Goal: Task Accomplishment & Management: Manage account settings

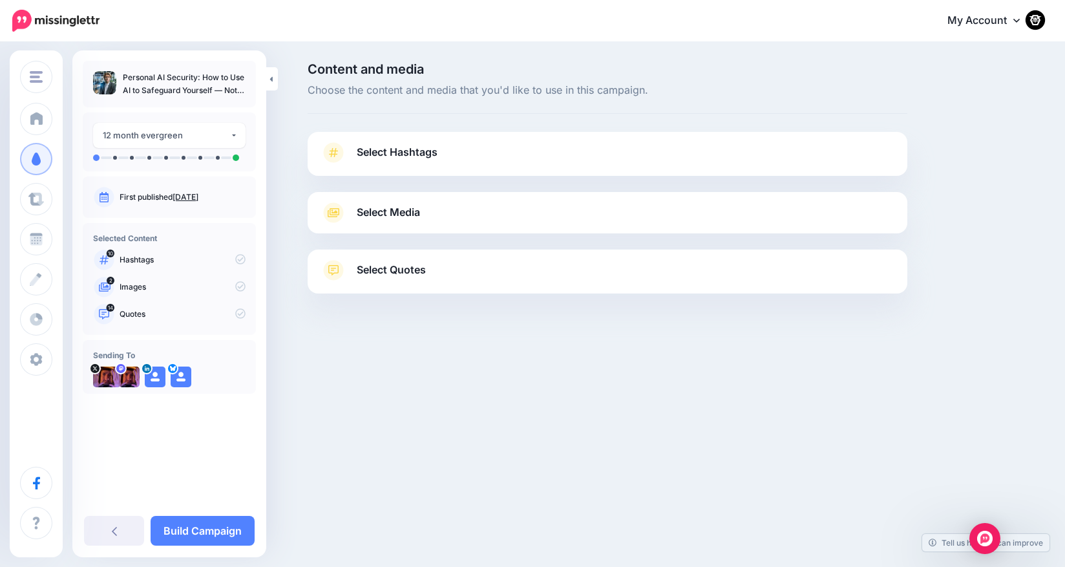
click at [410, 162] on link "Select Hashtags" at bounding box center [608, 159] width 574 height 34
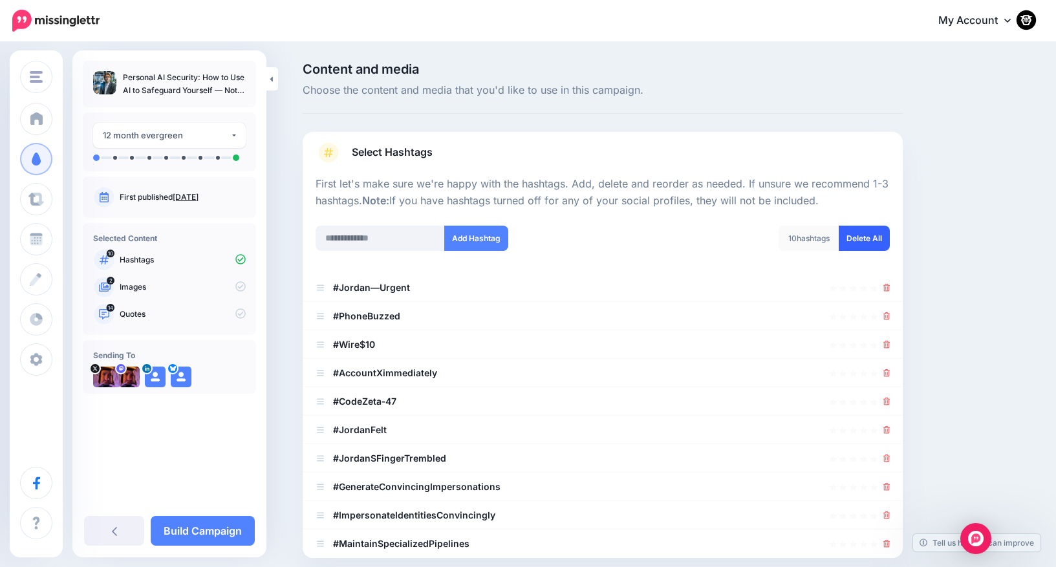
click at [865, 242] on link "Delete All" at bounding box center [863, 238] width 51 height 25
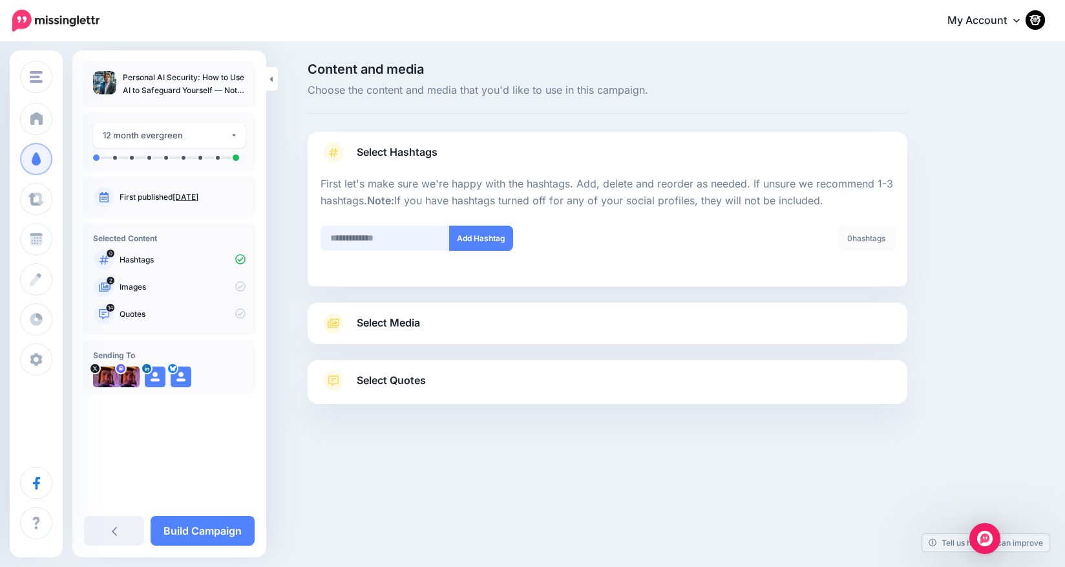
click at [368, 237] on input "text" at bounding box center [385, 238] width 129 height 25
type input "**"
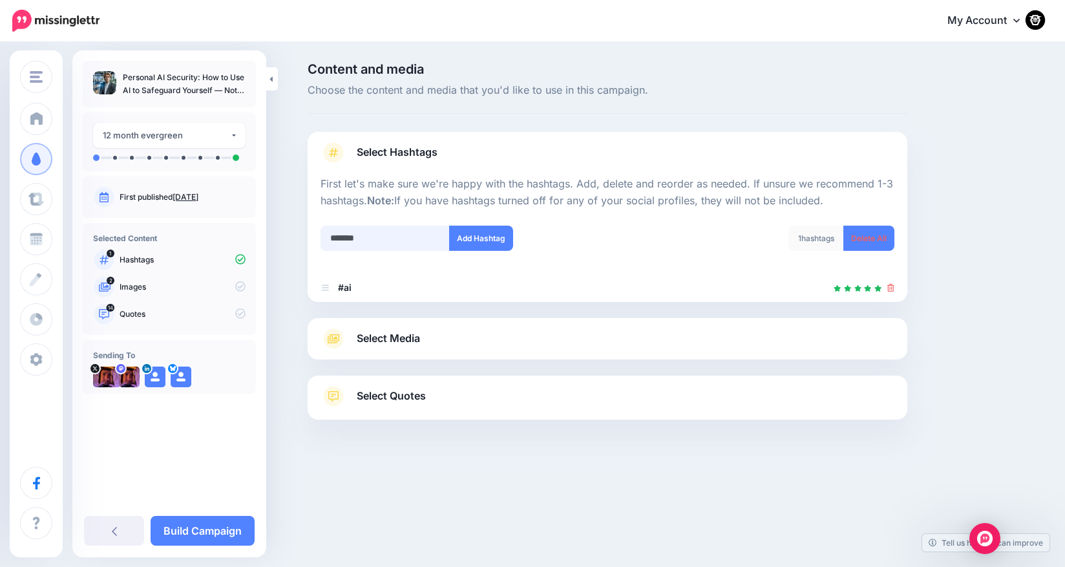
type input "********"
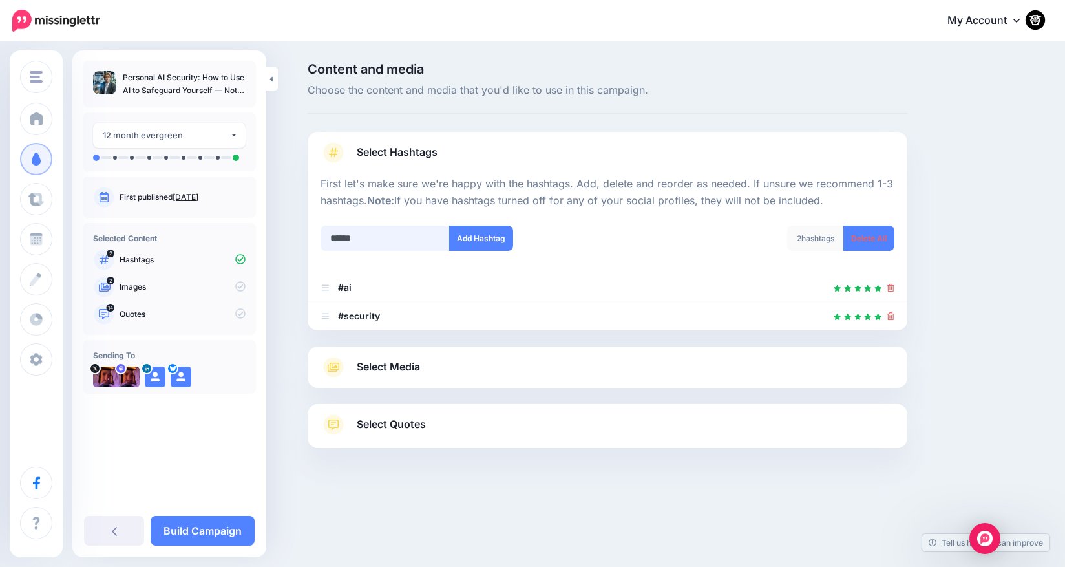
type input "*******"
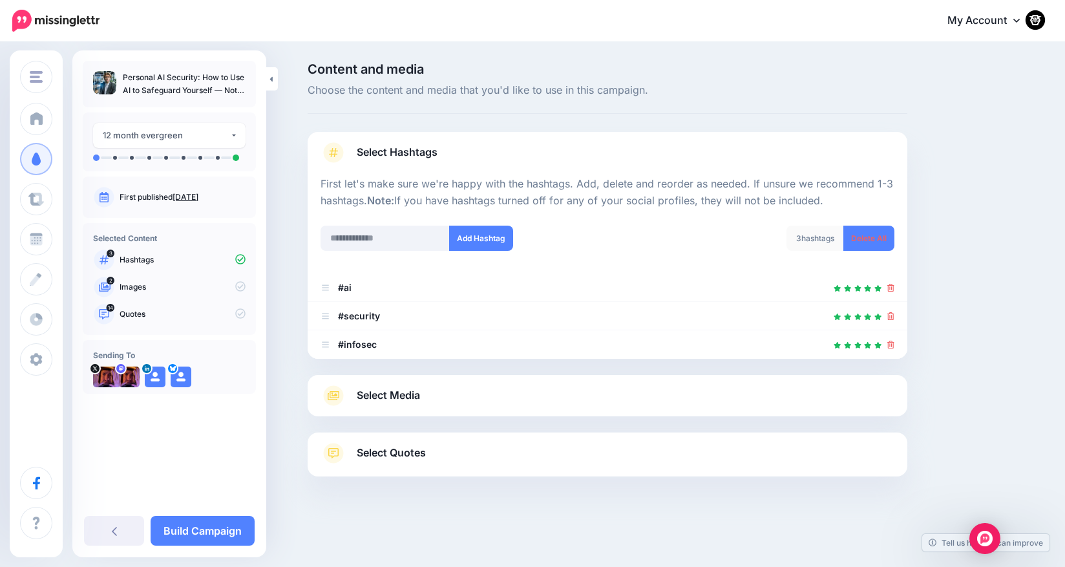
click at [583, 215] on div at bounding box center [608, 217] width 574 height 16
click at [358, 241] on input "text" at bounding box center [385, 238] width 129 height 25
type input "*****"
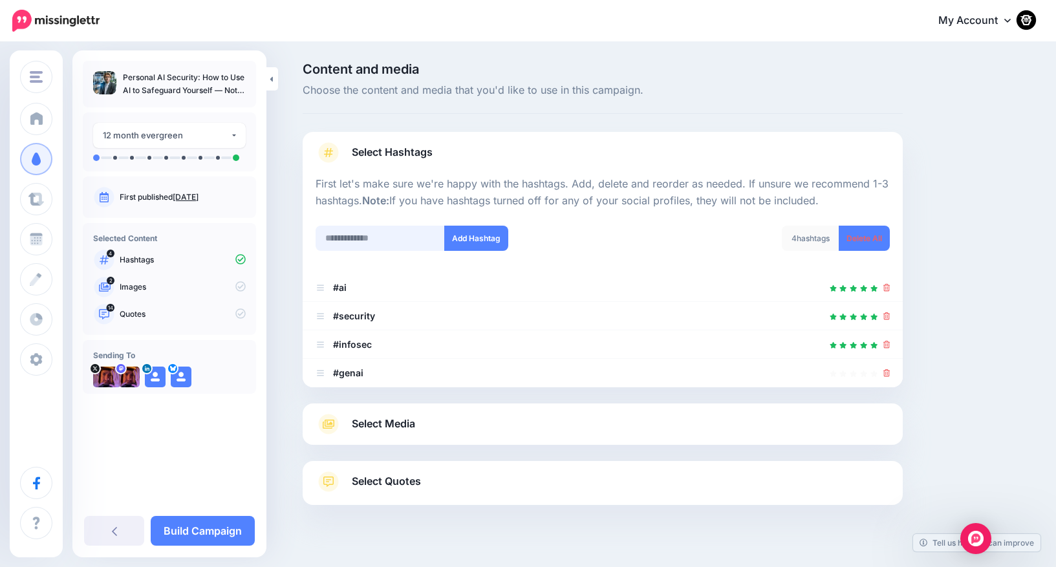
scroll to position [20, 0]
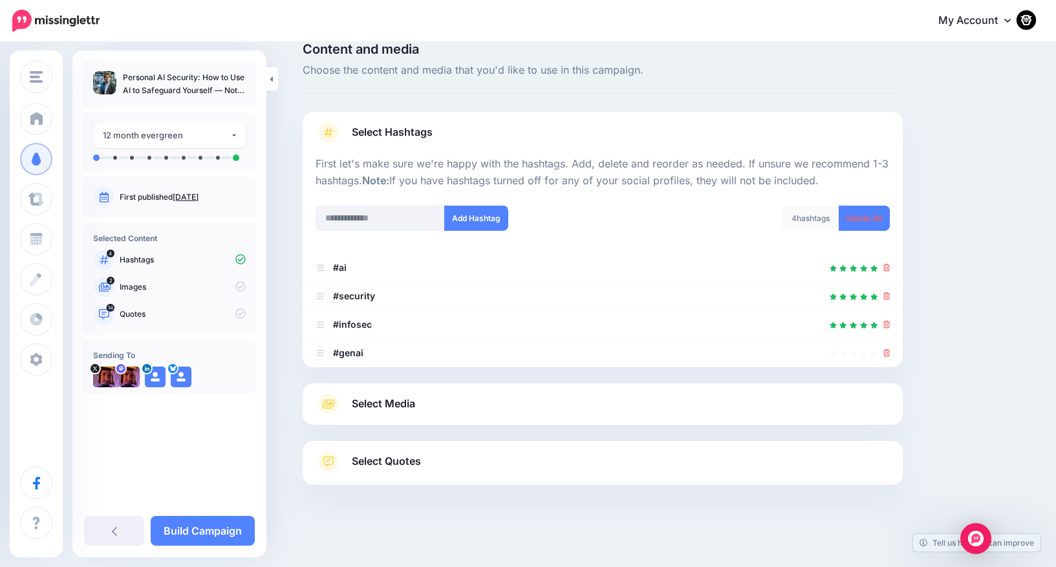
click at [674, 224] on div "4 hashtags Delete All" at bounding box center [750, 226] width 297 height 41
click at [219, 537] on link "Build Campaign" at bounding box center [203, 531] width 104 height 30
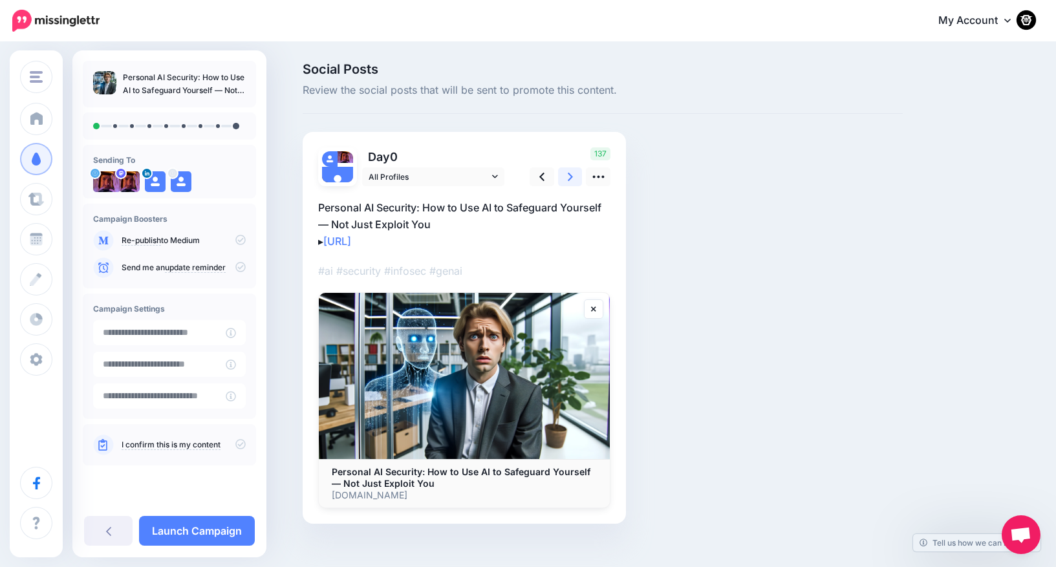
click at [572, 176] on icon at bounding box center [570, 177] width 5 height 14
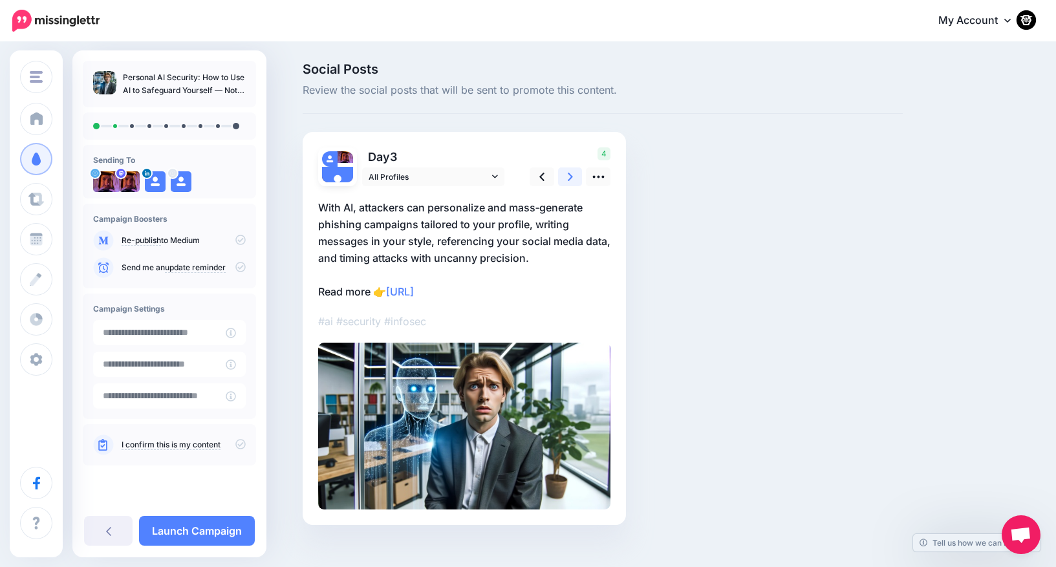
click at [572, 176] on icon at bounding box center [570, 177] width 5 height 14
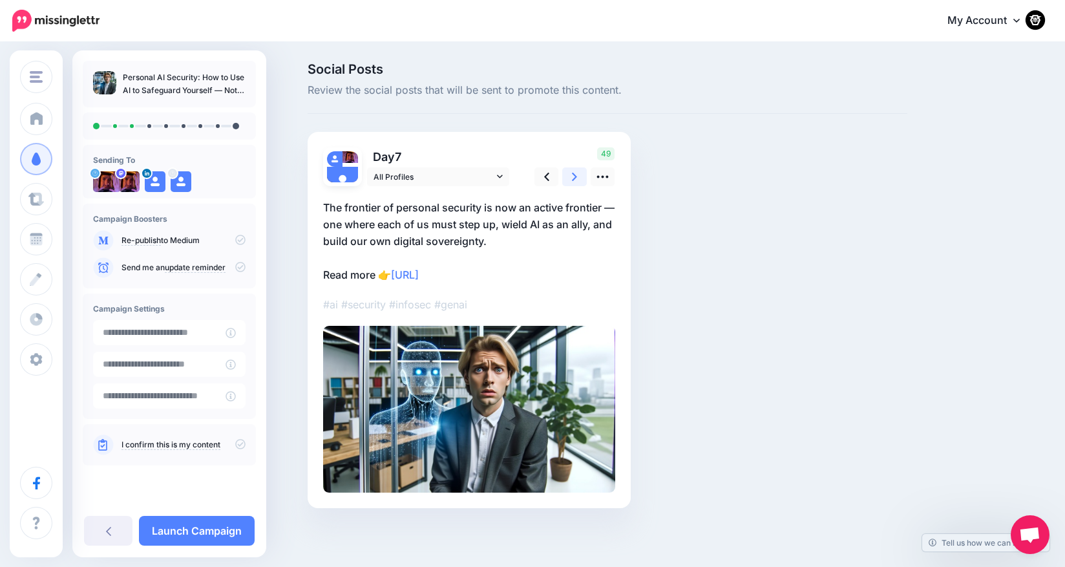
click at [572, 176] on icon at bounding box center [574, 177] width 5 height 14
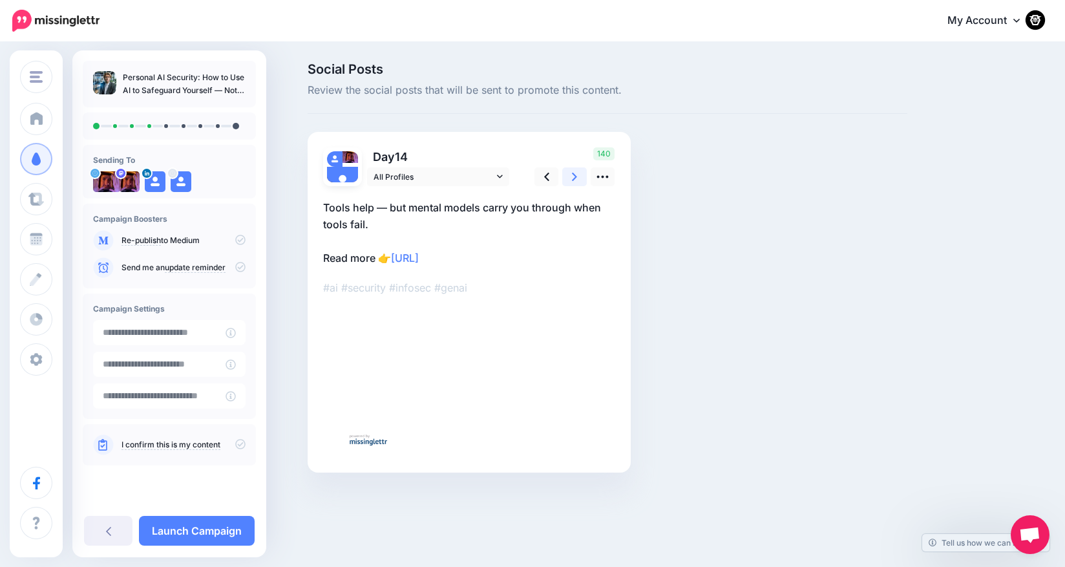
click at [572, 176] on icon at bounding box center [574, 177] width 5 height 14
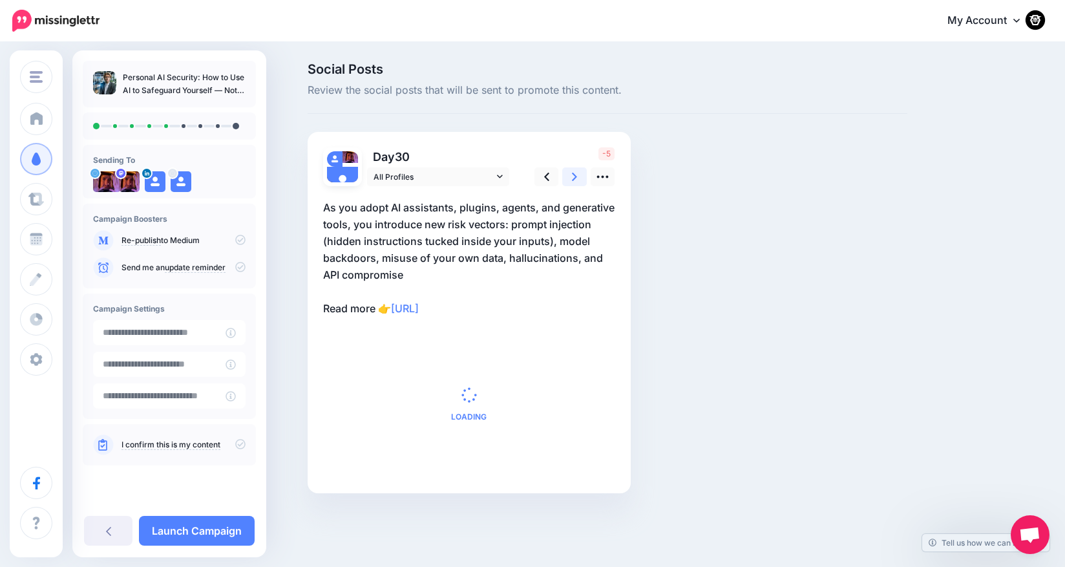
click at [572, 176] on icon at bounding box center [574, 177] width 5 height 14
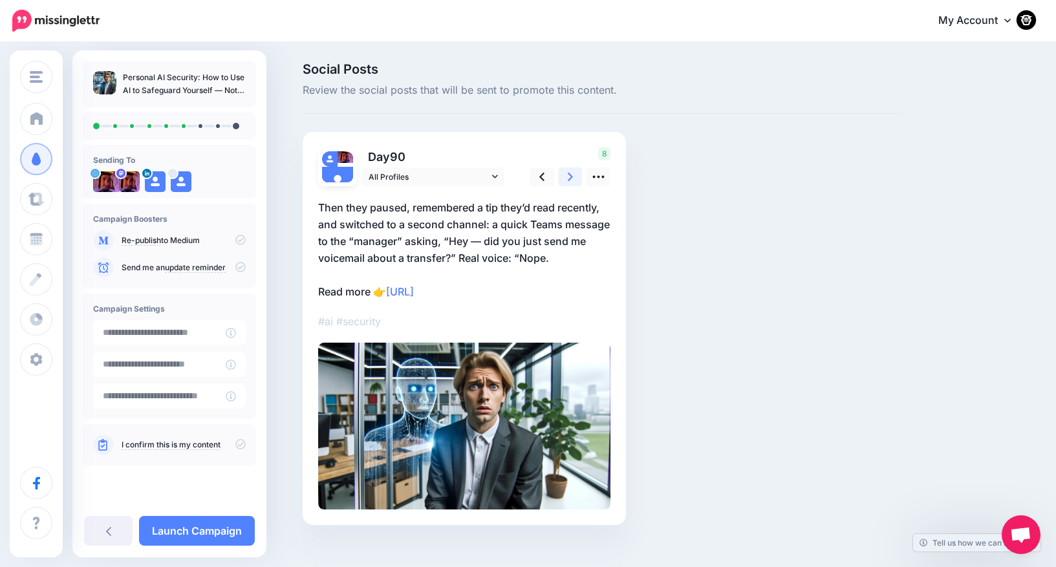
click at [572, 176] on icon at bounding box center [570, 177] width 5 height 14
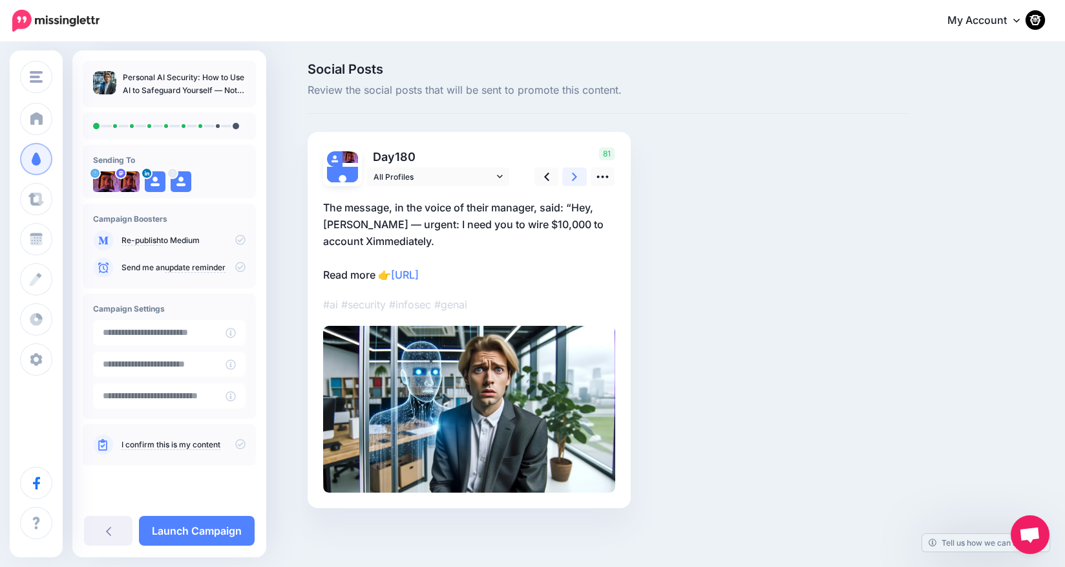
click at [572, 176] on icon at bounding box center [574, 177] width 5 height 14
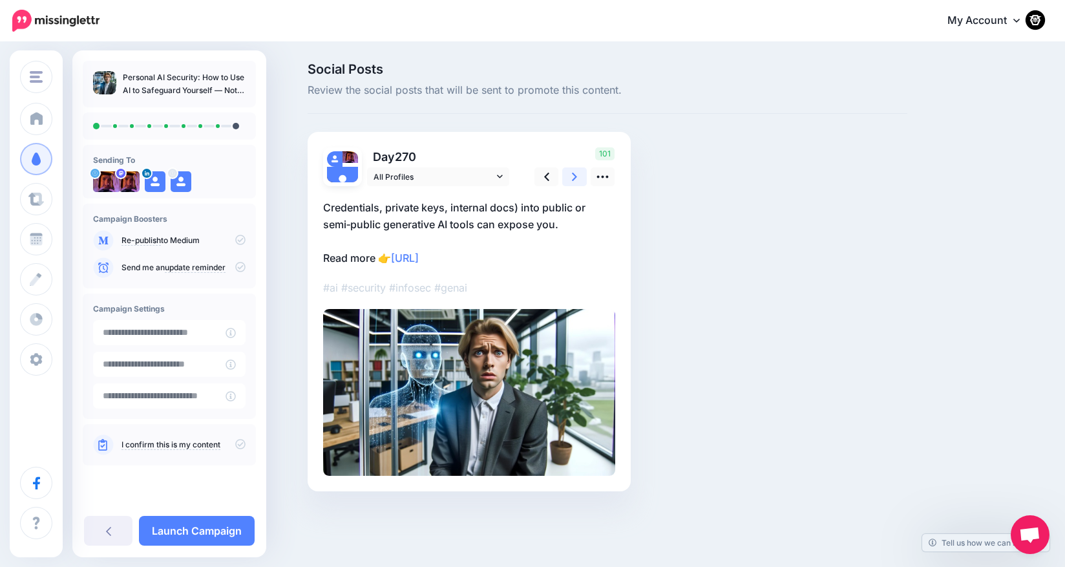
click at [572, 176] on icon at bounding box center [574, 177] width 5 height 14
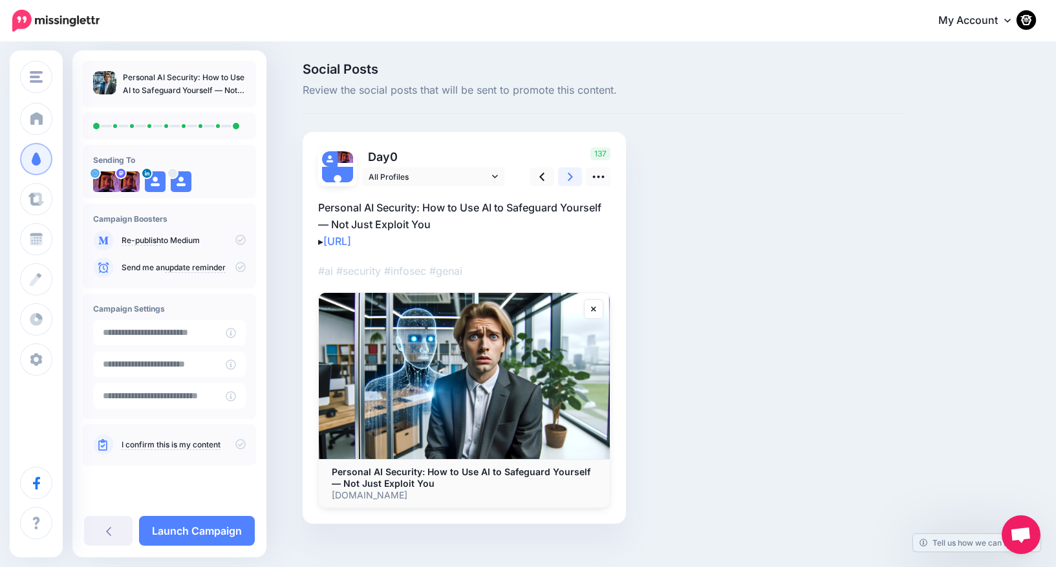
click at [572, 176] on icon at bounding box center [570, 177] width 5 height 14
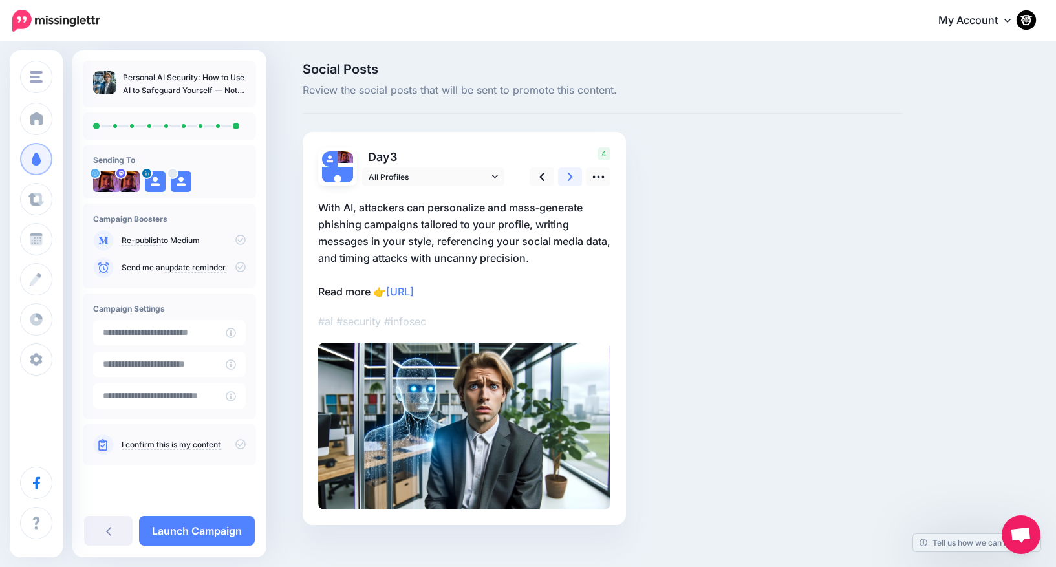
click at [572, 176] on icon at bounding box center [570, 177] width 5 height 14
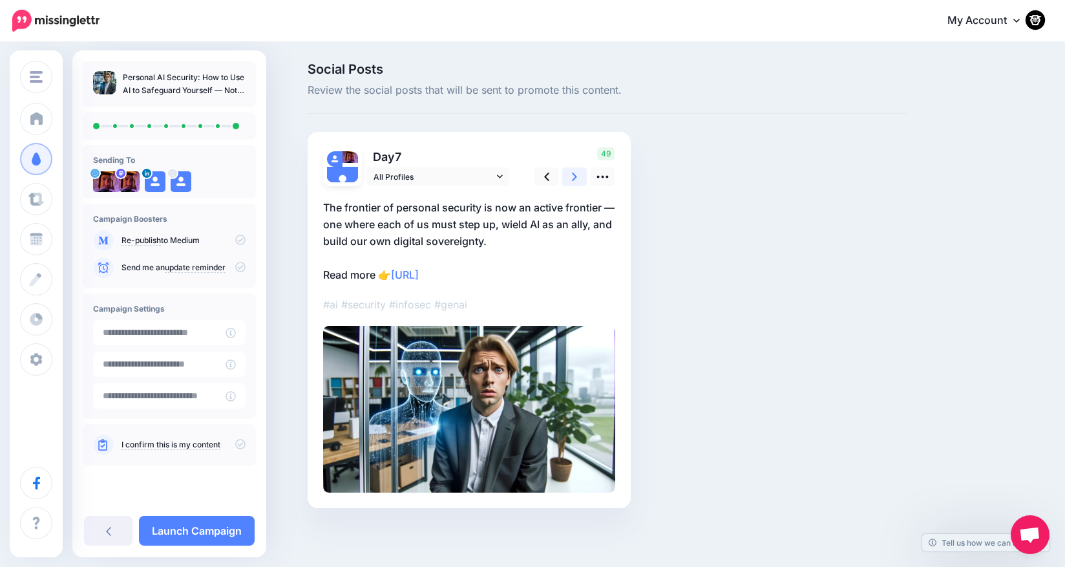
click at [572, 176] on icon at bounding box center [574, 177] width 5 height 14
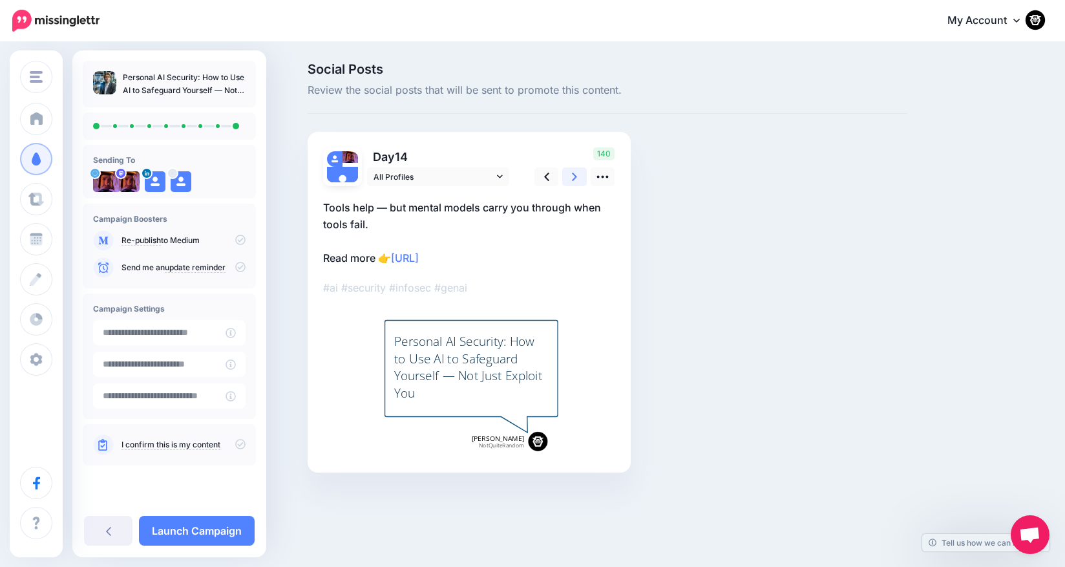
click at [572, 176] on icon at bounding box center [574, 177] width 5 height 14
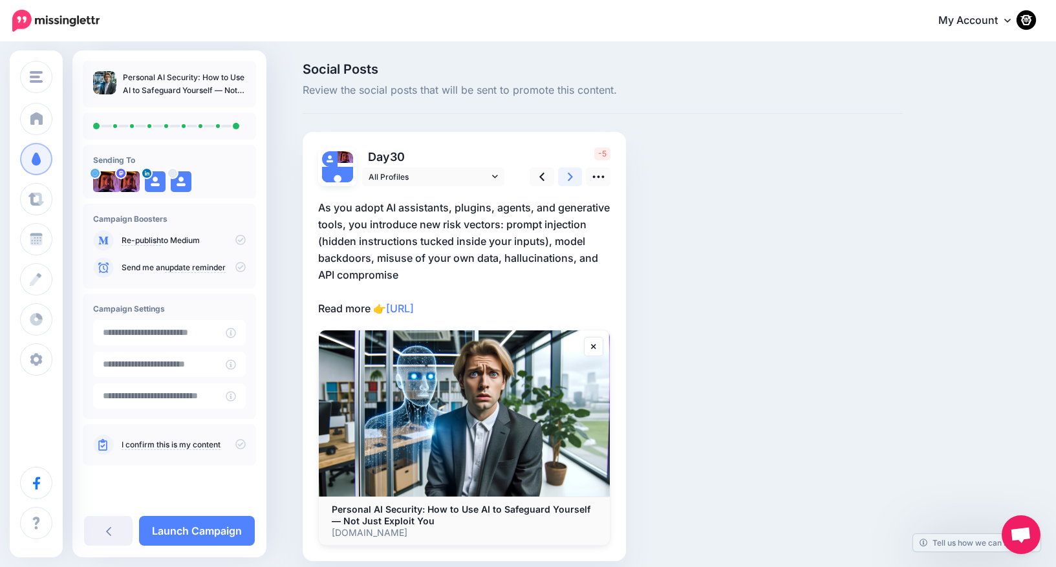
click at [572, 176] on icon at bounding box center [570, 177] width 5 height 14
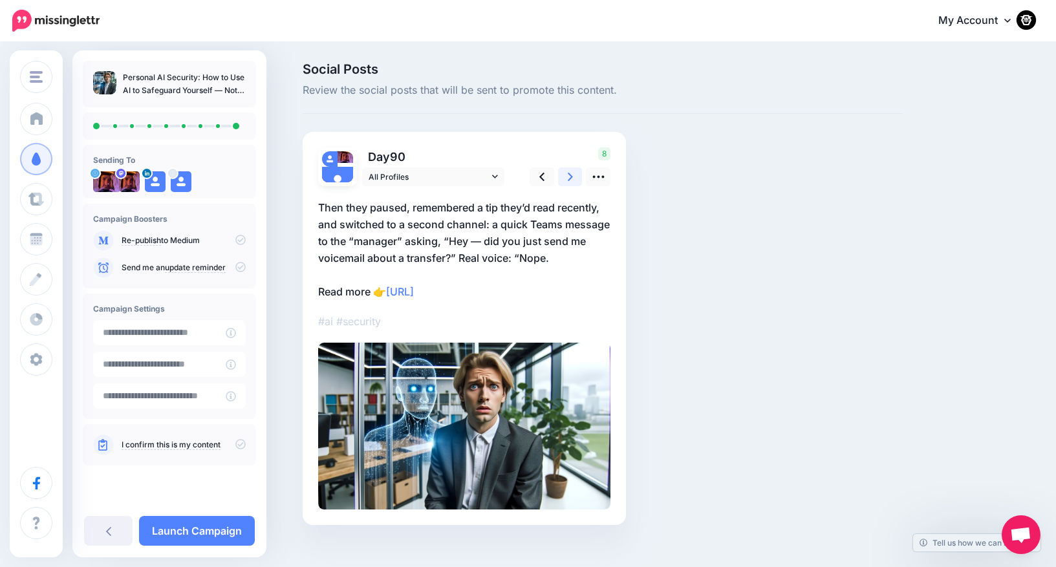
click at [572, 176] on icon at bounding box center [570, 177] width 5 height 14
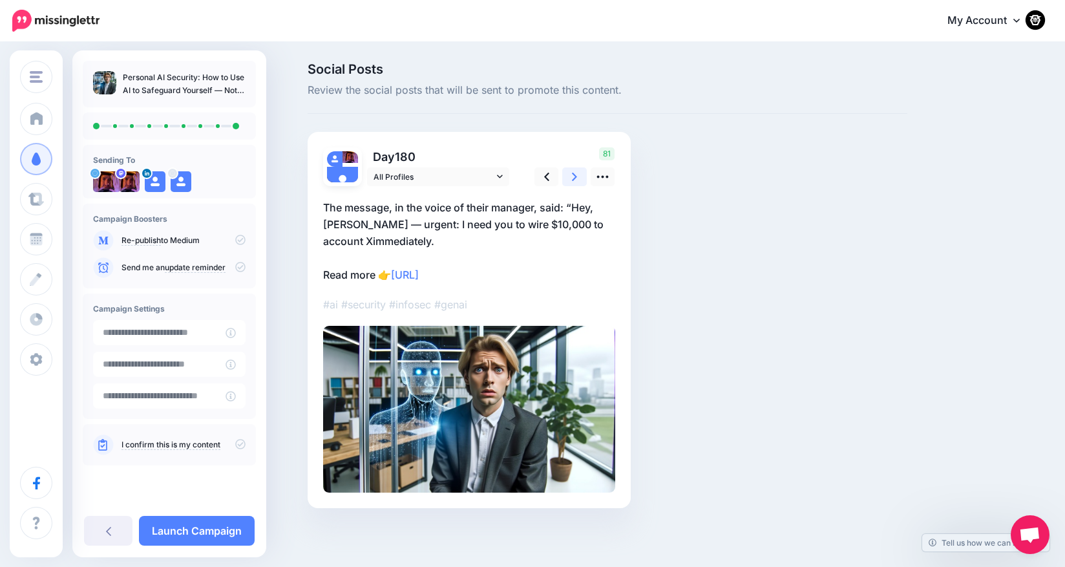
click at [572, 176] on icon at bounding box center [574, 177] width 5 height 14
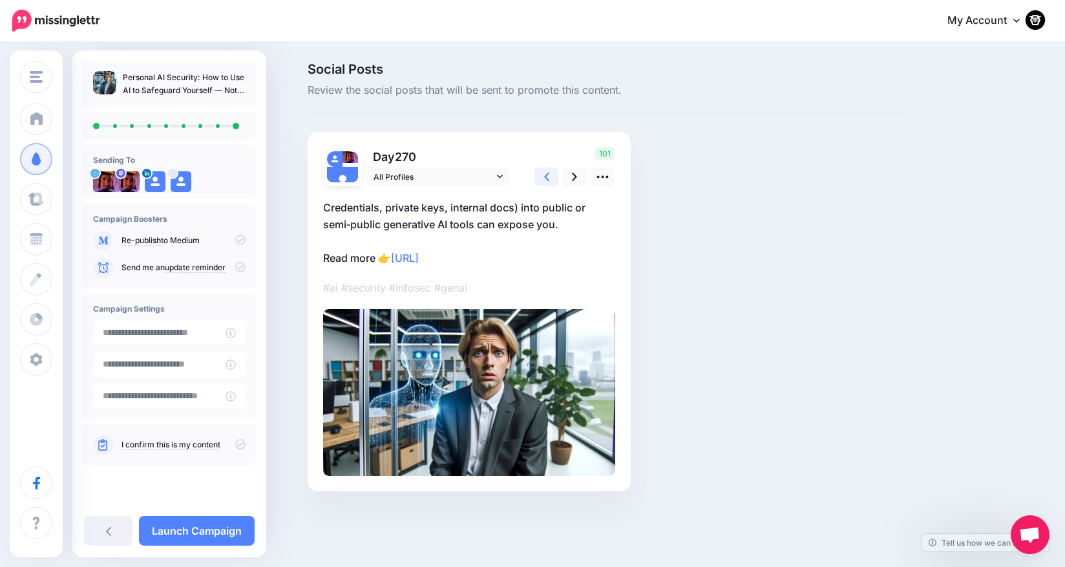
click at [544, 176] on icon at bounding box center [546, 177] width 5 height 14
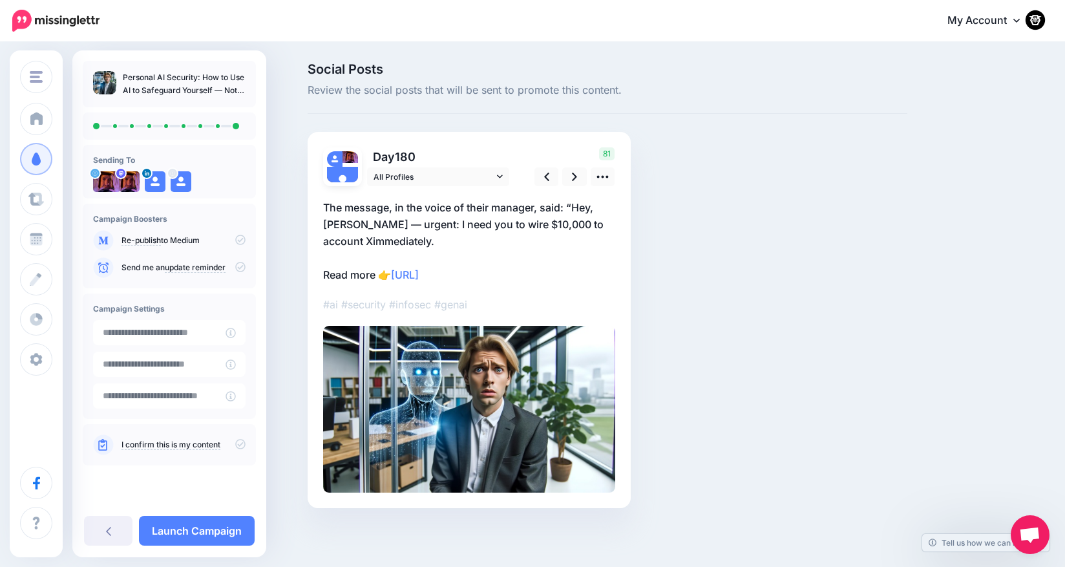
click at [423, 239] on p "The message, in the voice of their manager, said: “Hey, Jordan — urgent: I need…" at bounding box center [469, 241] width 292 height 84
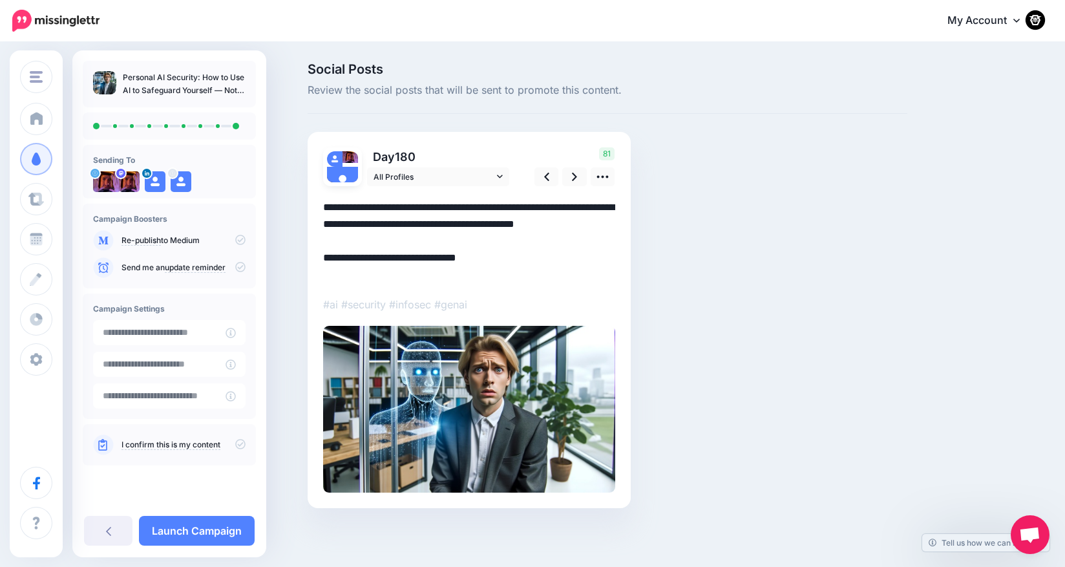
click at [372, 242] on textarea "**********" at bounding box center [469, 241] width 292 height 84
type textarea "**********"
click at [571, 181] on link at bounding box center [574, 176] width 25 height 19
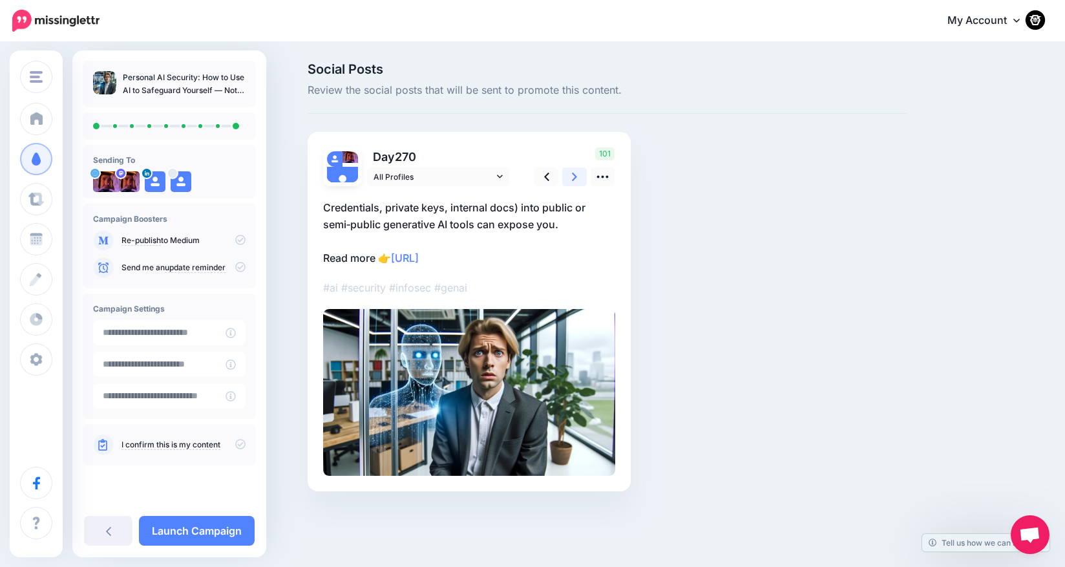
click at [571, 181] on link at bounding box center [574, 176] width 25 height 19
click at [192, 535] on link "Launch Campaign" at bounding box center [197, 531] width 116 height 30
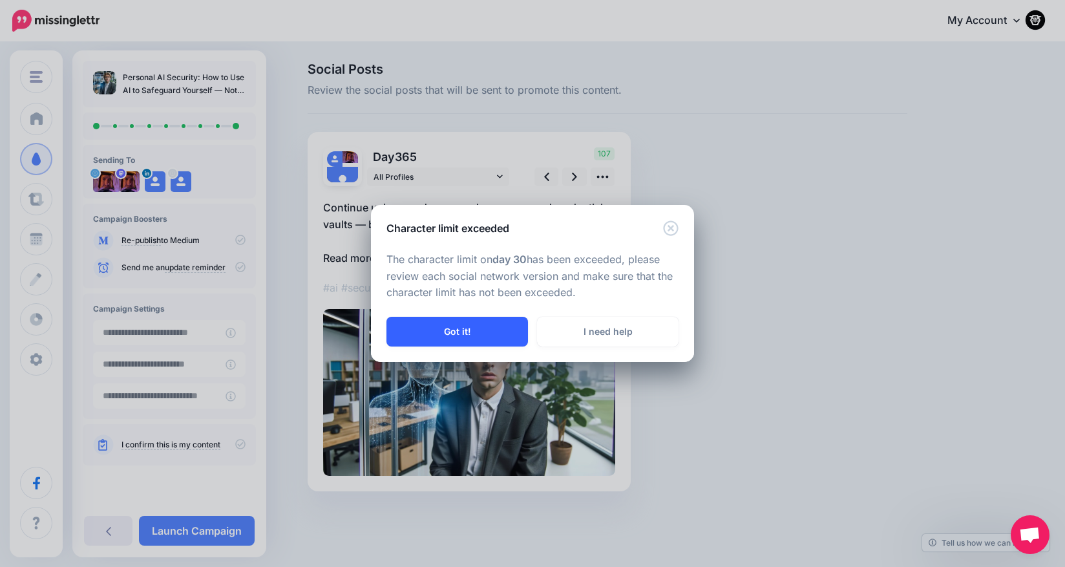
click at [447, 337] on button "Got it!" at bounding box center [458, 332] width 142 height 30
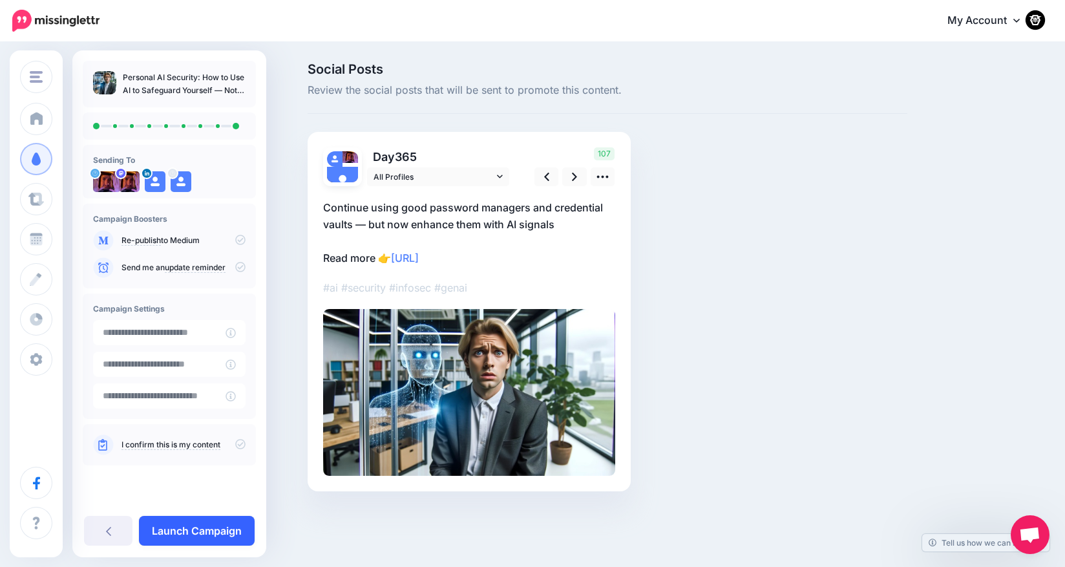
click at [184, 529] on link "Launch Campaign" at bounding box center [197, 531] width 116 height 30
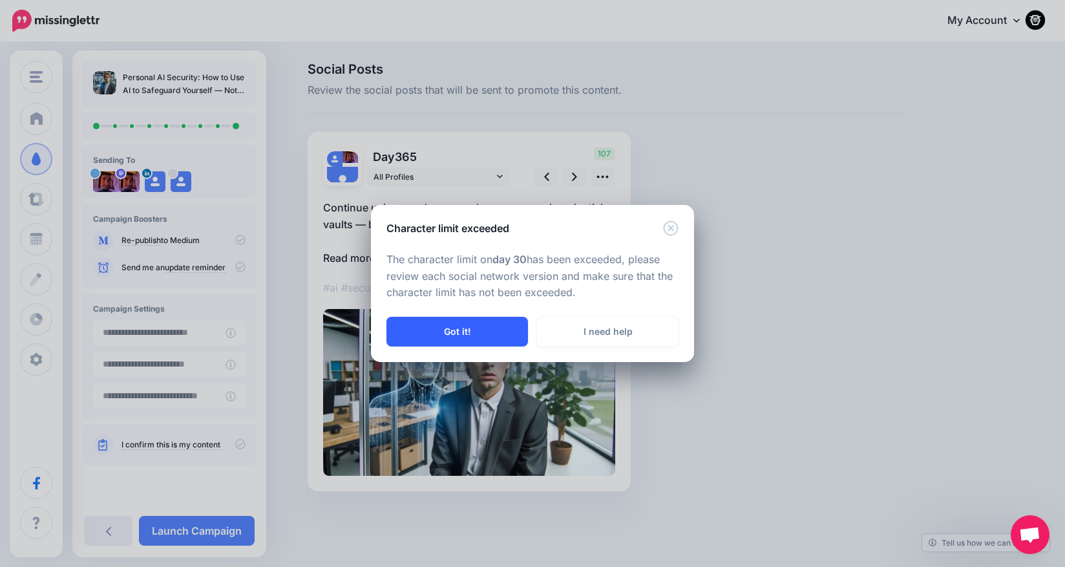
click at [436, 331] on button "Got it!" at bounding box center [458, 332] width 142 height 30
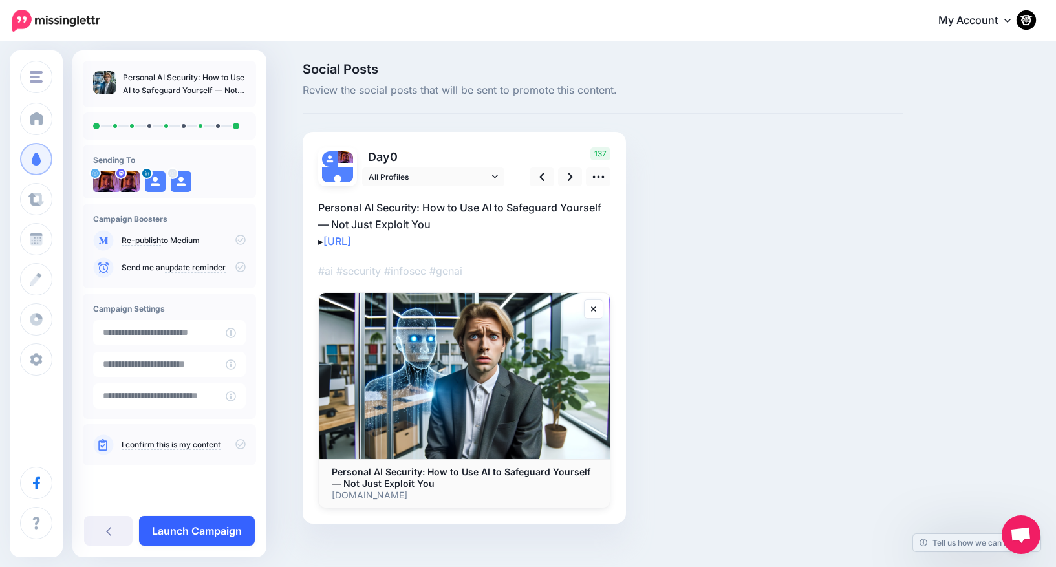
click at [227, 535] on link "Launch Campaign" at bounding box center [197, 531] width 116 height 30
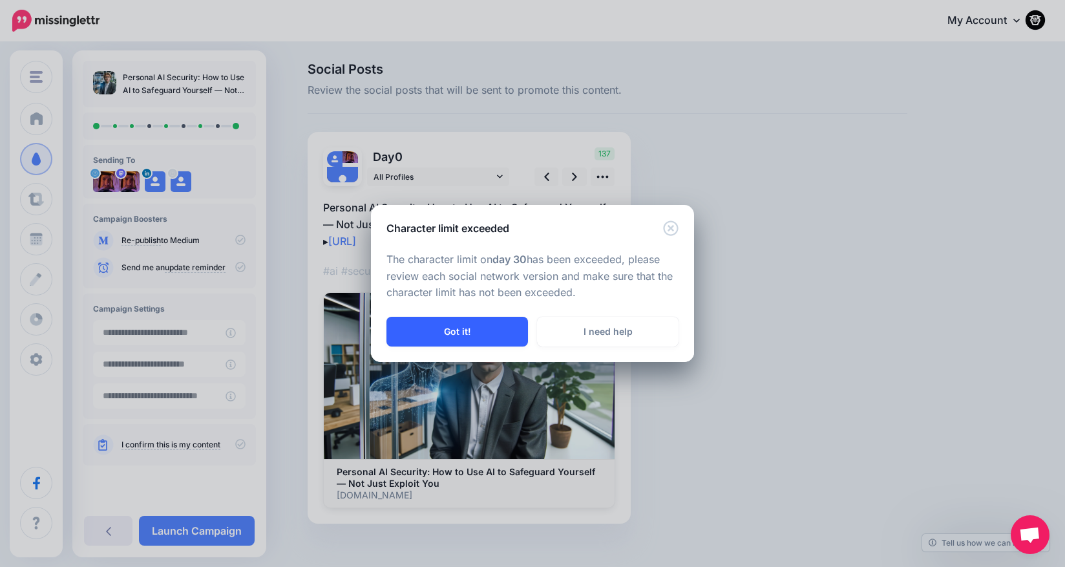
click at [473, 325] on button "Got it!" at bounding box center [458, 332] width 142 height 30
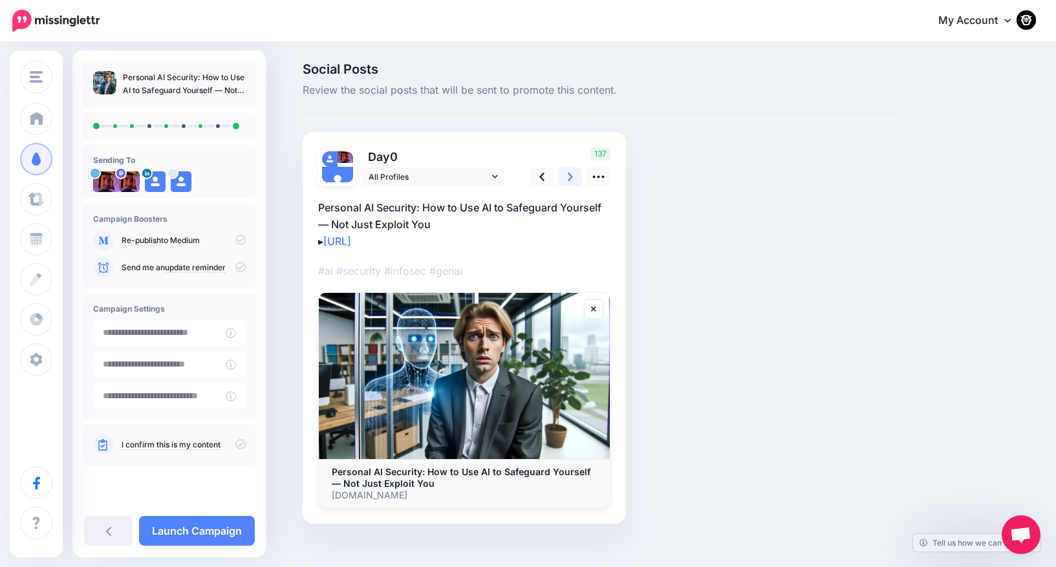
click at [574, 167] on link at bounding box center [570, 176] width 25 height 19
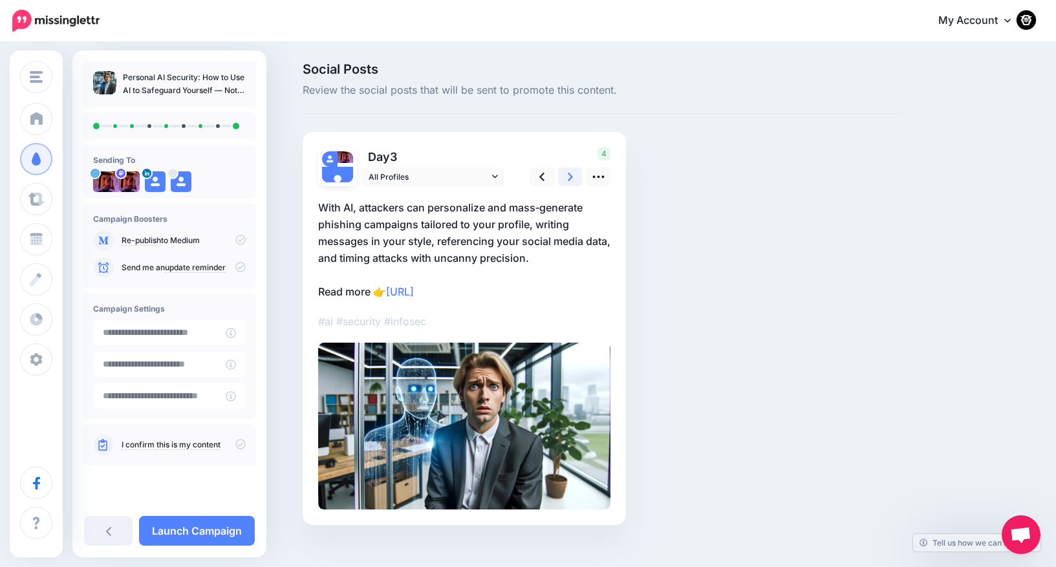
click at [574, 167] on link at bounding box center [570, 176] width 25 height 19
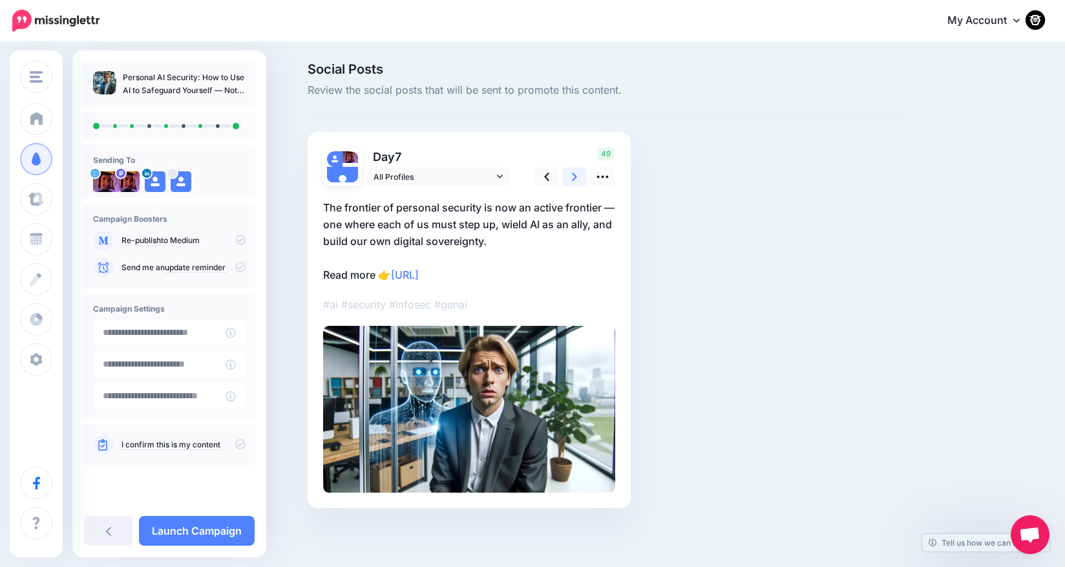
click at [574, 167] on link at bounding box center [574, 176] width 25 height 19
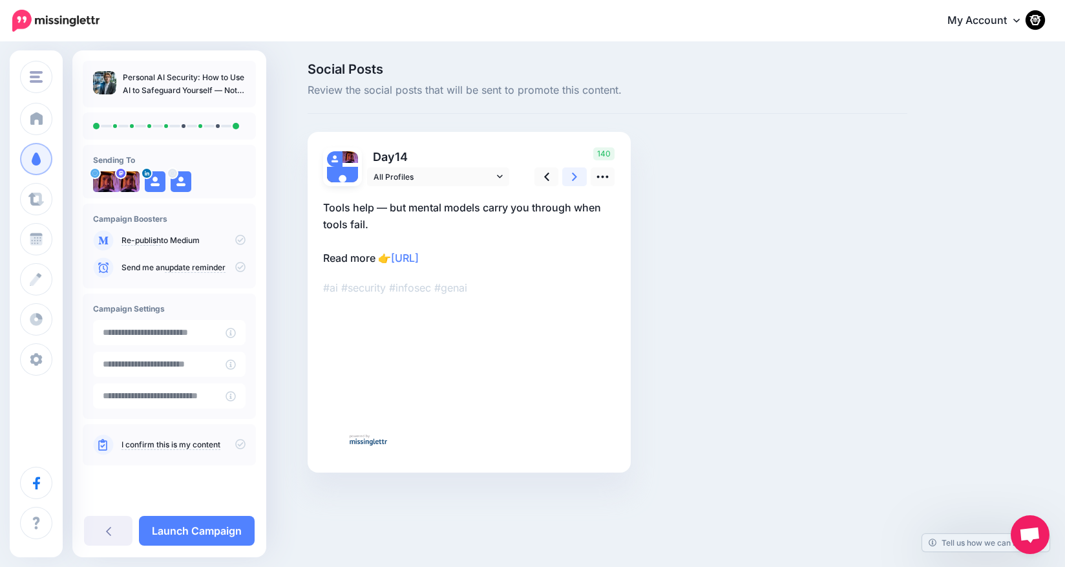
click at [574, 167] on link at bounding box center [574, 176] width 25 height 19
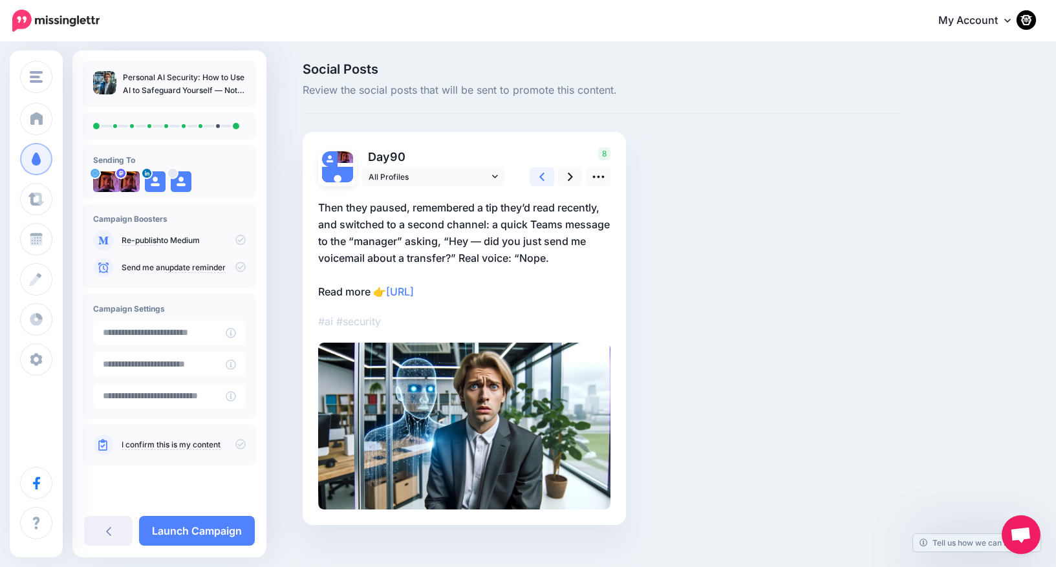
click at [542, 171] on link at bounding box center [541, 176] width 25 height 19
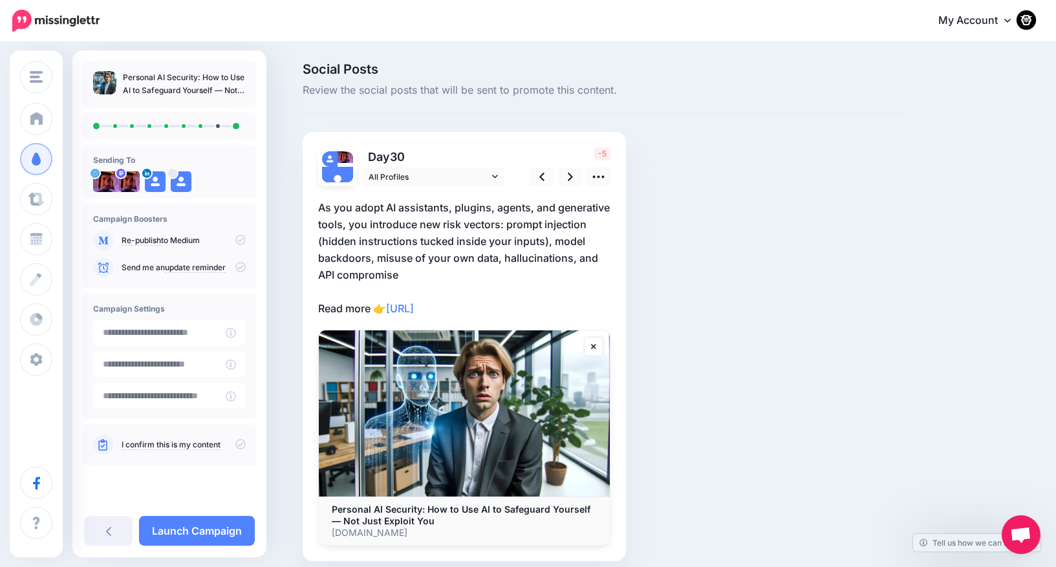
click at [448, 257] on p "As you adopt AI assistants, plugins, agents, and generative tools, you introduc…" at bounding box center [464, 258] width 292 height 118
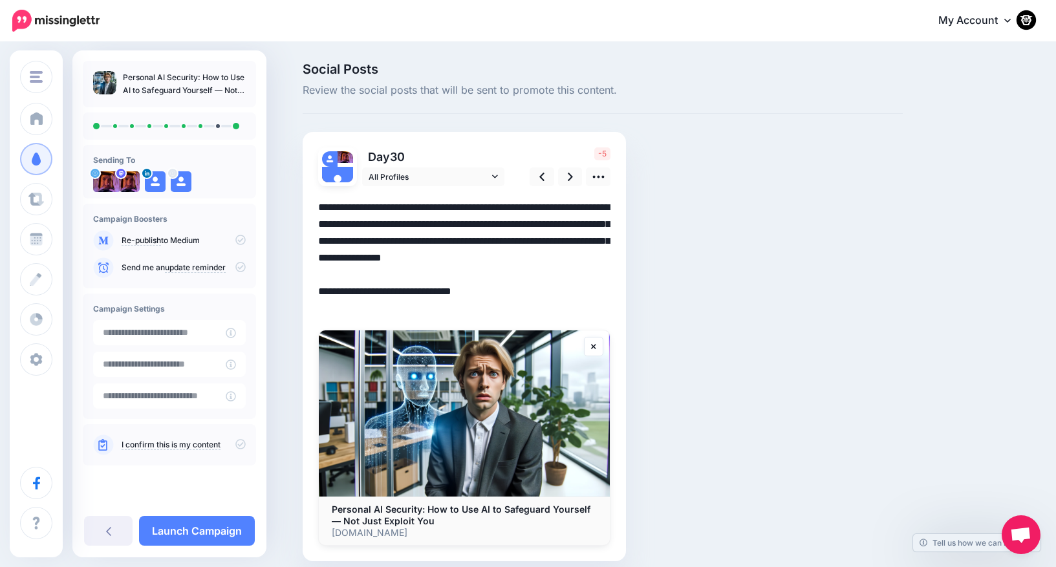
click at [410, 275] on textarea "**********" at bounding box center [464, 258] width 292 height 118
drag, startPoint x: 385, startPoint y: 208, endPoint x: 310, endPoint y: 201, distance: 75.3
click at [310, 201] on div "Day 30 All Profiles" at bounding box center [464, 346] width 323 height 429
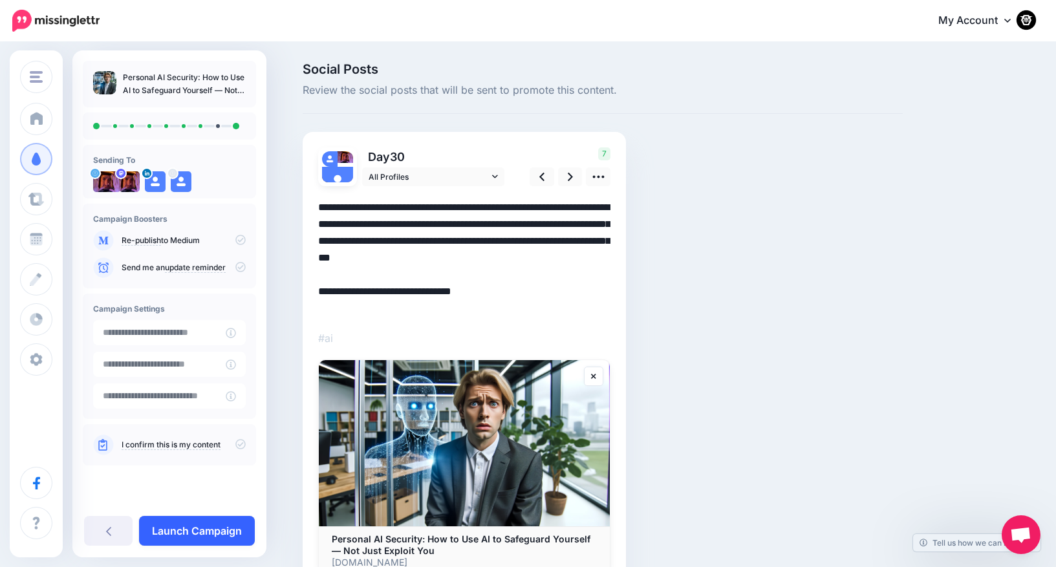
type textarea "**********"
click at [217, 516] on link "Launch Campaign" at bounding box center [197, 531] width 116 height 30
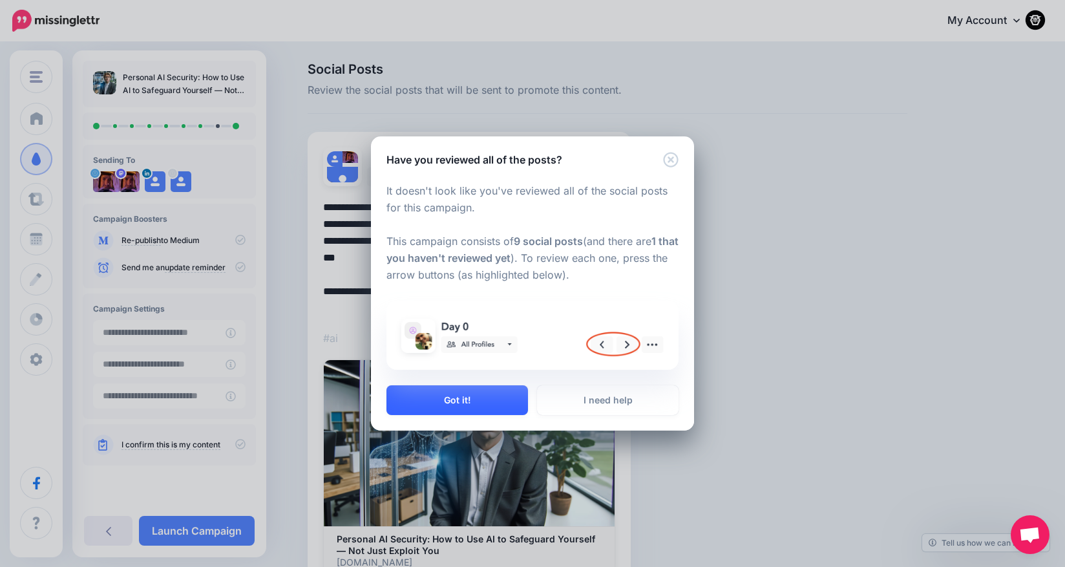
click at [460, 403] on button "Got it!" at bounding box center [458, 400] width 142 height 30
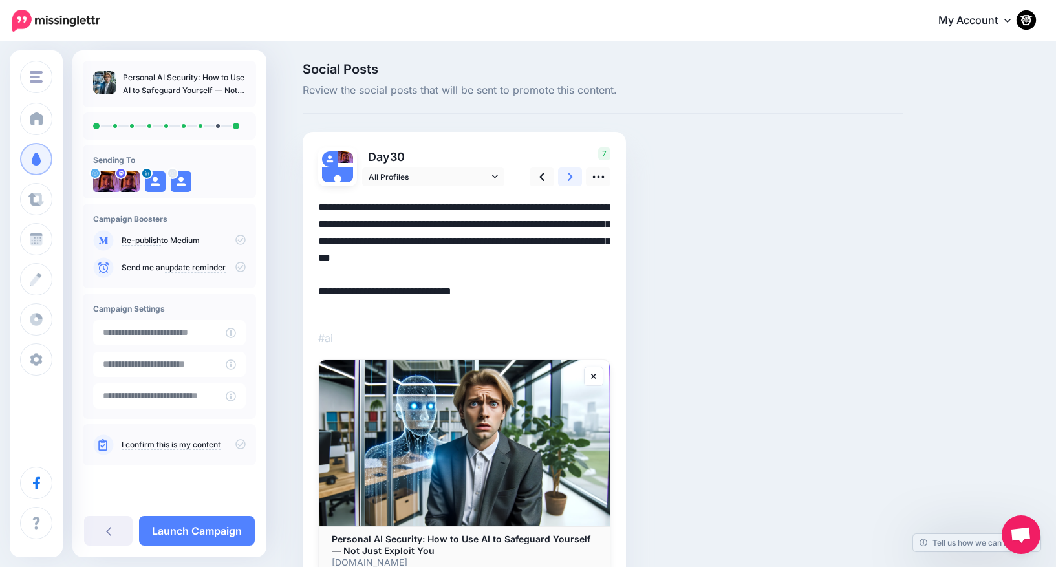
click at [569, 177] on link at bounding box center [570, 176] width 25 height 19
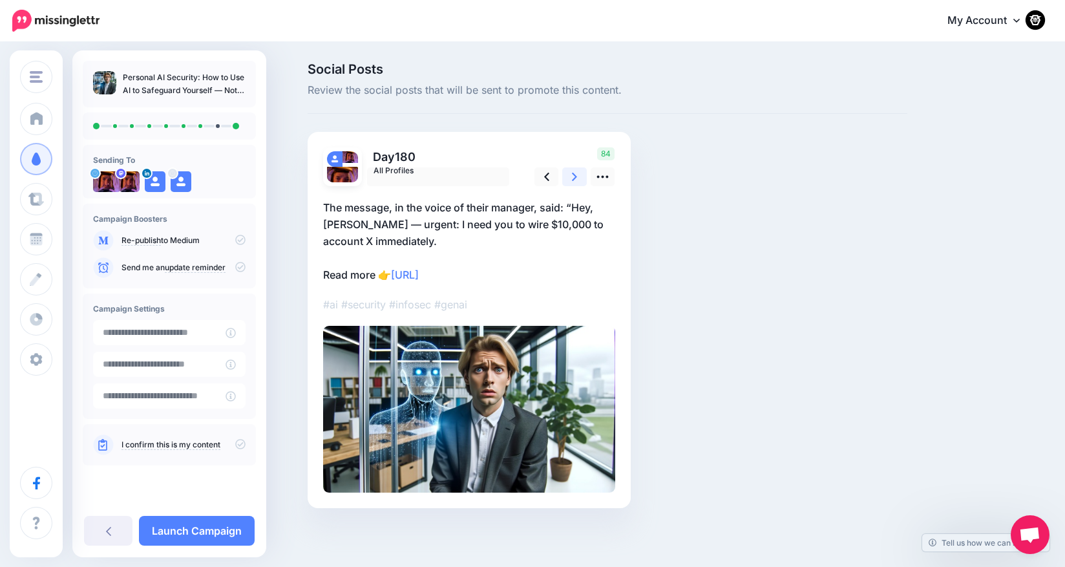
click at [569, 177] on link at bounding box center [574, 176] width 25 height 19
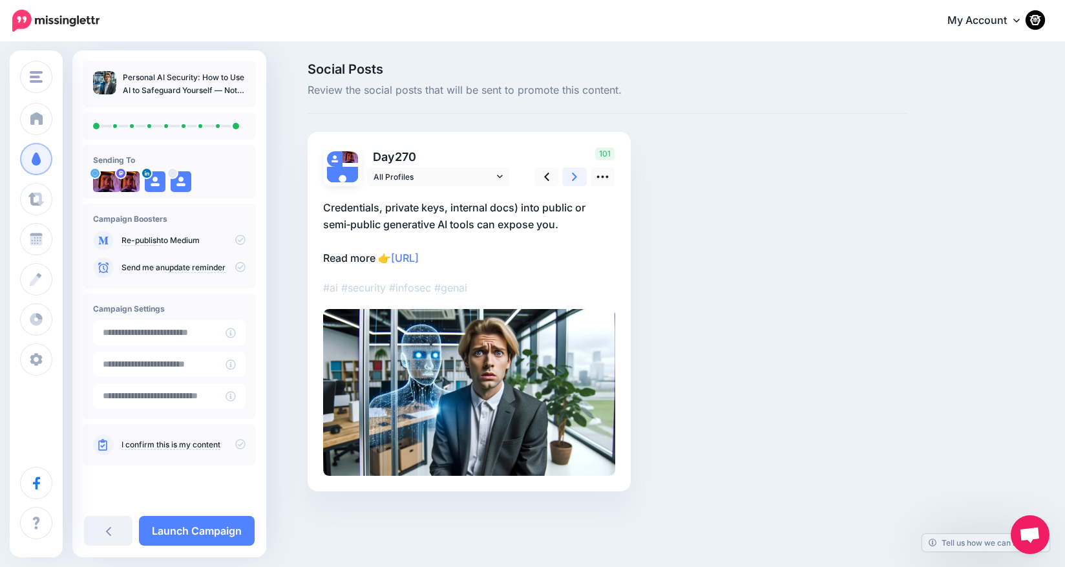
click at [569, 177] on link at bounding box center [574, 176] width 25 height 19
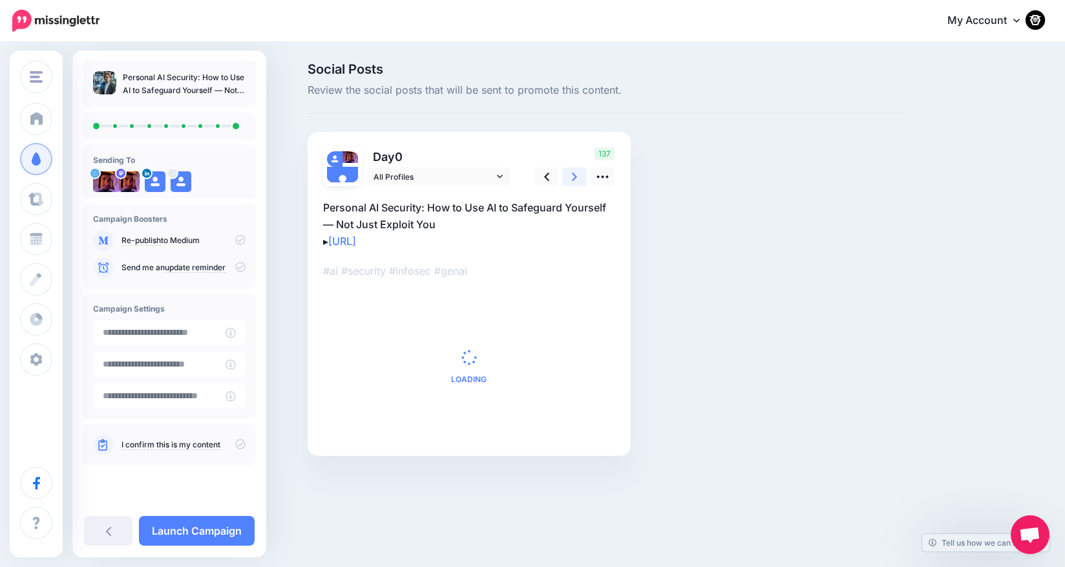
click at [569, 177] on link at bounding box center [574, 176] width 25 height 19
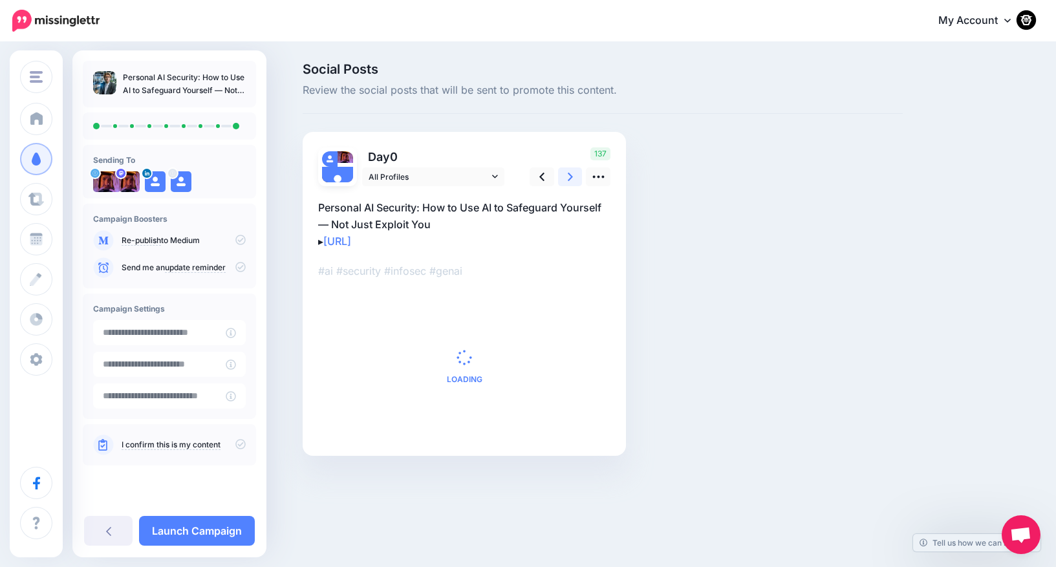
click at [569, 177] on link at bounding box center [570, 176] width 25 height 19
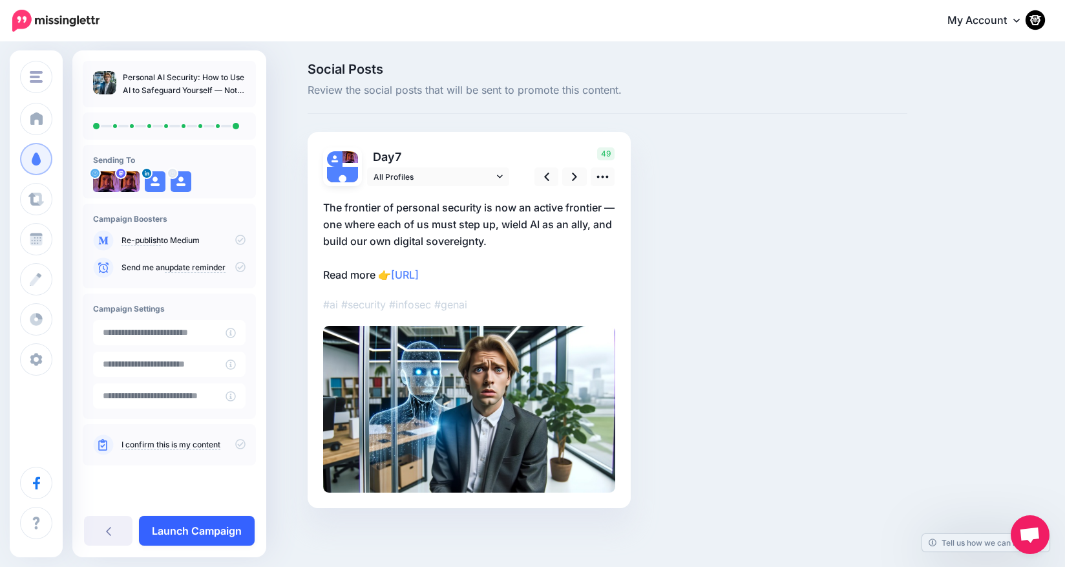
click at [197, 520] on link "Launch Campaign" at bounding box center [197, 531] width 116 height 30
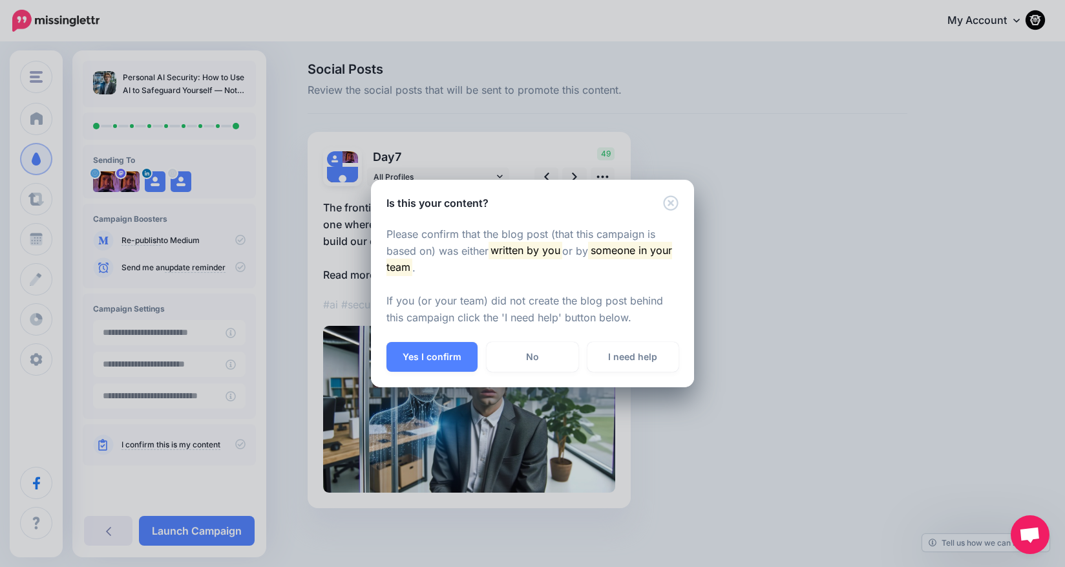
click at [396, 338] on div "Please confirm that the blog post (that this campaign is based on) was either w…" at bounding box center [532, 277] width 323 height 132
click at [411, 359] on button "Yes I confirm" at bounding box center [432, 357] width 91 height 30
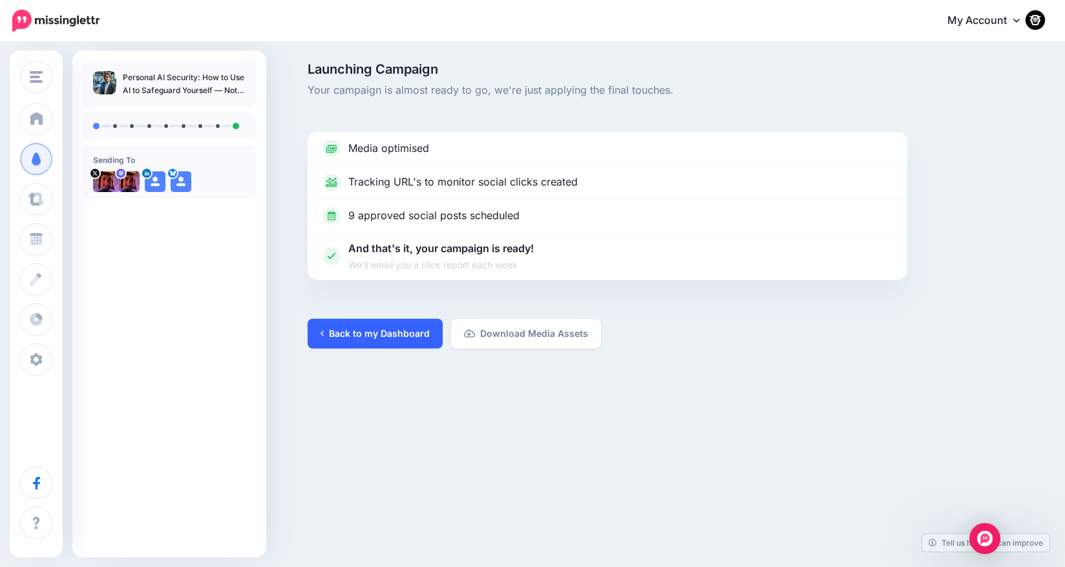
click at [374, 333] on link "Back to my Dashboard" at bounding box center [375, 334] width 135 height 30
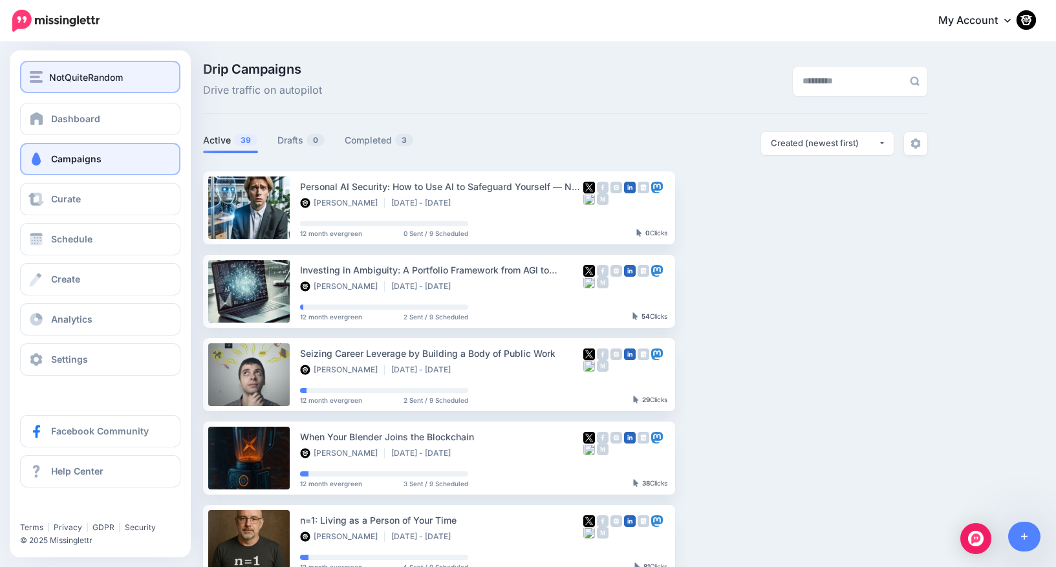
click at [57, 77] on span "NotQuiteRandom" at bounding box center [86, 77] width 74 height 15
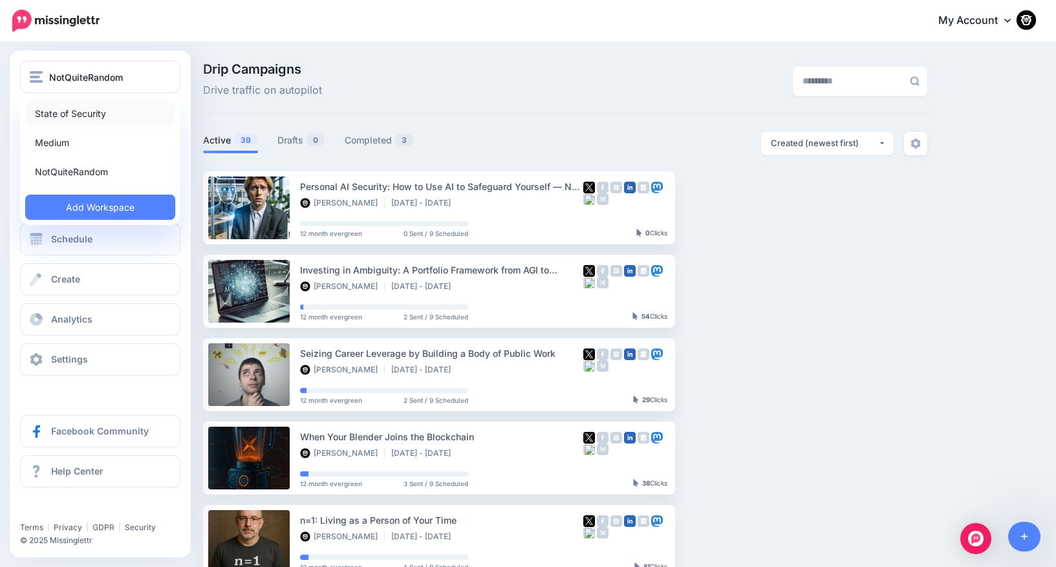
click at [61, 108] on link "State of Security" at bounding box center [100, 113] width 150 height 25
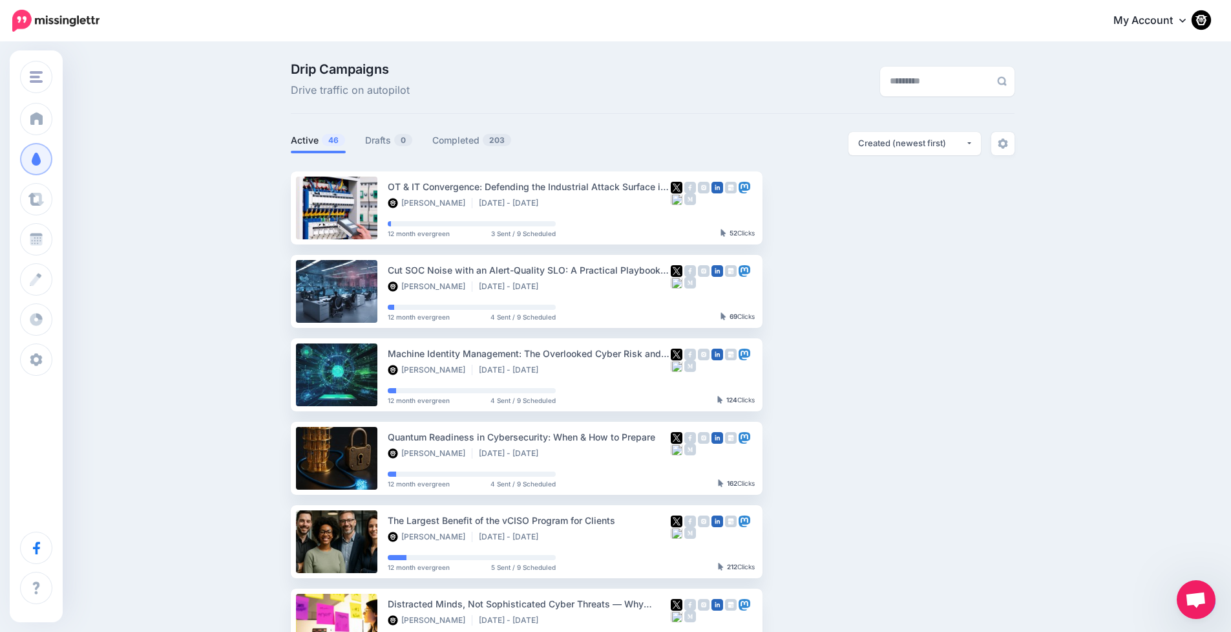
drag, startPoint x: 1189, startPoint y: 602, endPoint x: 1015, endPoint y: 579, distance: 175.4
click at [1015, 566] on body "My Account Dashboard My Account Billing Logout" at bounding box center [615, 316] width 1231 height 632
click at [1055, 566] on span "Open chat" at bounding box center [1196, 600] width 21 height 18
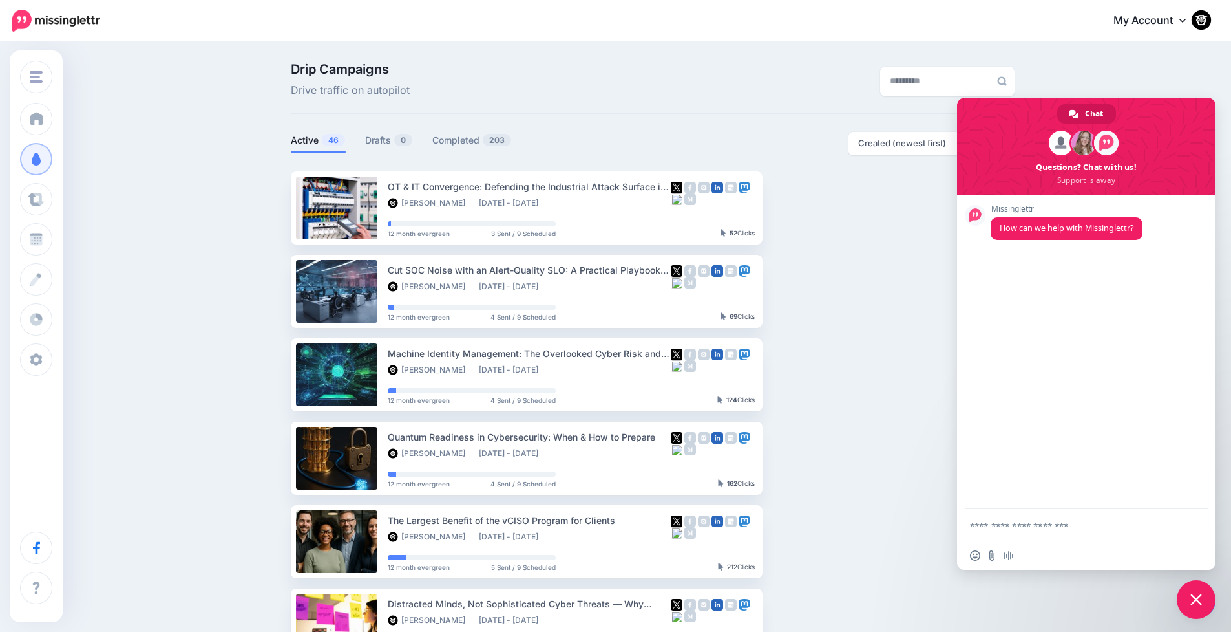
click at [1055, 566] on span "Close chat" at bounding box center [1197, 599] width 12 height 12
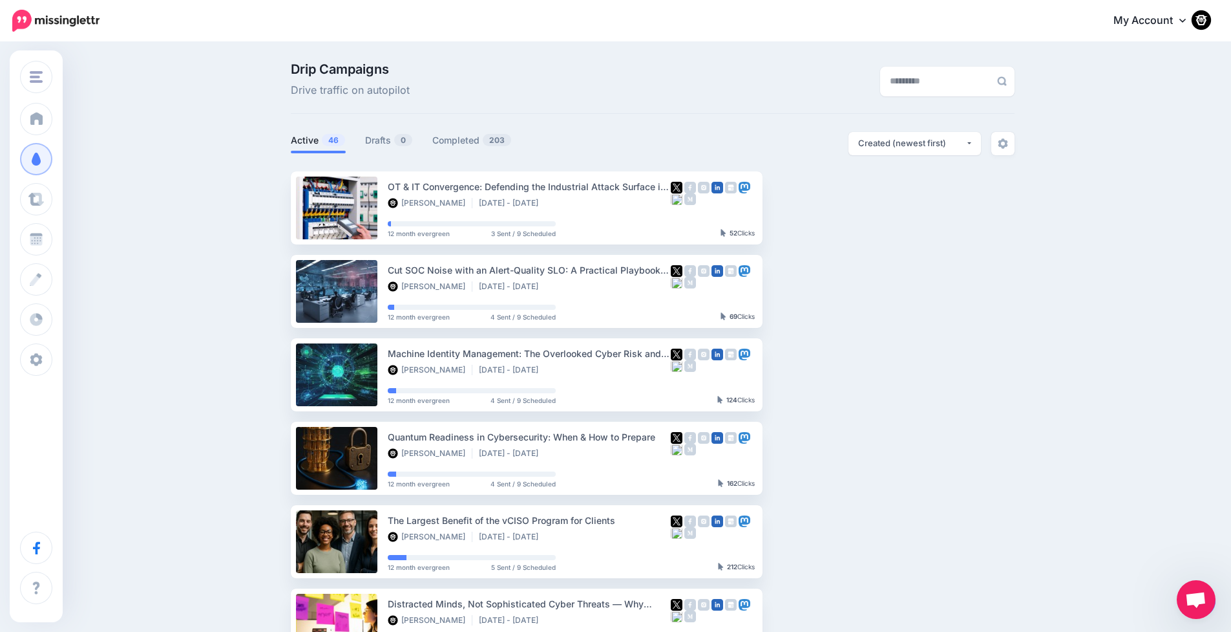
scroll to position [304, 0]
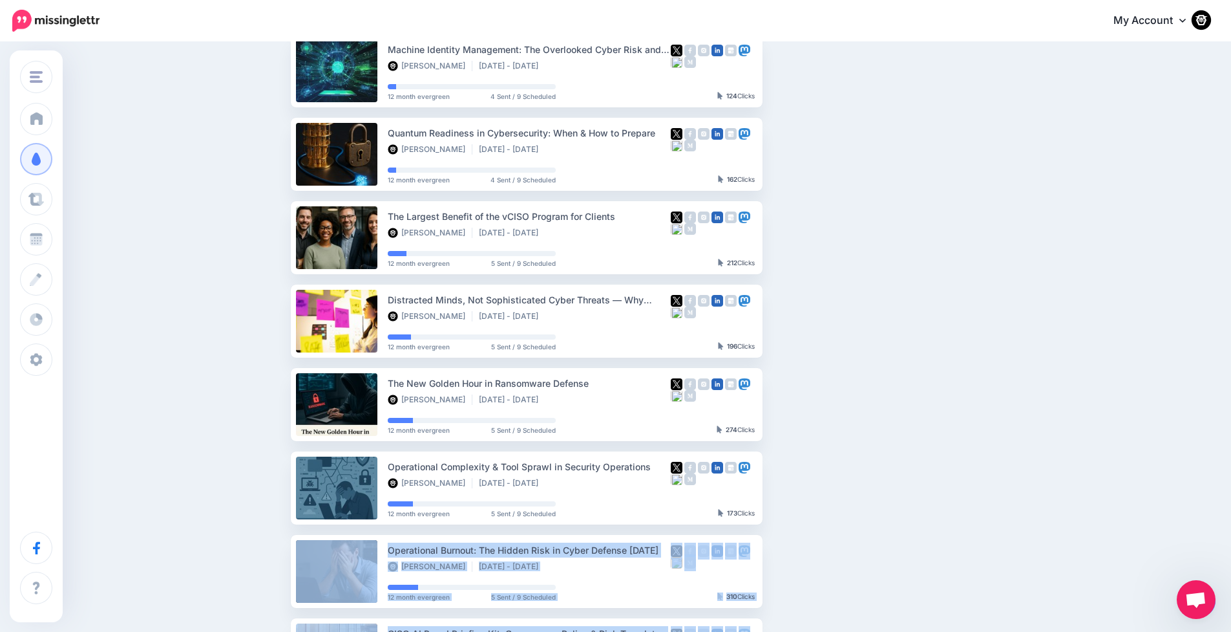
drag, startPoint x: 1196, startPoint y: 602, endPoint x: 1024, endPoint y: 497, distance: 201.3
click at [1024, 328] on body "My Account Dashboard My Account Billing Logout" at bounding box center [615, 12] width 1231 height 632
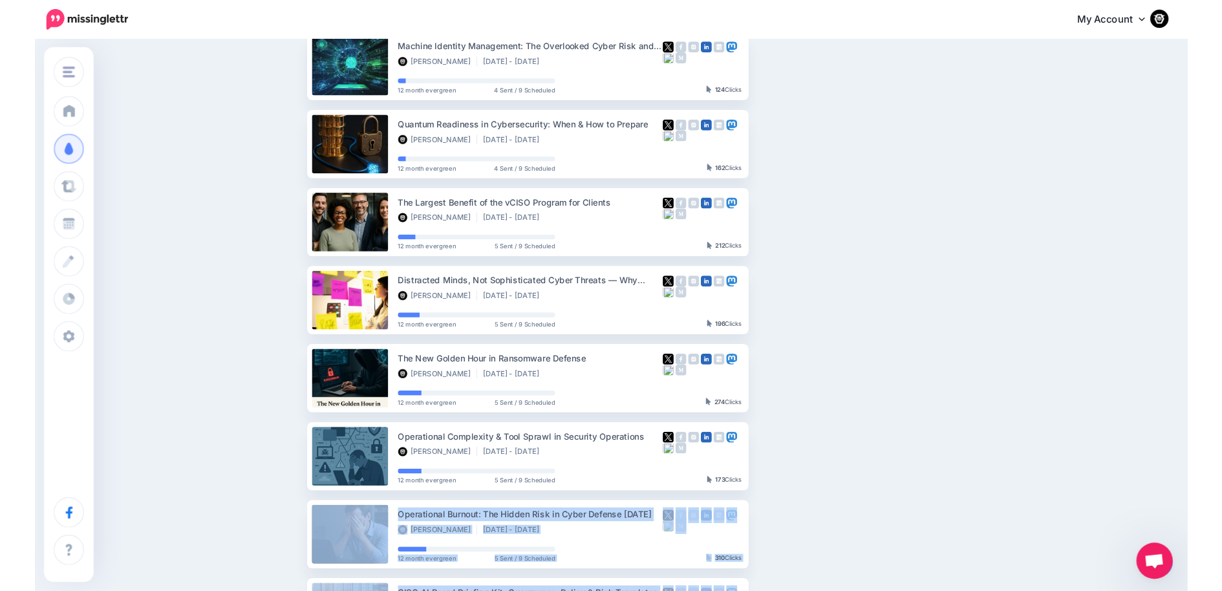
scroll to position [0, 0]
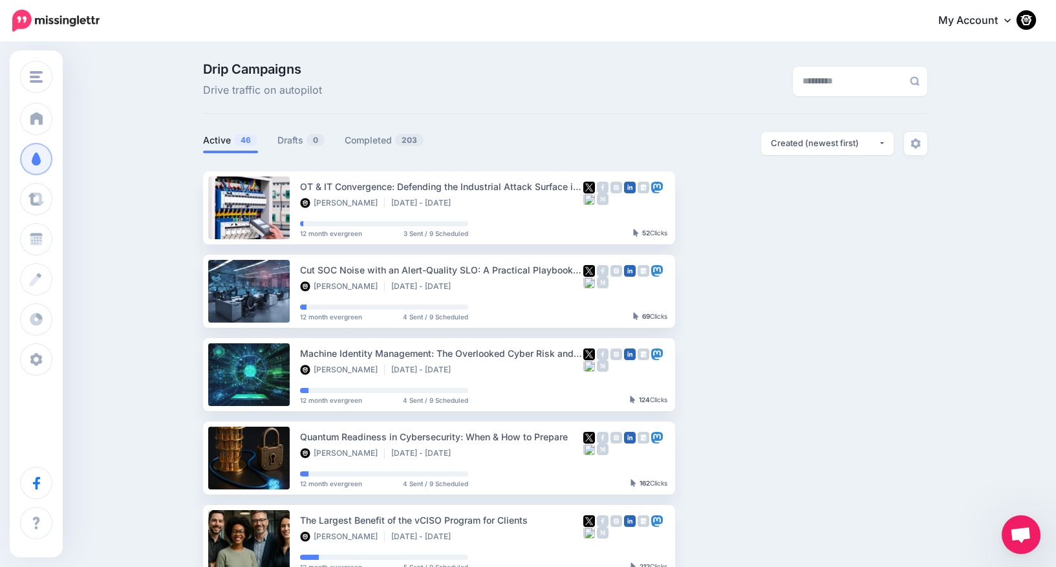
click at [1023, 537] on span "Open chat" at bounding box center [1020, 536] width 21 height 18
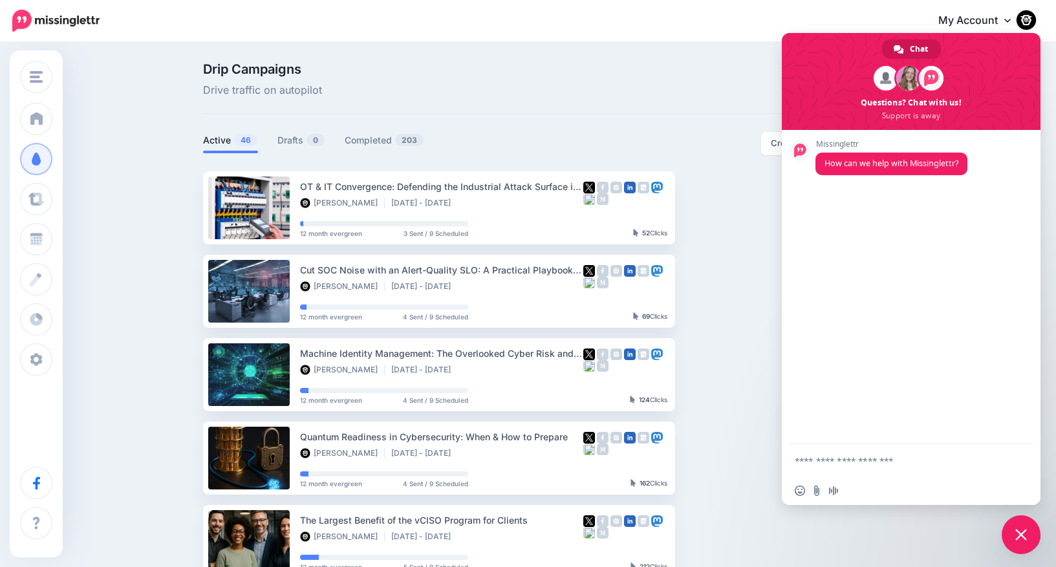
click at [1023, 537] on span "Close chat" at bounding box center [1021, 535] width 12 height 12
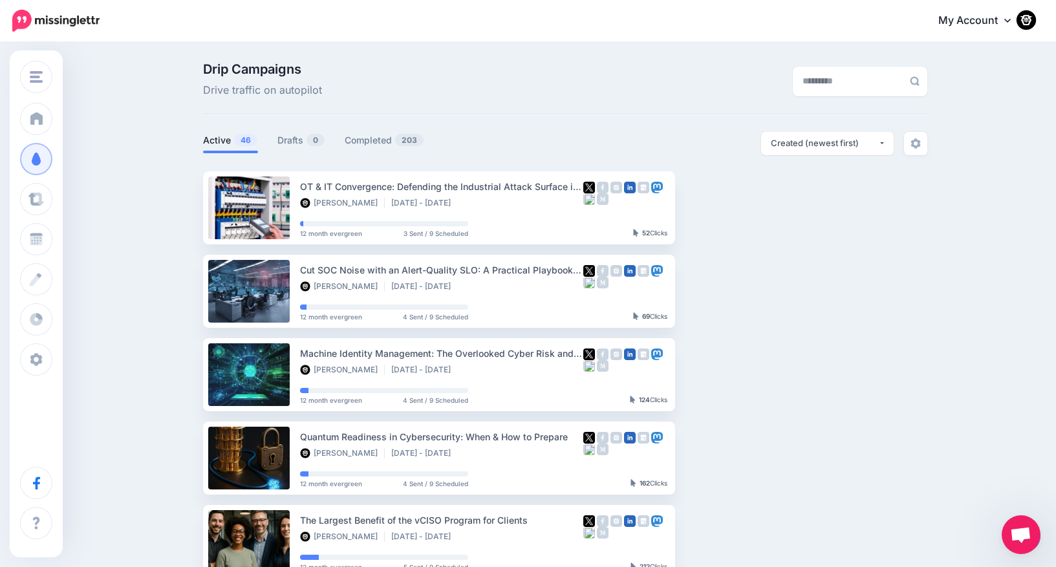
click at [1023, 537] on span "Open chat" at bounding box center [1020, 536] width 21 height 18
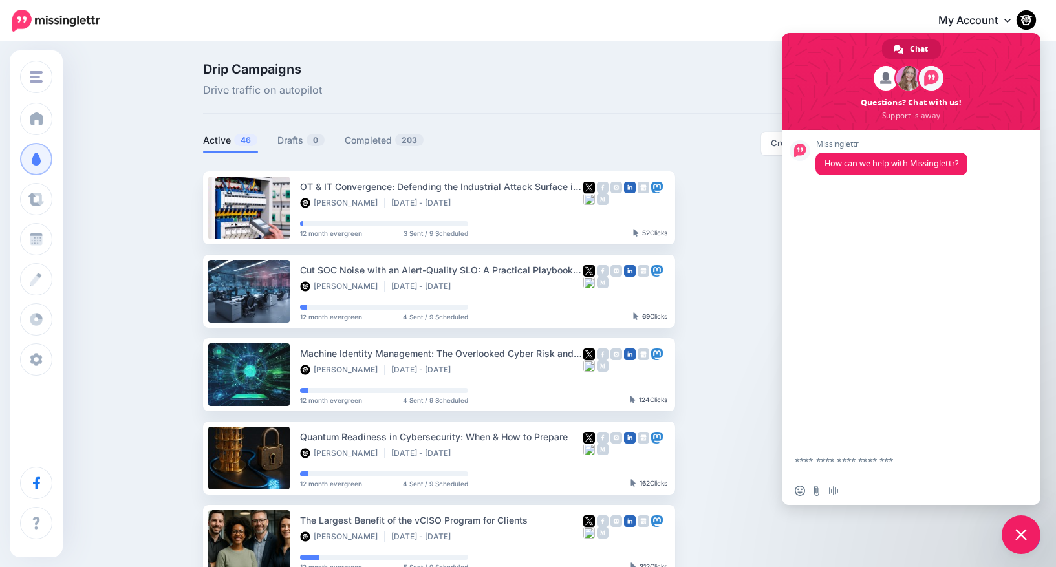
click at [1023, 537] on span "Close chat" at bounding box center [1021, 535] width 12 height 12
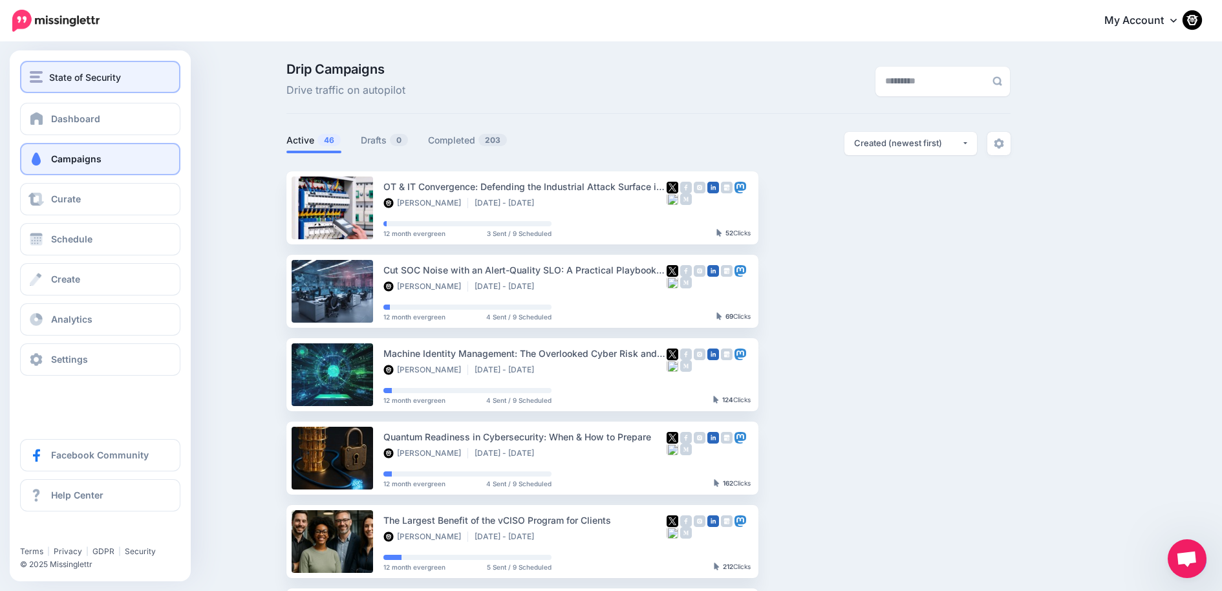
click at [57, 75] on span "State of Security" at bounding box center [85, 77] width 72 height 15
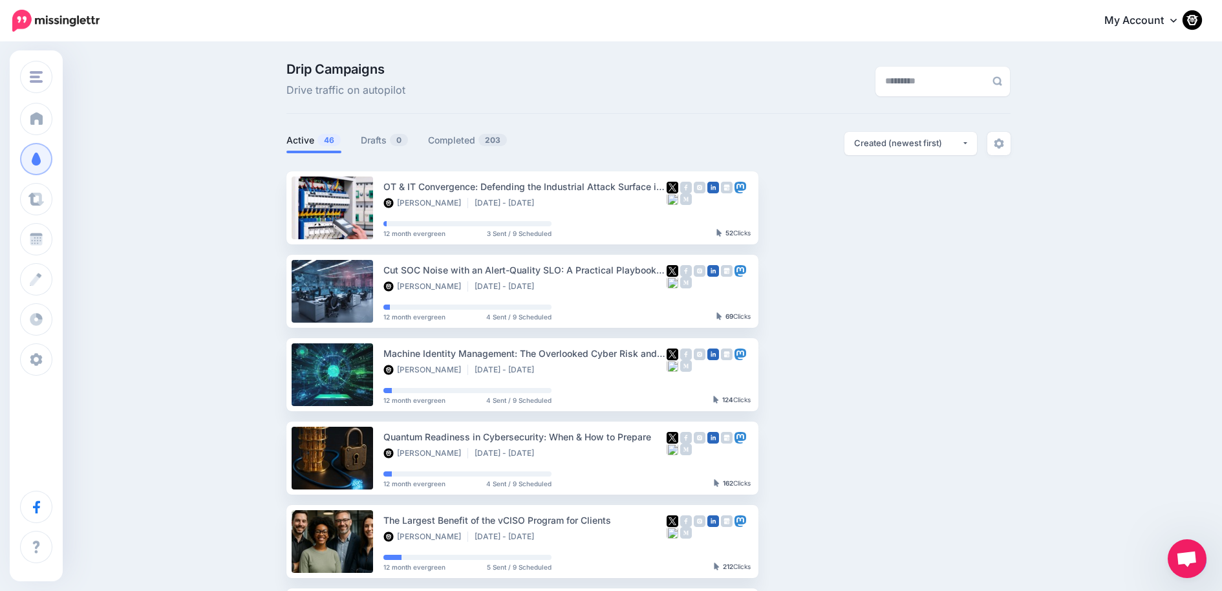
click at [208, 140] on div "Drip Campaigns Drive traffic on autopilot Active 46 0 203" at bounding box center [611, 564] width 1222 height 1043
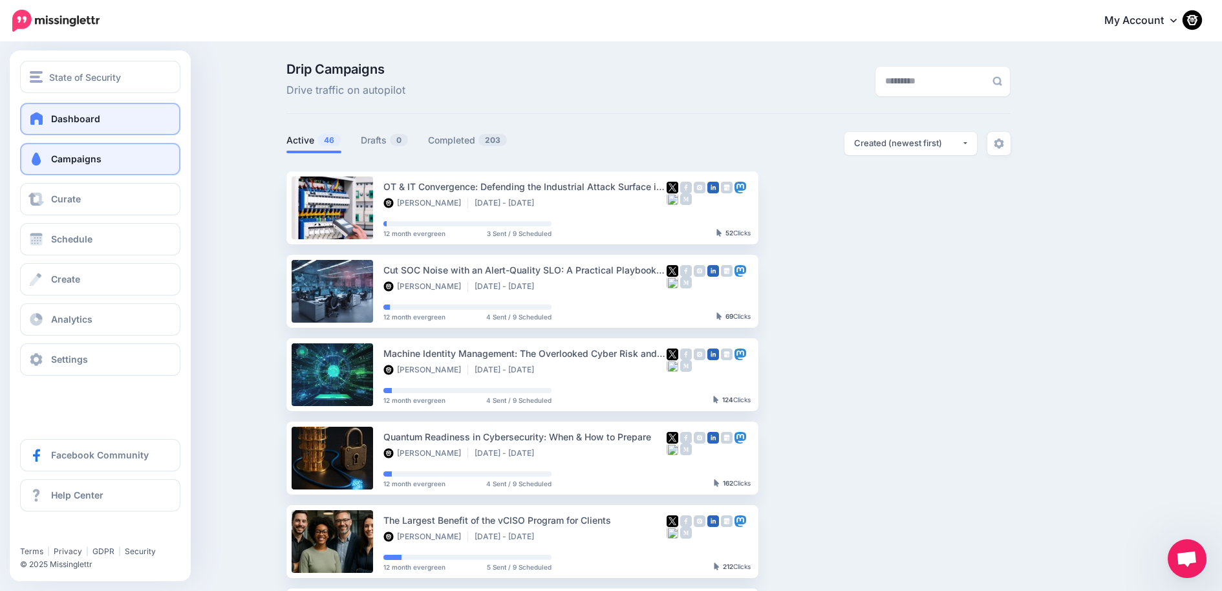
click at [45, 118] on span at bounding box center [36, 118] width 17 height 13
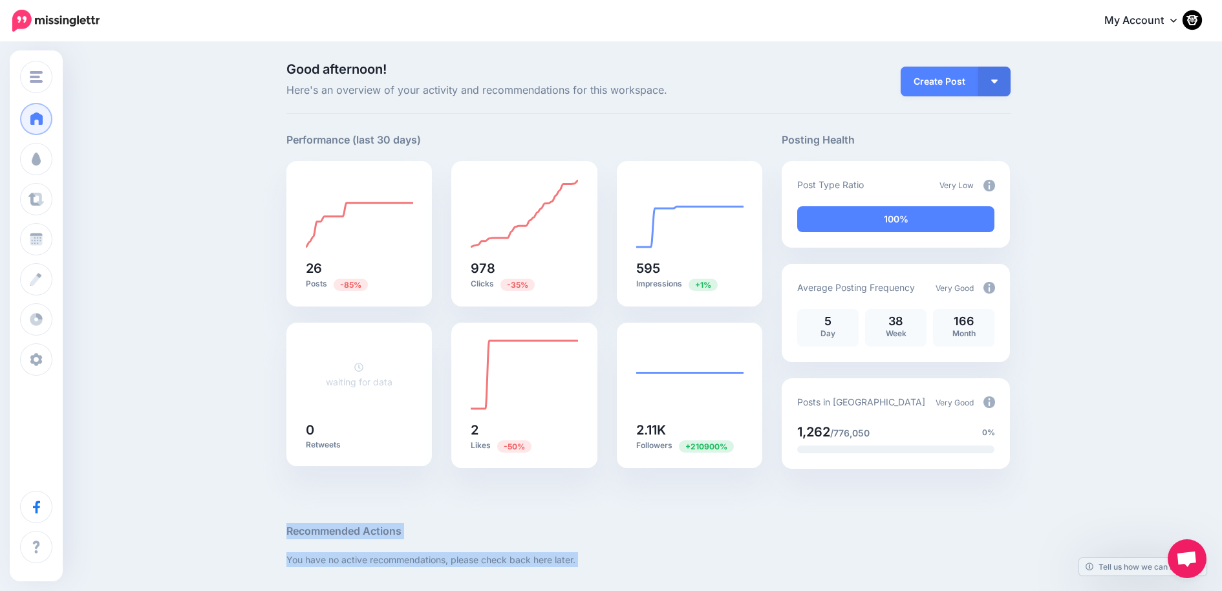
drag, startPoint x: 1190, startPoint y: 556, endPoint x: 1130, endPoint y: 471, distance: 103.9
click at [1130, 471] on body "My Account Dashboard My Account Billing Logout" at bounding box center [611, 295] width 1222 height 591
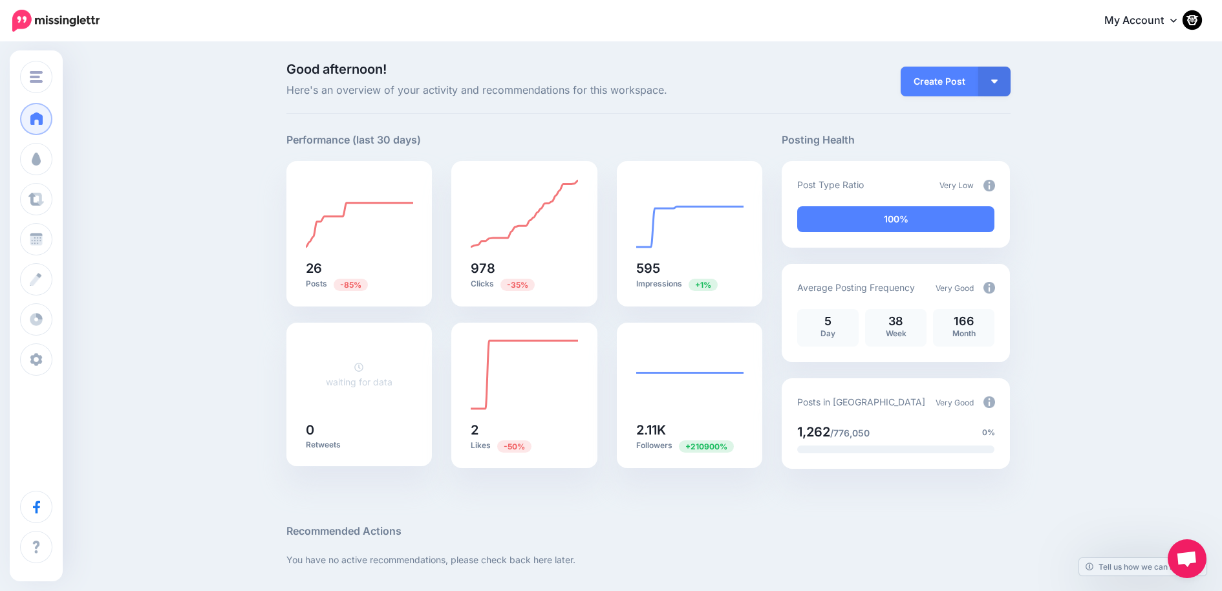
click at [1190, 555] on span "Open chat" at bounding box center [1186, 560] width 21 height 18
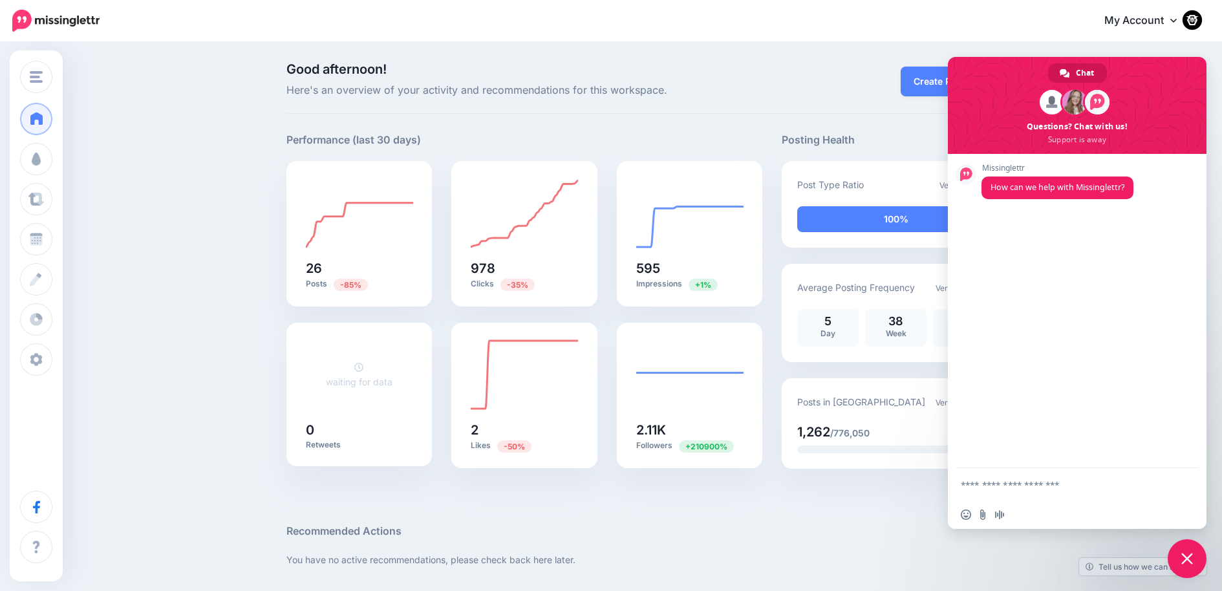
click at [1020, 487] on textarea "Compose your message..." at bounding box center [1063, 485] width 204 height 12
type textarea "**********"
click at [1187, 562] on span "Close chat" at bounding box center [1187, 559] width 12 height 12
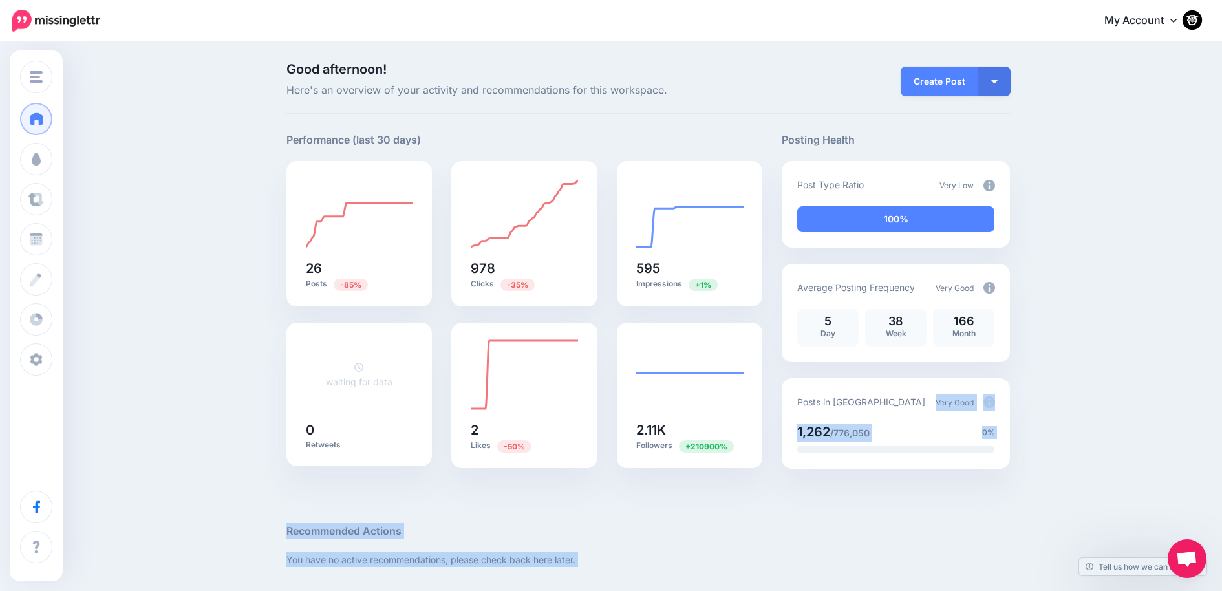
drag, startPoint x: 1191, startPoint y: 551, endPoint x: 1141, endPoint y: 383, distance: 175.3
click at [1141, 383] on body "My Account Dashboard My Account Billing Logout" at bounding box center [611, 295] width 1222 height 591
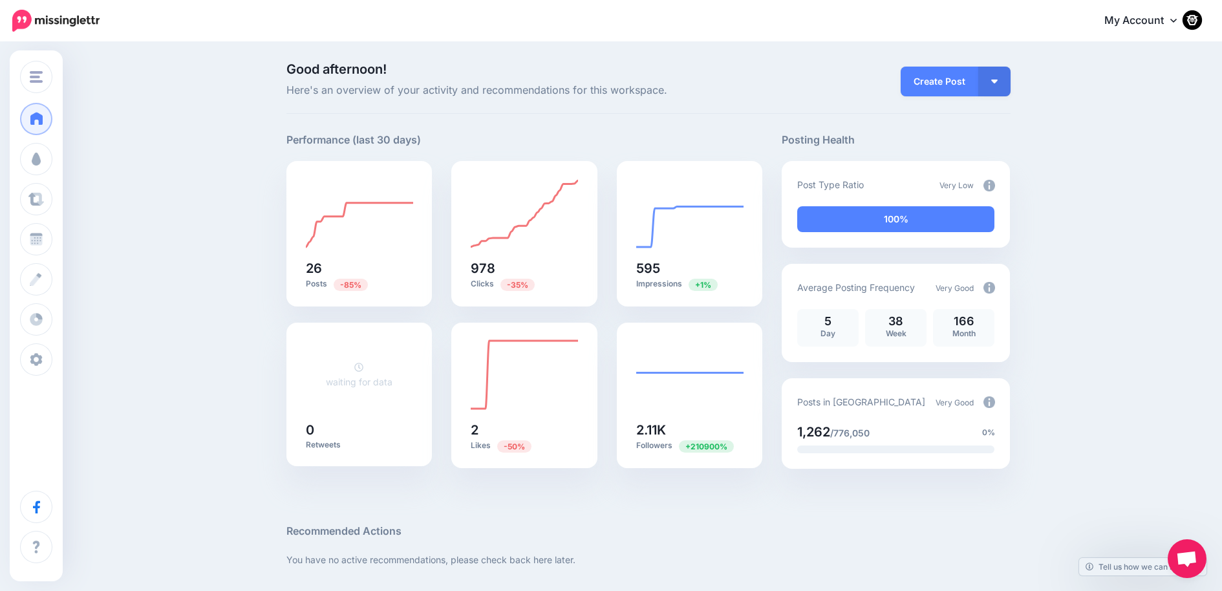
click at [1158, 33] on link "My Account" at bounding box center [1146, 21] width 111 height 32
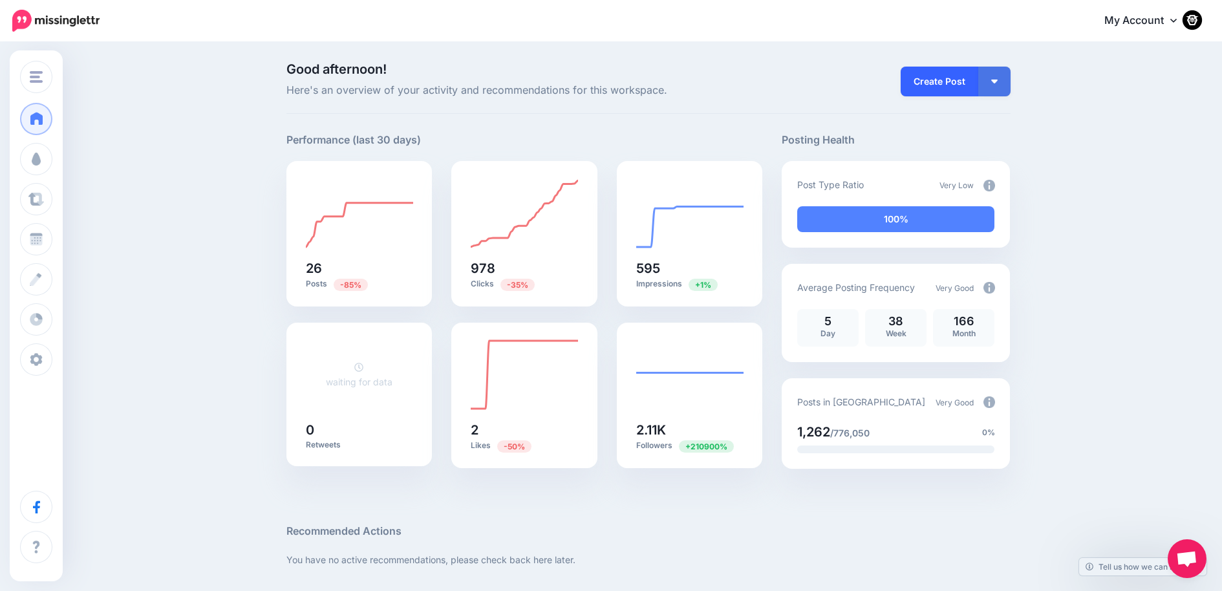
click at [928, 82] on link "Create Post" at bounding box center [939, 82] width 78 height 30
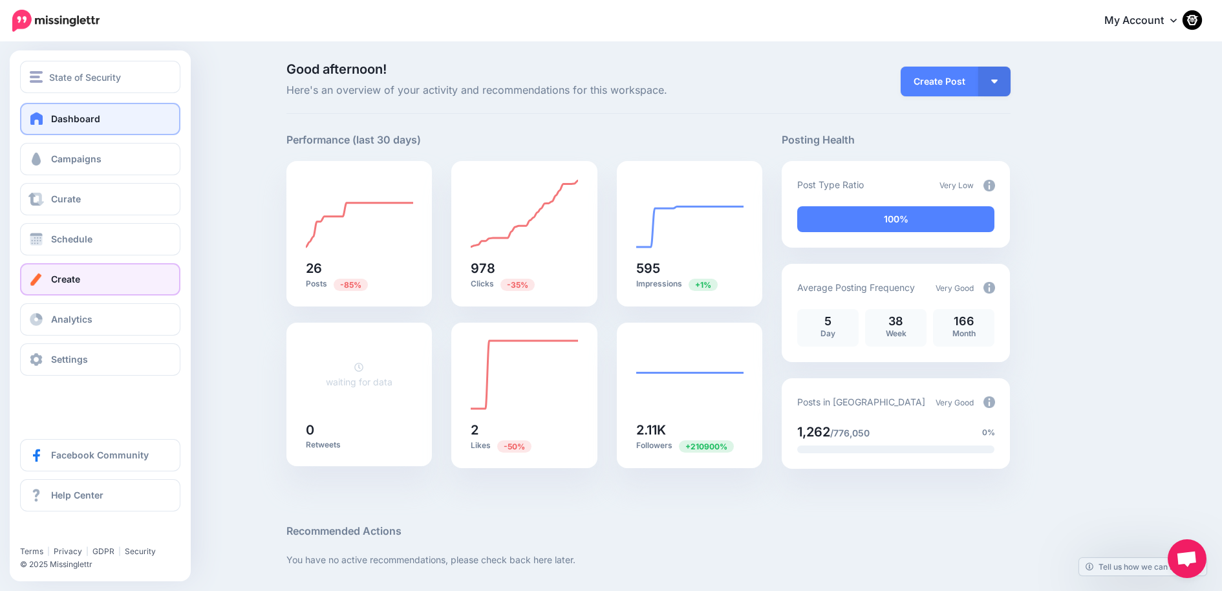
click at [67, 288] on link "Create" at bounding box center [100, 279] width 160 height 32
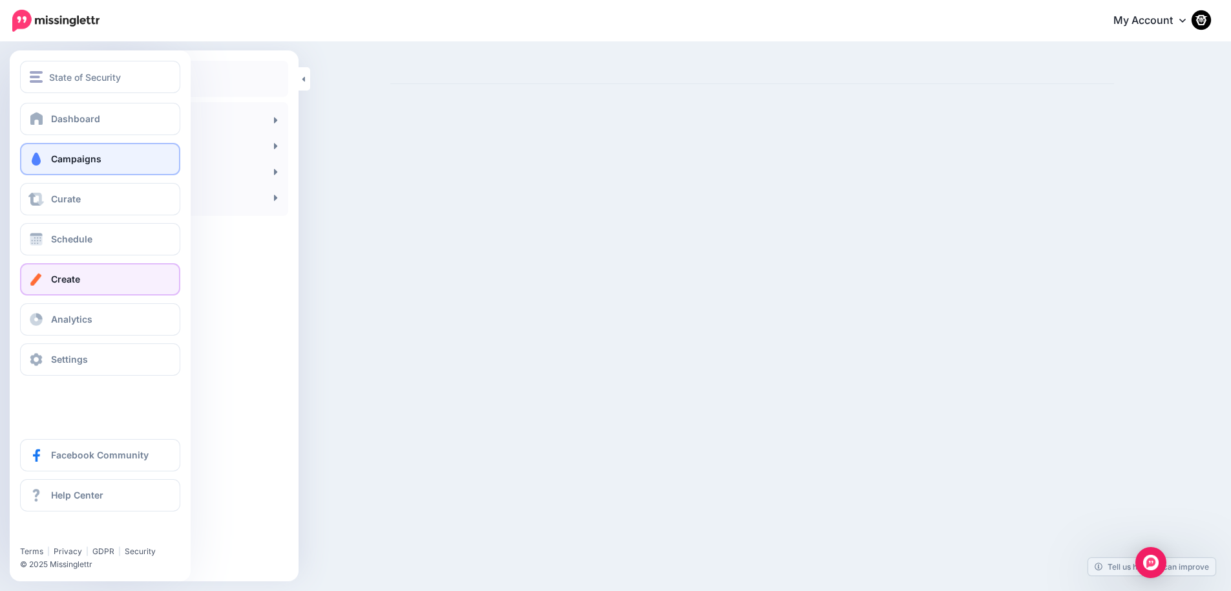
click at [48, 145] on link "Campaigns" at bounding box center [100, 159] width 160 height 32
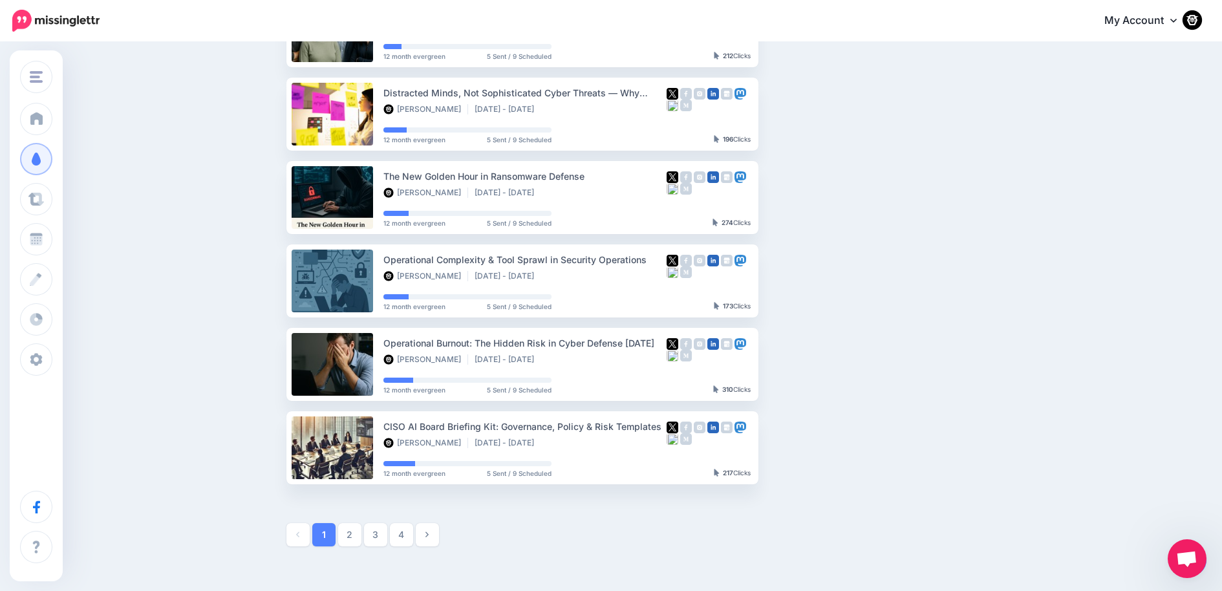
scroll to position [595, 0]
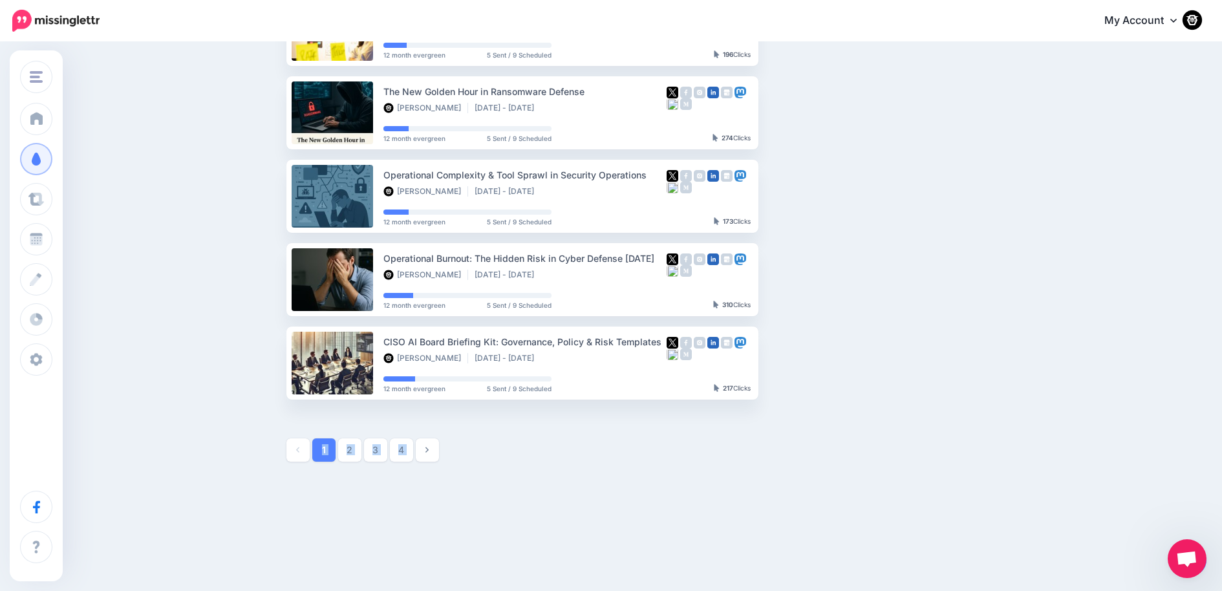
drag, startPoint x: 1182, startPoint y: 551, endPoint x: 1043, endPoint y: 410, distance: 197.9
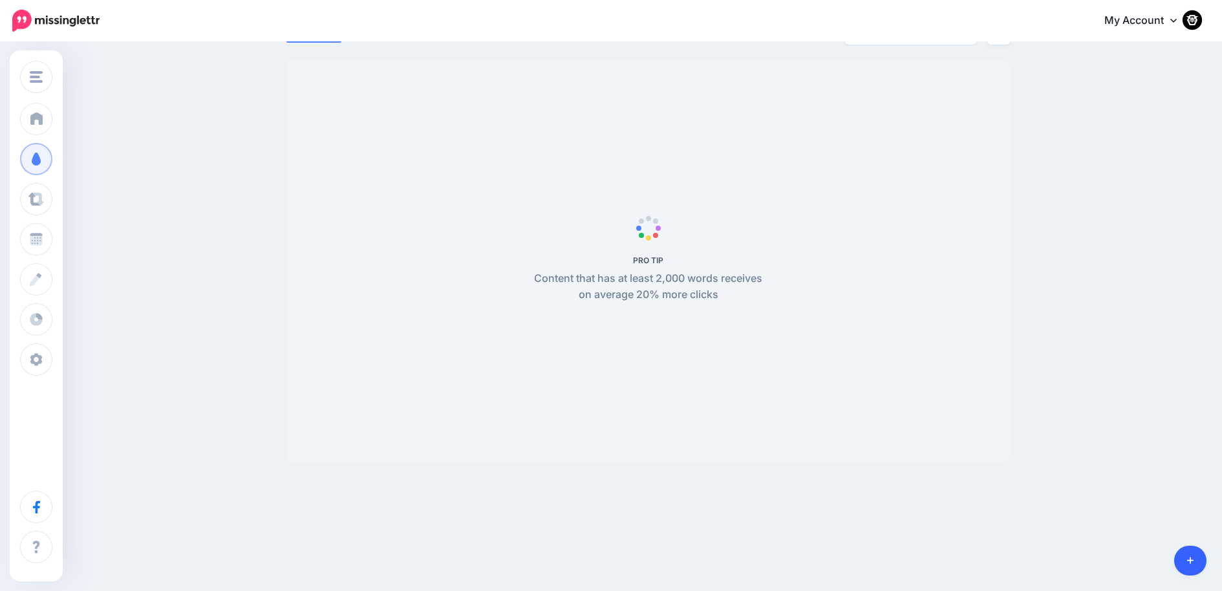
scroll to position [111, 0]
click at [1188, 480] on body "My Account Dashboard My Account Billing Logout" at bounding box center [611, 184] width 1222 height 591
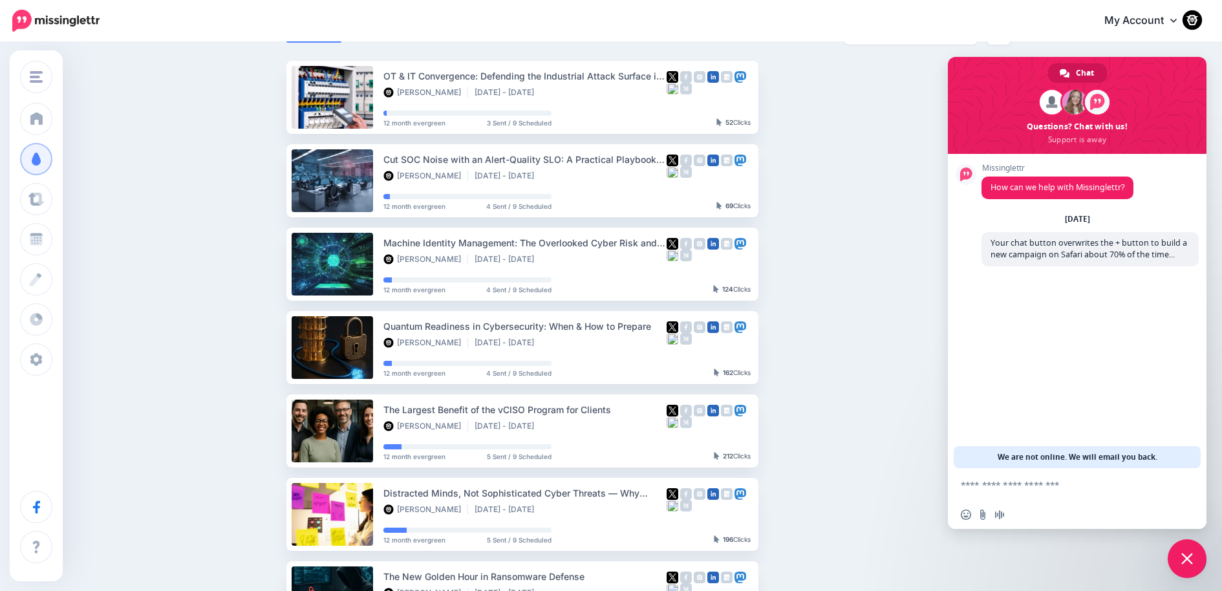
click at [1195, 565] on span "Close chat" at bounding box center [1186, 558] width 39 height 39
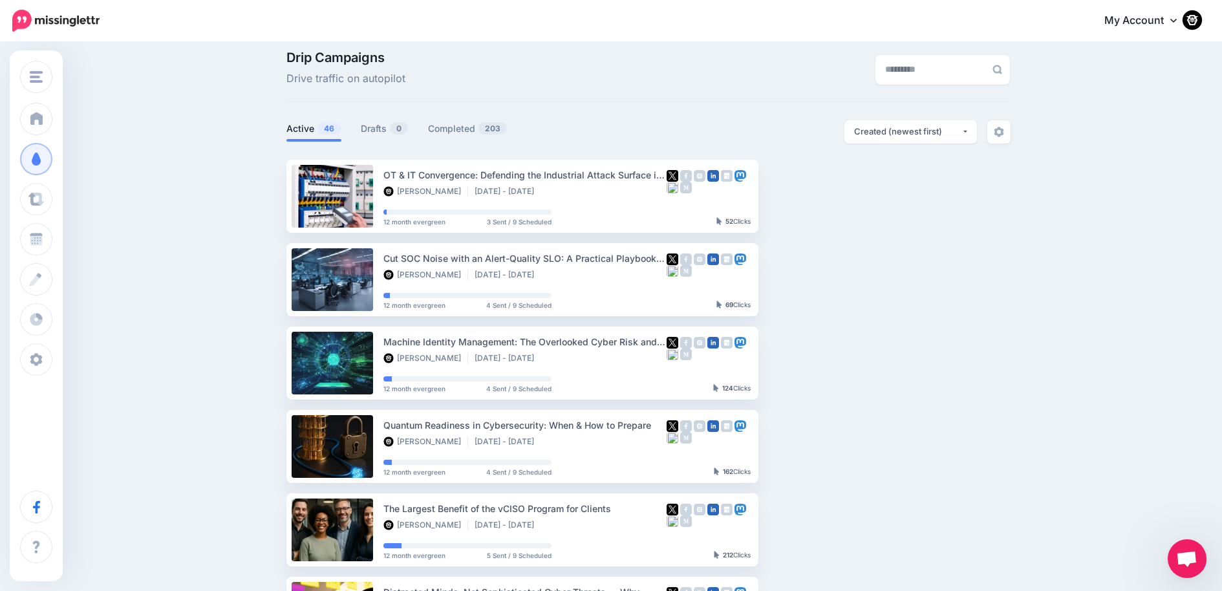
scroll to position [0, 0]
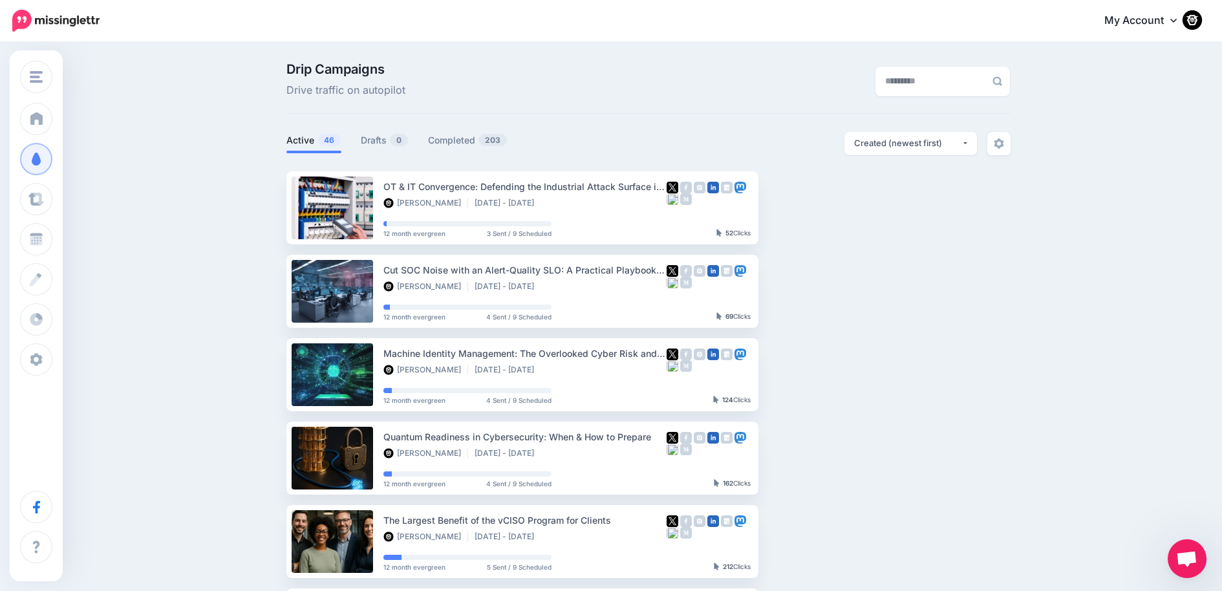
click at [990, 501] on ul "OT & IT Convergence: Defending the Industrial Attack Surface in 2025 Brent Hust…" at bounding box center [648, 583] width 724 height 824
click at [1004, 143] on img at bounding box center [999, 143] width 10 height 10
click at [1193, 559] on icon at bounding box center [1190, 560] width 7 height 9
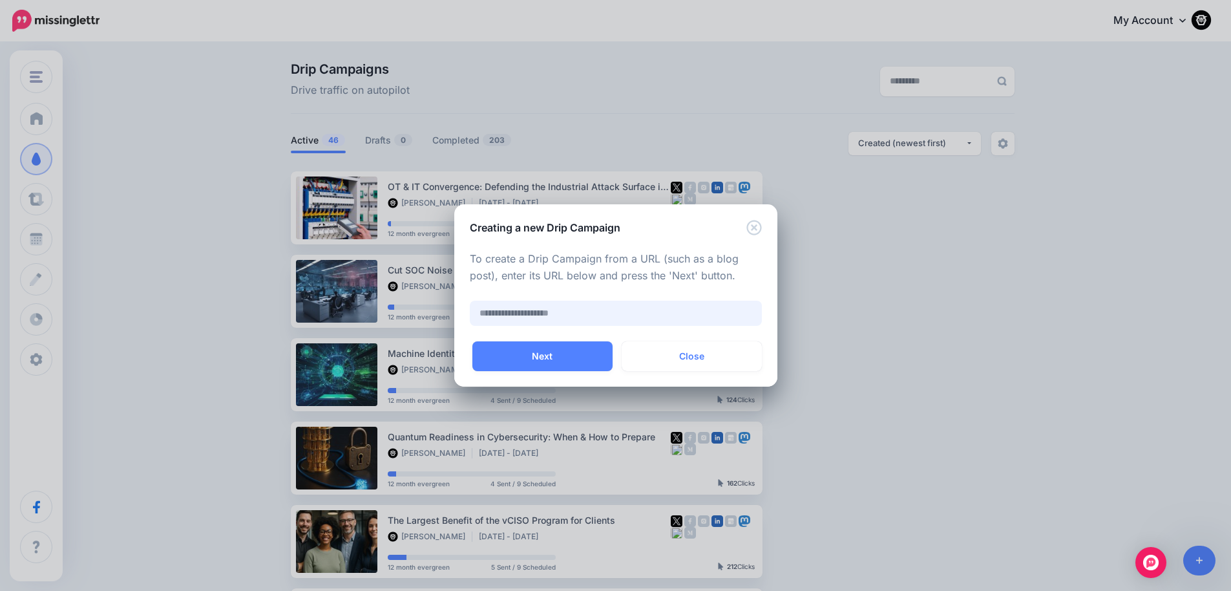
paste input "**********"
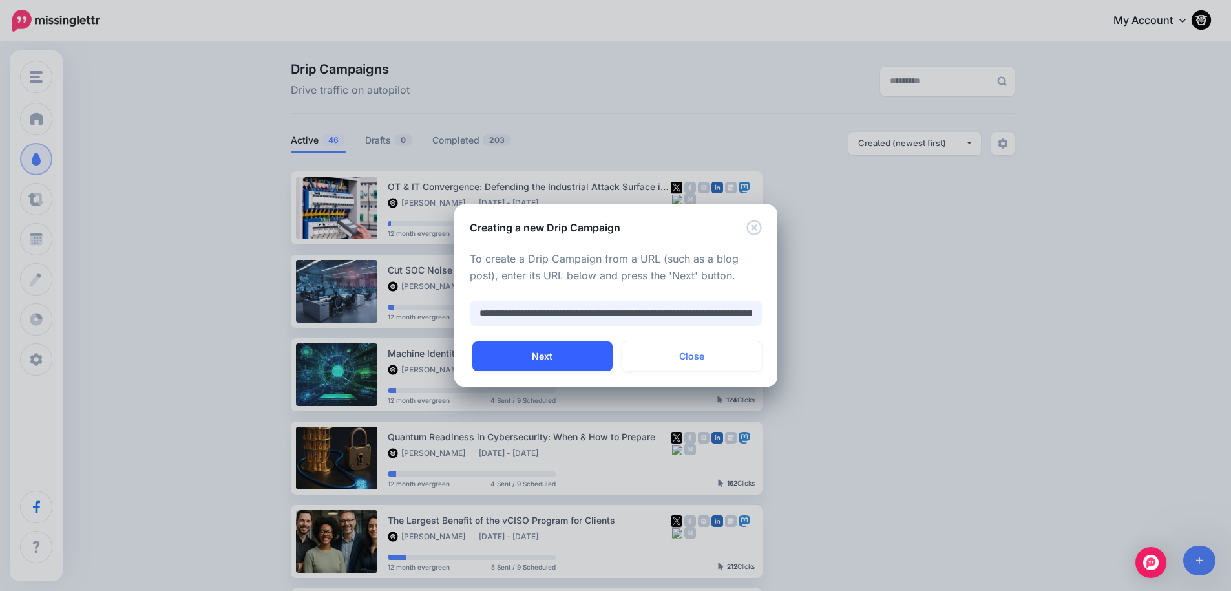
type input "**********"
click at [556, 358] on button "Next" at bounding box center [543, 356] width 140 height 30
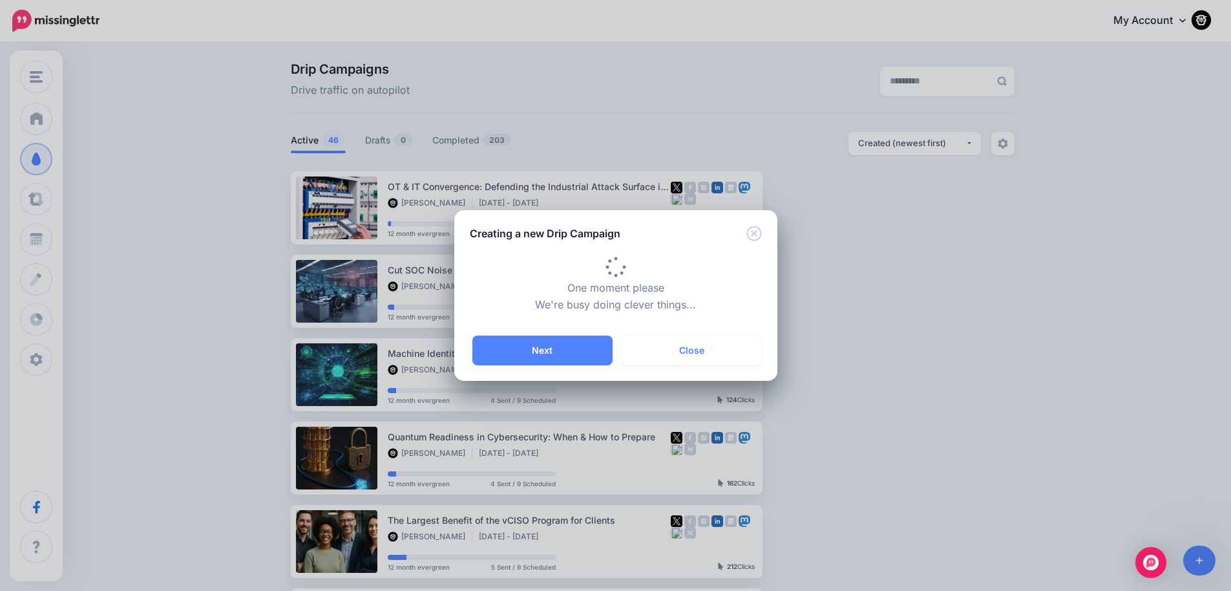
type input "**********"
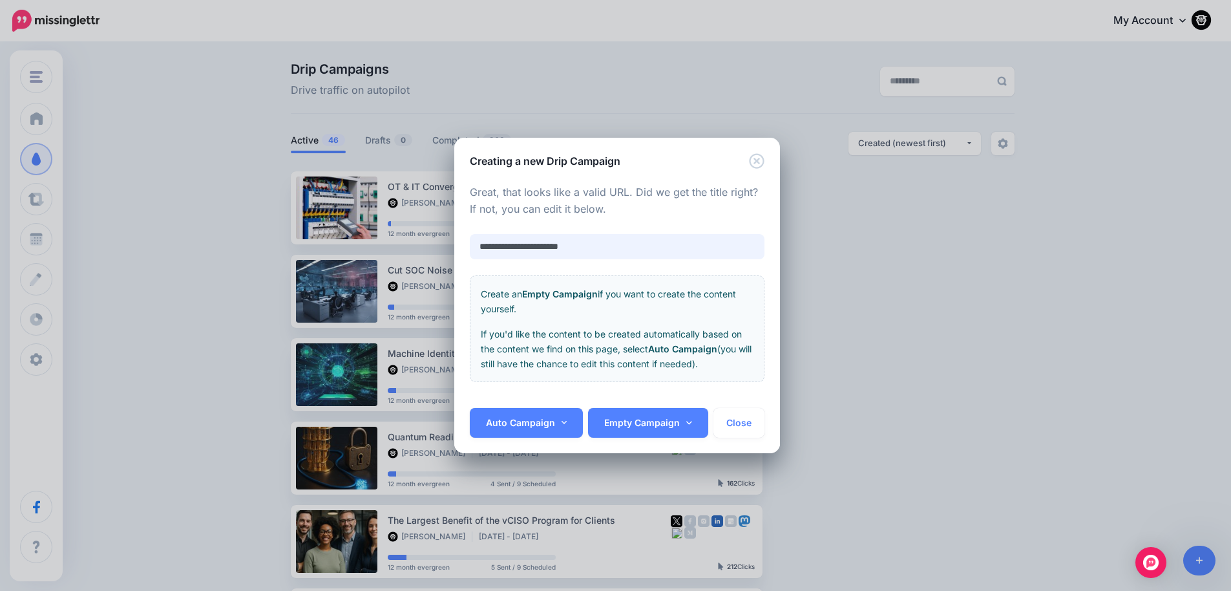
drag, startPoint x: 586, startPoint y: 245, endPoint x: 461, endPoint y: 237, distance: 125.7
click at [461, 237] on div "**********" at bounding box center [617, 288] width 326 height 239
paste input "**********"
type input "**********"
click at [524, 421] on link "Auto Campaign" at bounding box center [527, 423] width 114 height 30
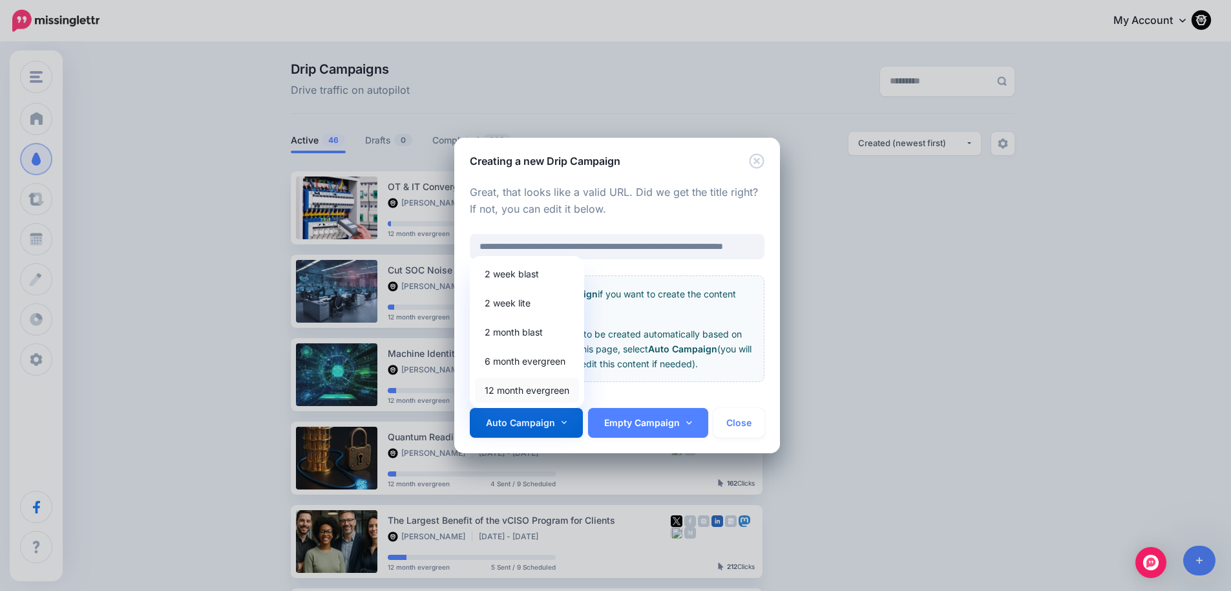
click at [511, 385] on link "12 month evergreen" at bounding box center [527, 390] width 104 height 25
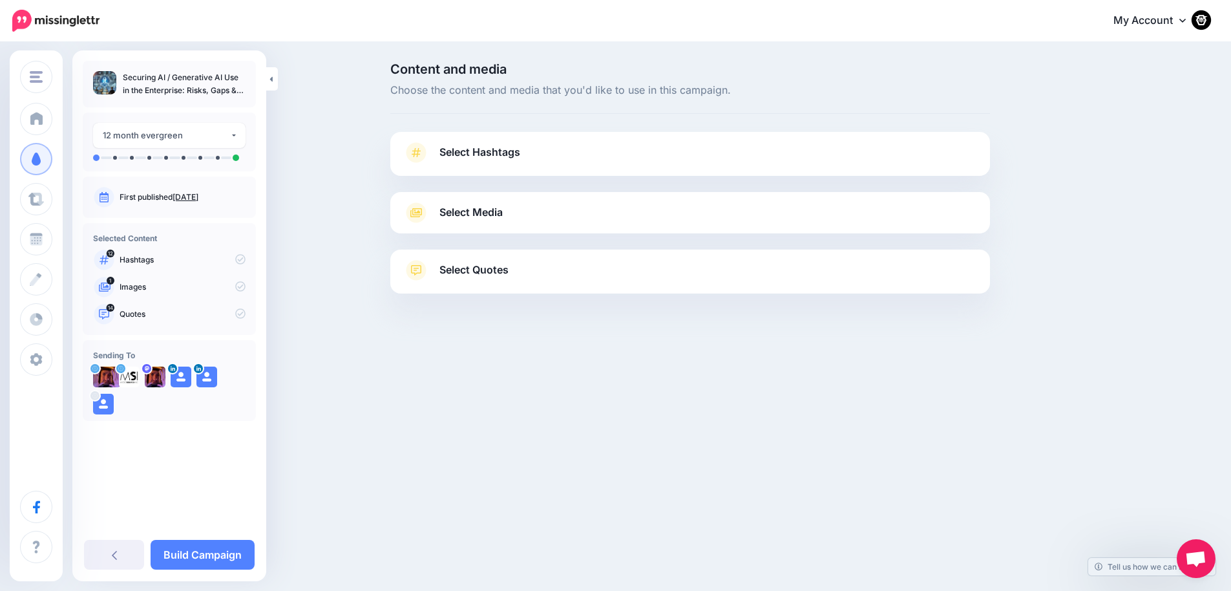
click at [467, 150] on span "Select Hashtags" at bounding box center [480, 152] width 81 height 17
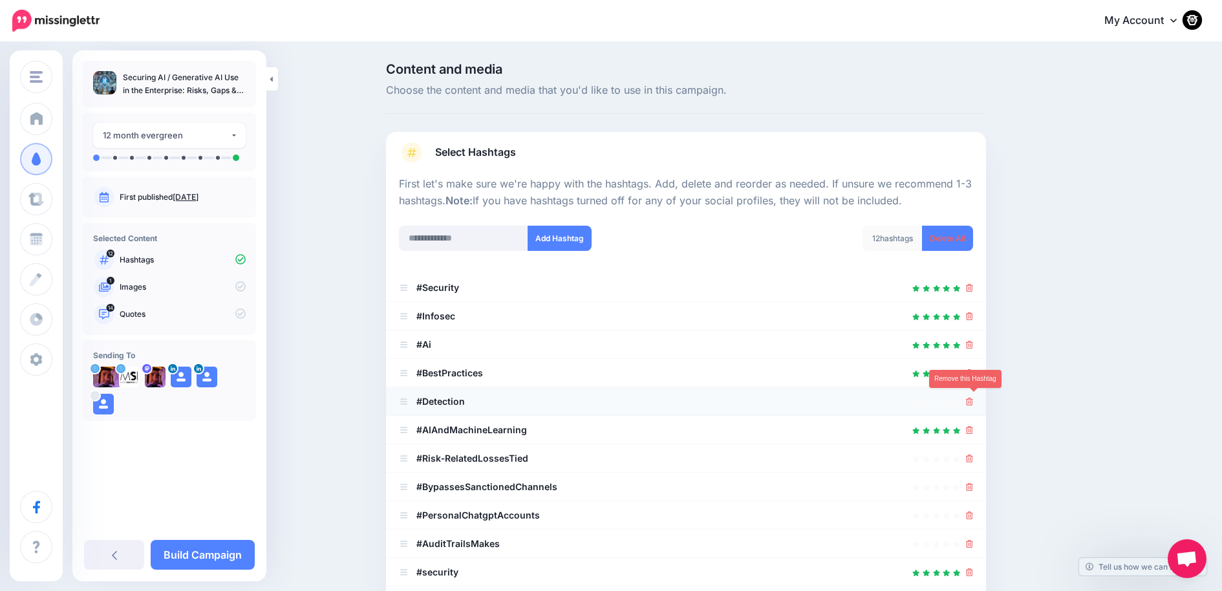
click at [973, 398] on icon at bounding box center [969, 402] width 7 height 8
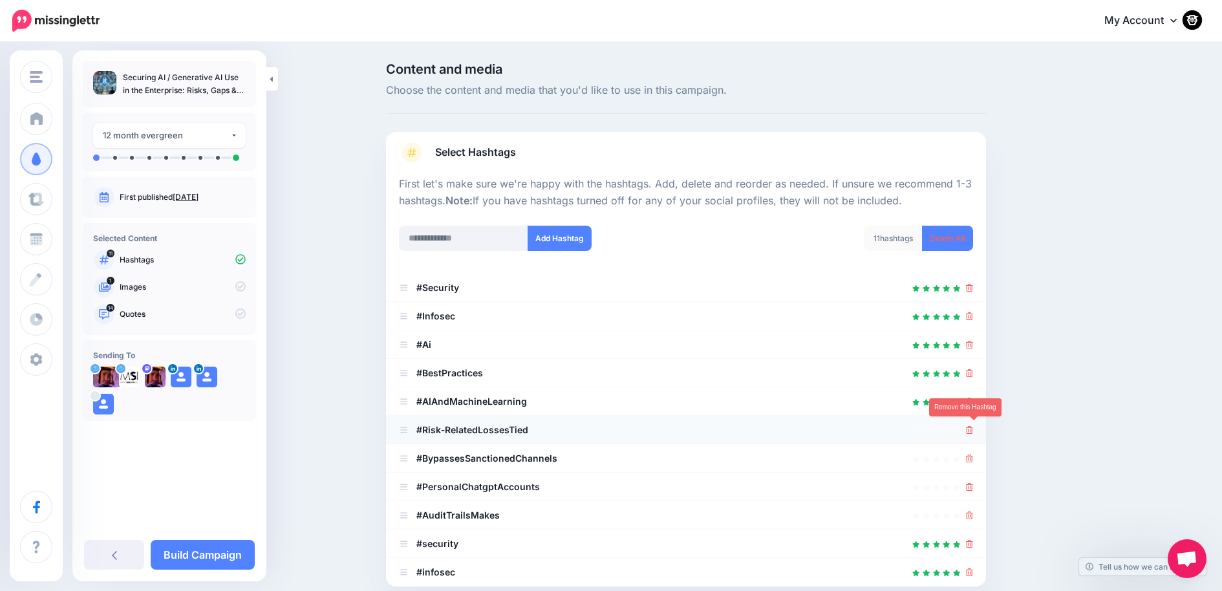
click at [973, 428] on icon at bounding box center [969, 430] width 7 height 8
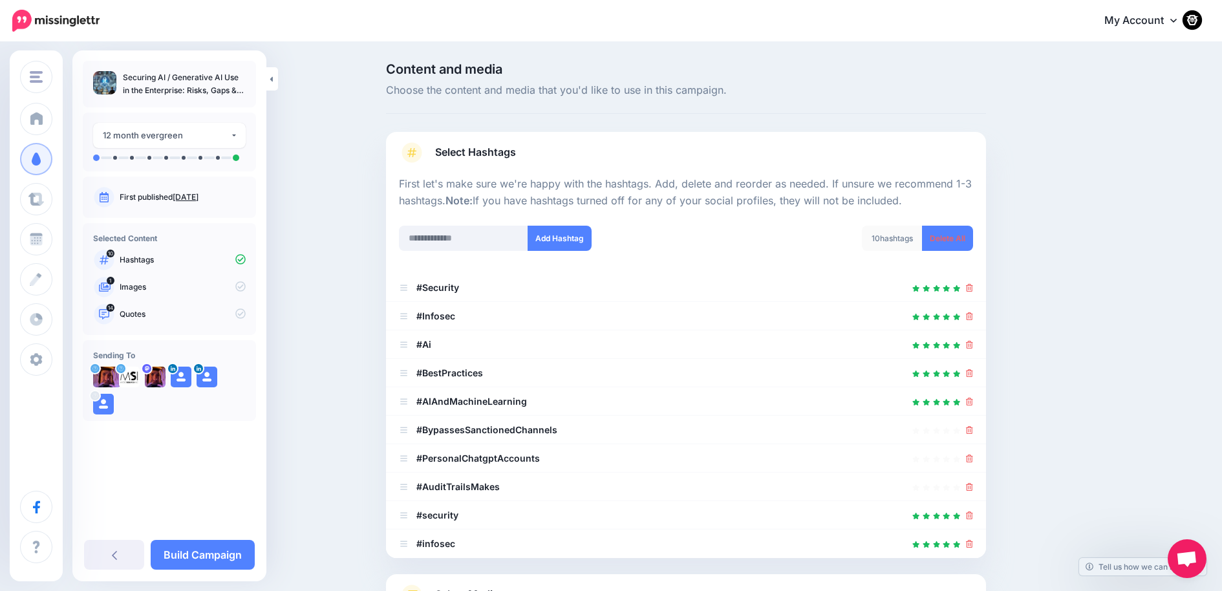
click at [973, 428] on icon at bounding box center [969, 430] width 7 height 8
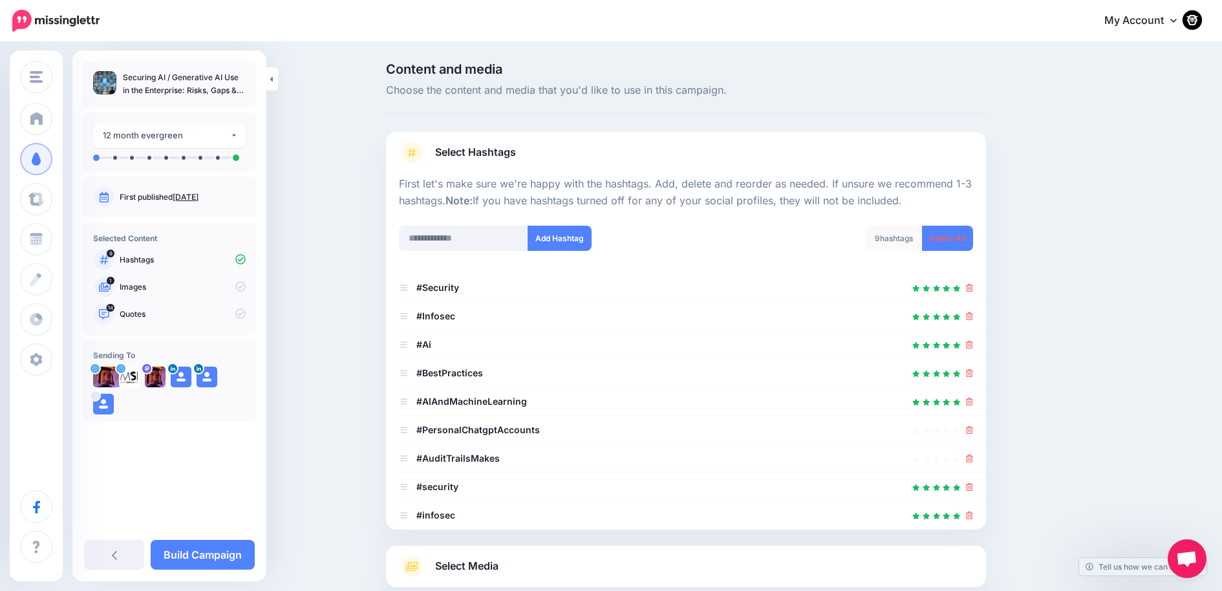
click at [973, 428] on icon at bounding box center [969, 430] width 7 height 8
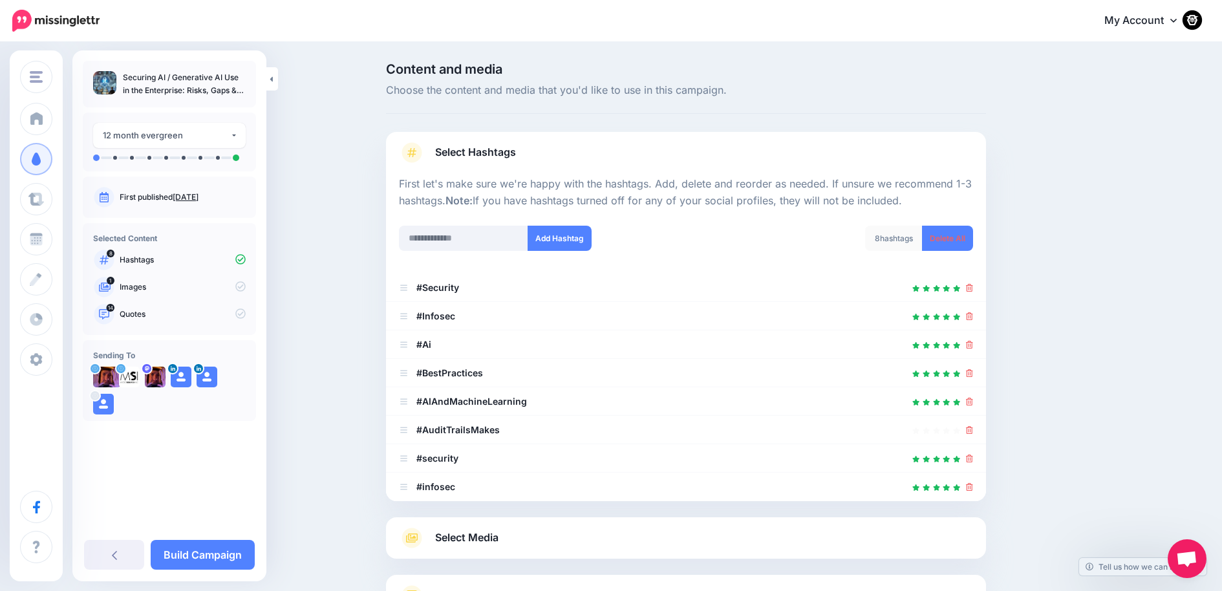
click at [973, 428] on icon at bounding box center [969, 430] width 7 height 8
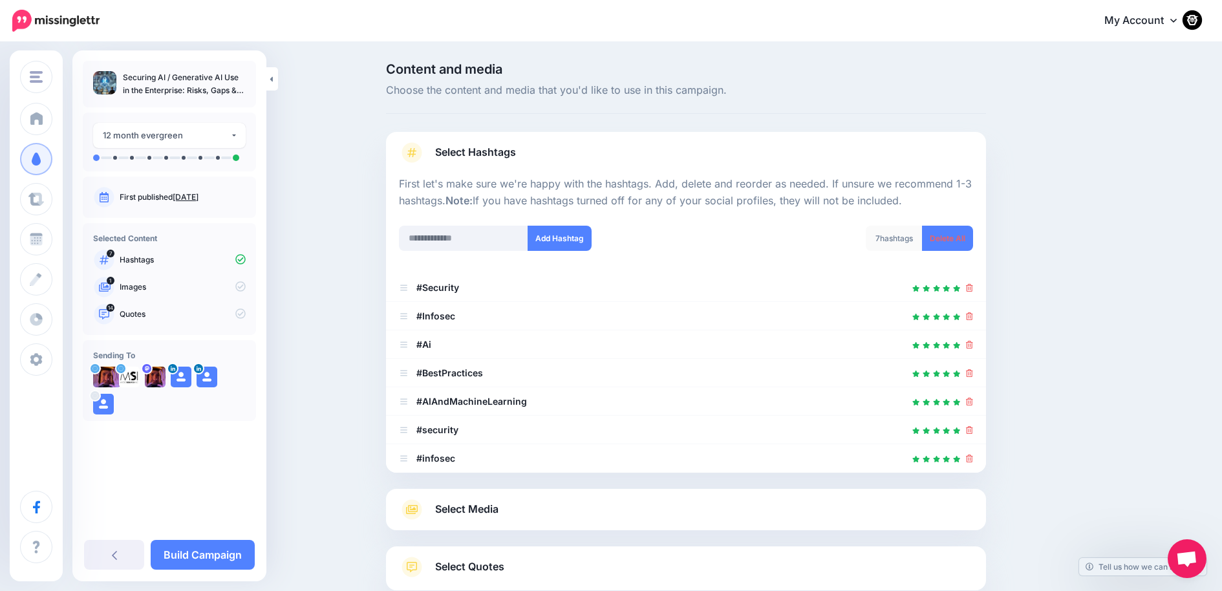
click at [973, 428] on icon at bounding box center [969, 430] width 7 height 8
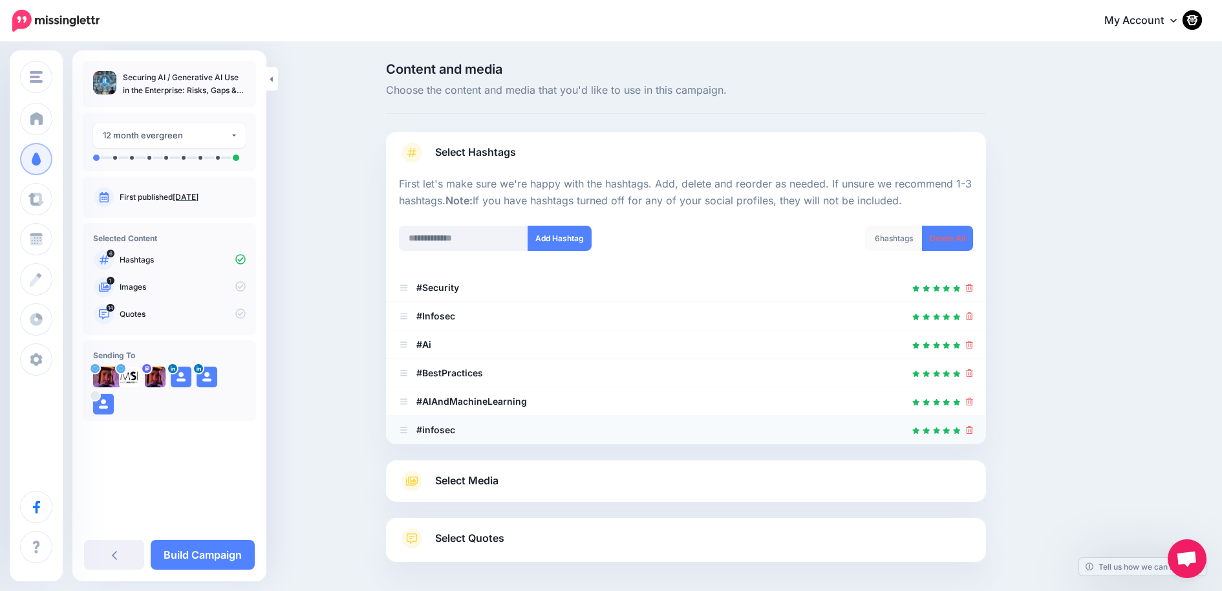
click at [973, 428] on icon at bounding box center [969, 430] width 7 height 8
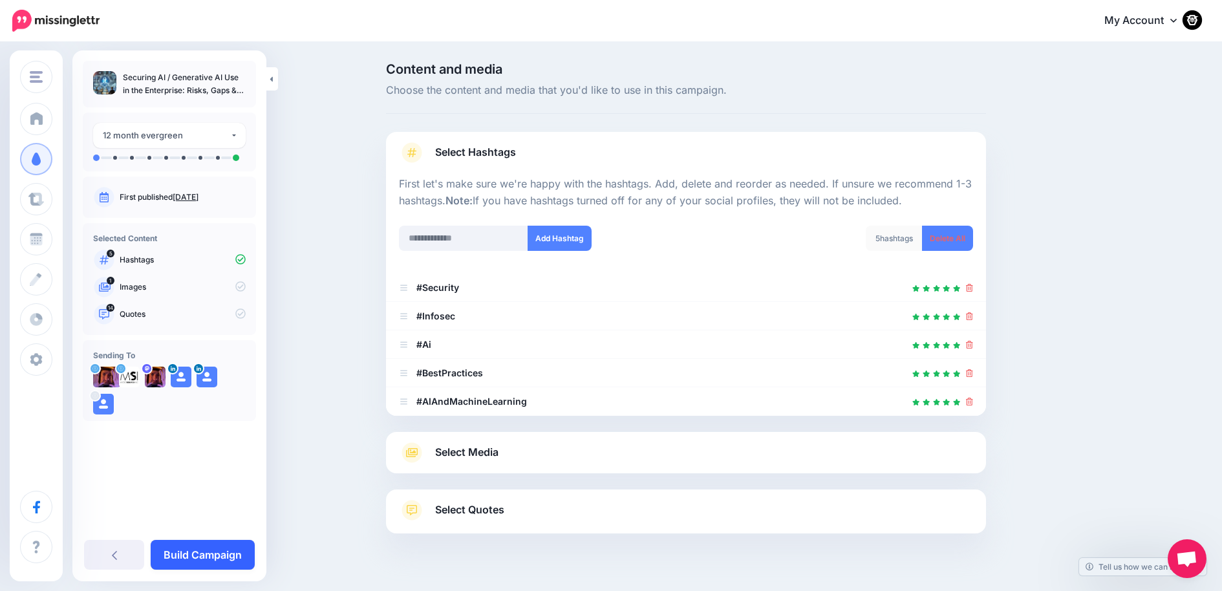
click at [208, 555] on link "Build Campaign" at bounding box center [203, 555] width 104 height 30
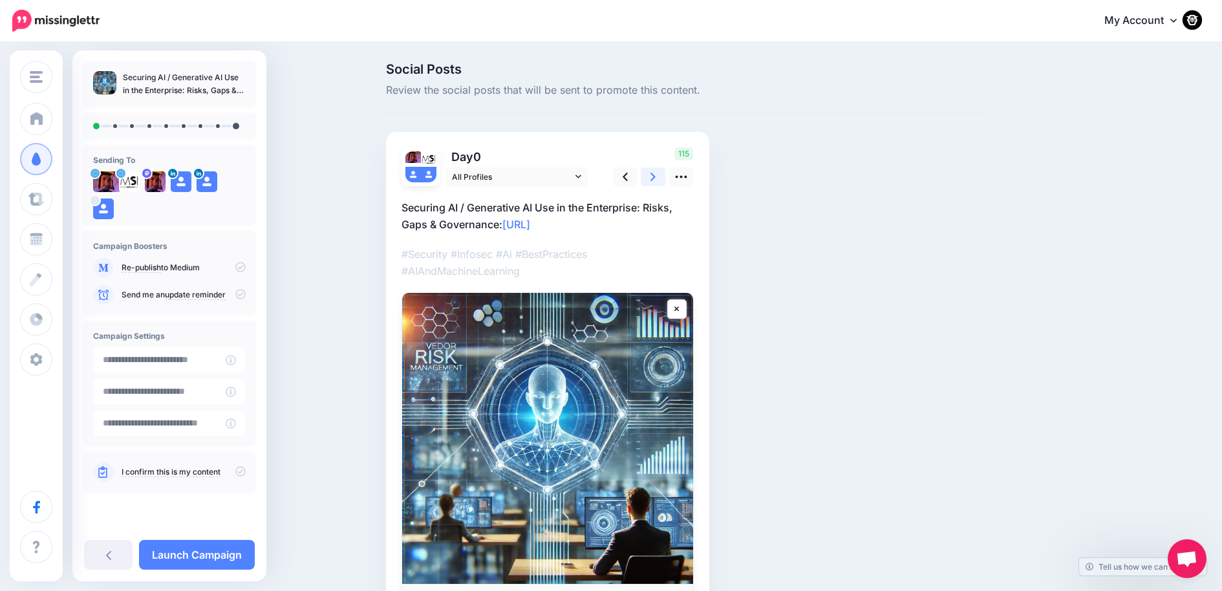
click at [654, 175] on link at bounding box center [653, 176] width 25 height 19
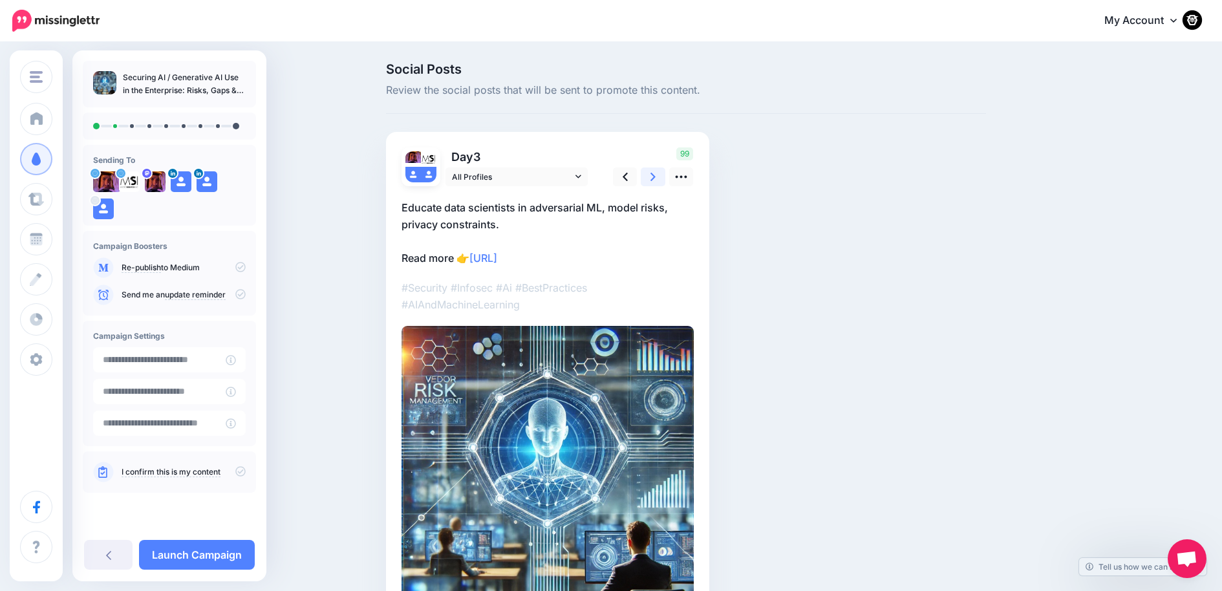
click at [654, 175] on link at bounding box center [653, 176] width 25 height 19
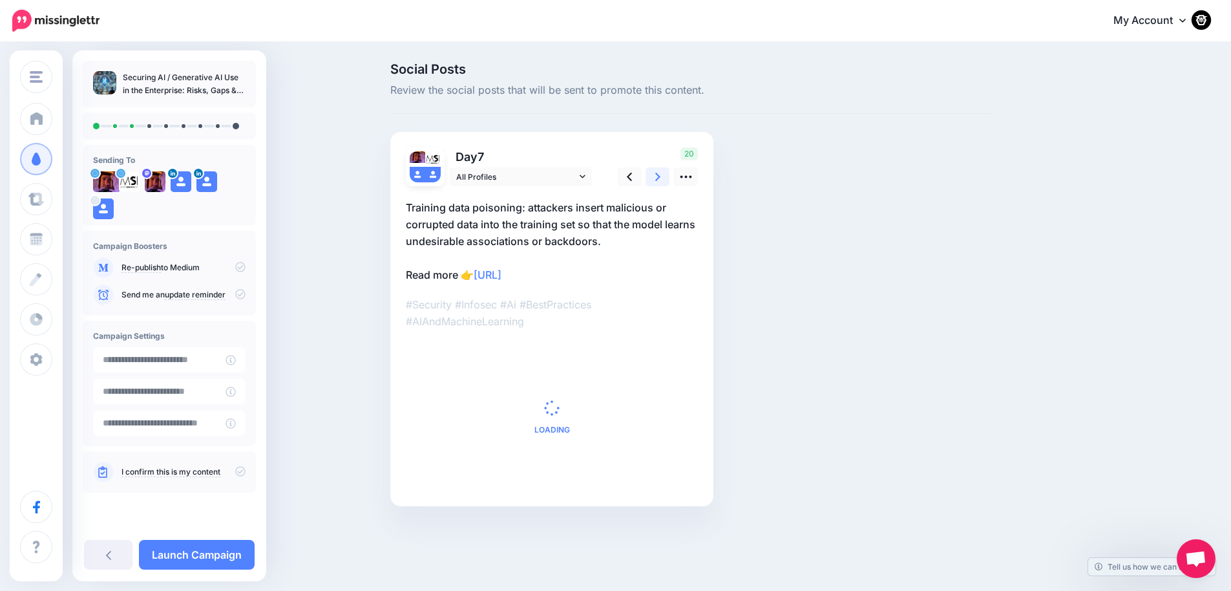
click at [654, 175] on link at bounding box center [658, 176] width 25 height 19
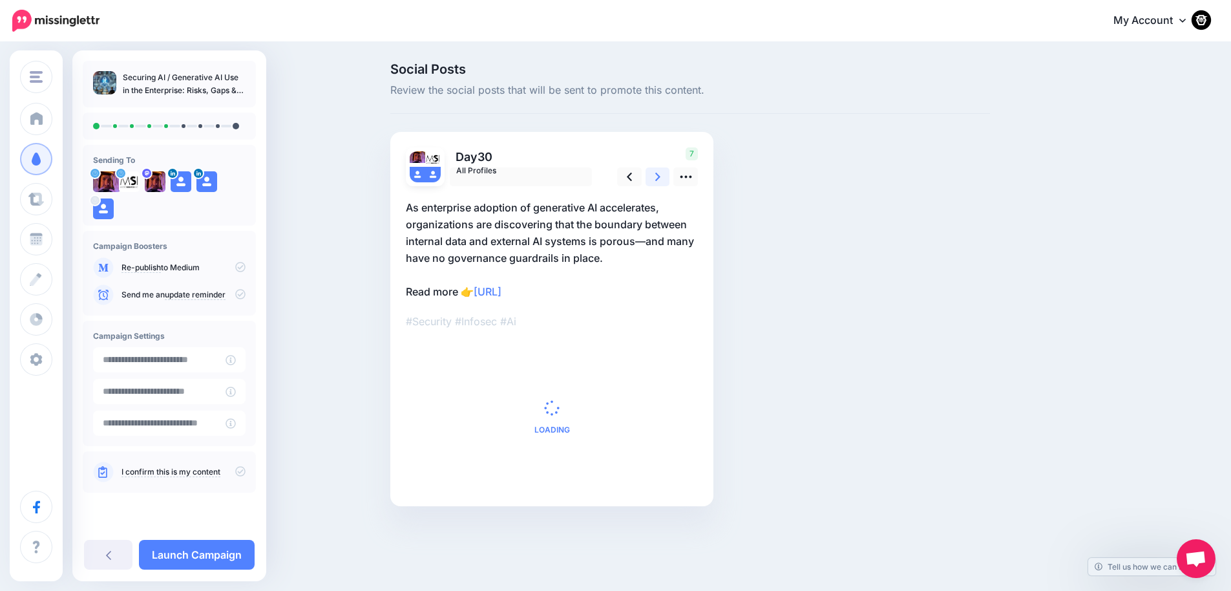
click at [654, 175] on link at bounding box center [658, 176] width 25 height 19
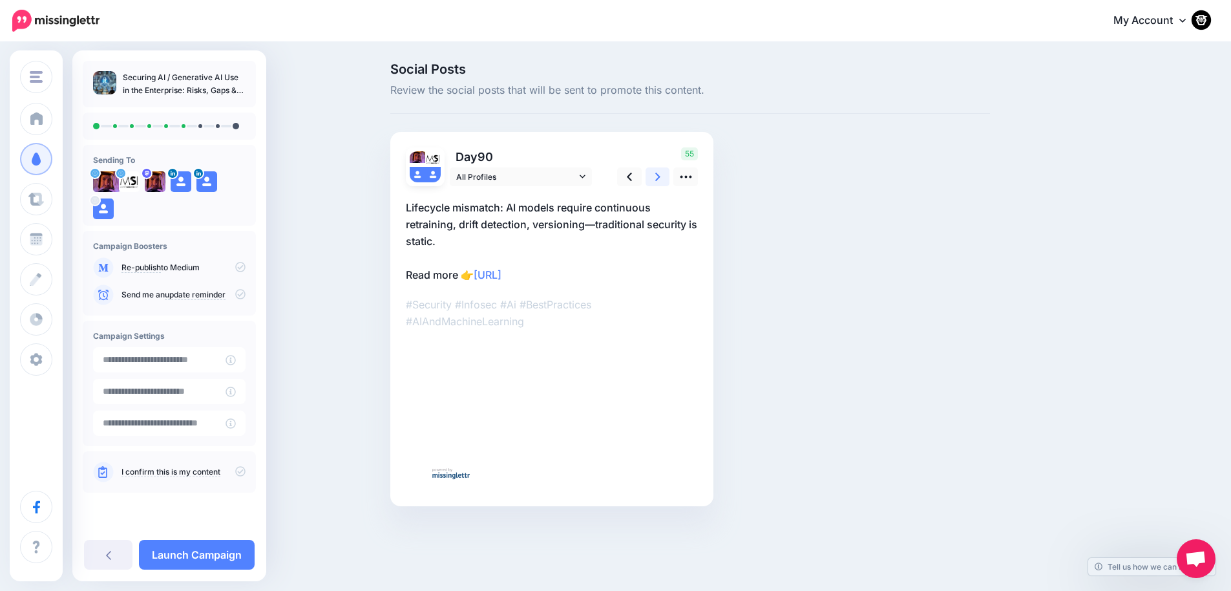
click at [654, 175] on link at bounding box center [658, 176] width 25 height 19
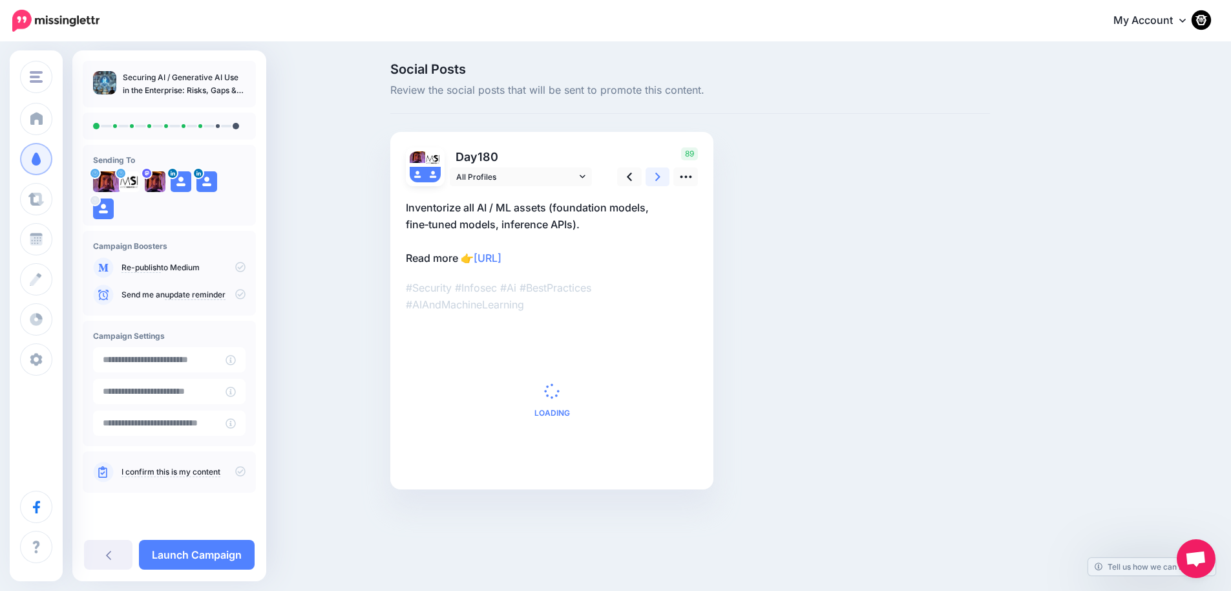
click at [654, 175] on link at bounding box center [658, 176] width 25 height 19
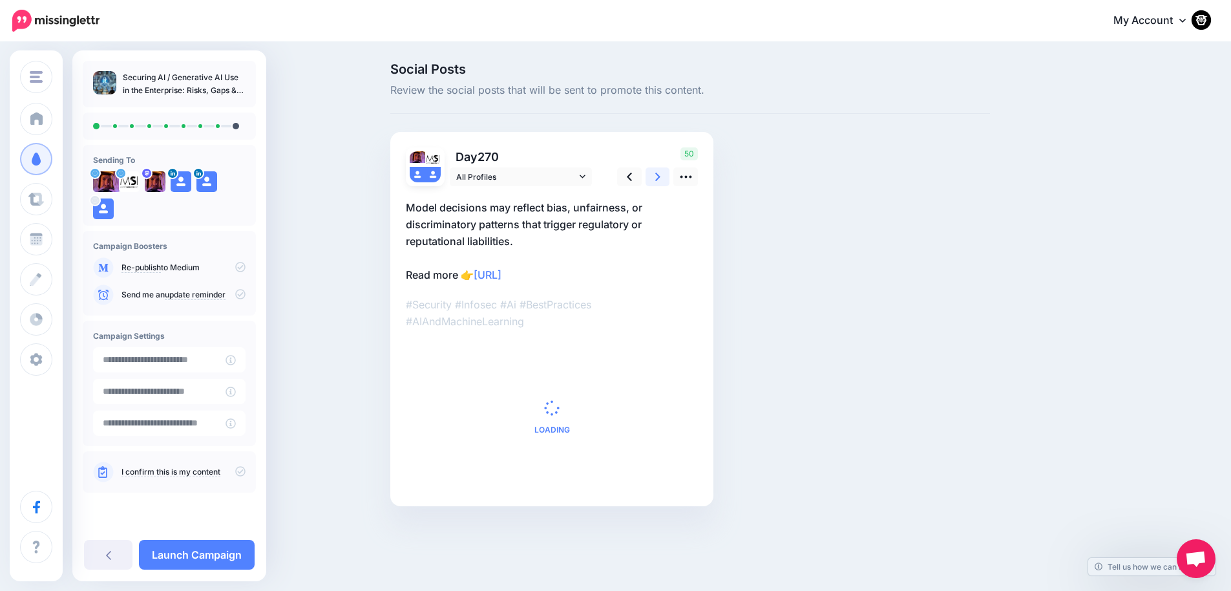
click at [654, 175] on link at bounding box center [658, 176] width 25 height 19
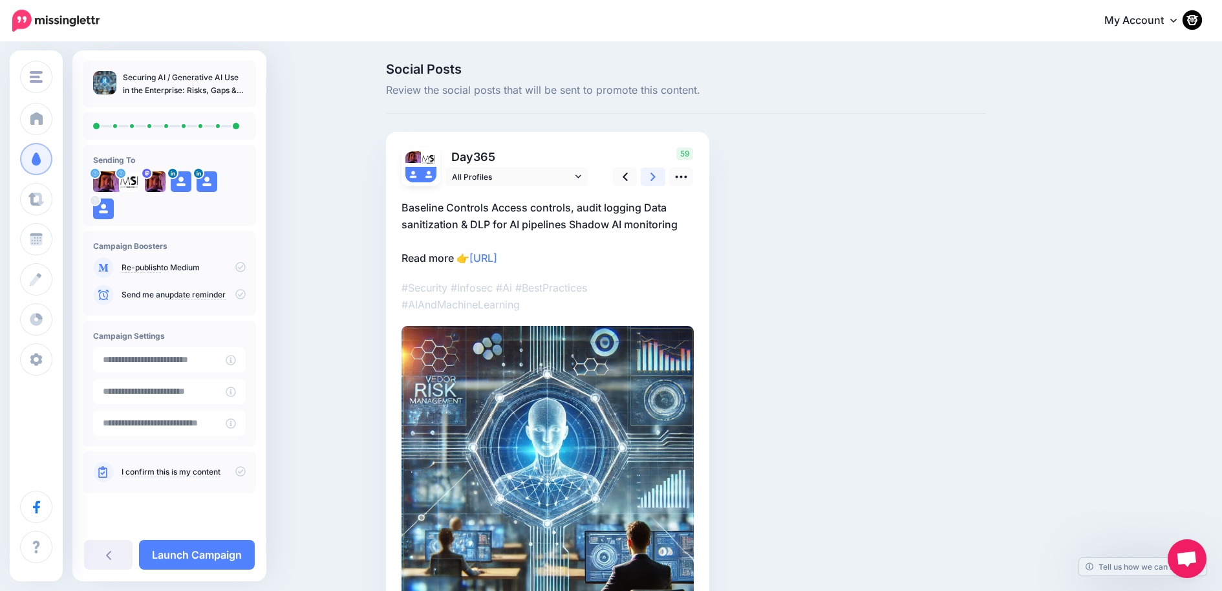
click at [654, 175] on link at bounding box center [653, 176] width 25 height 19
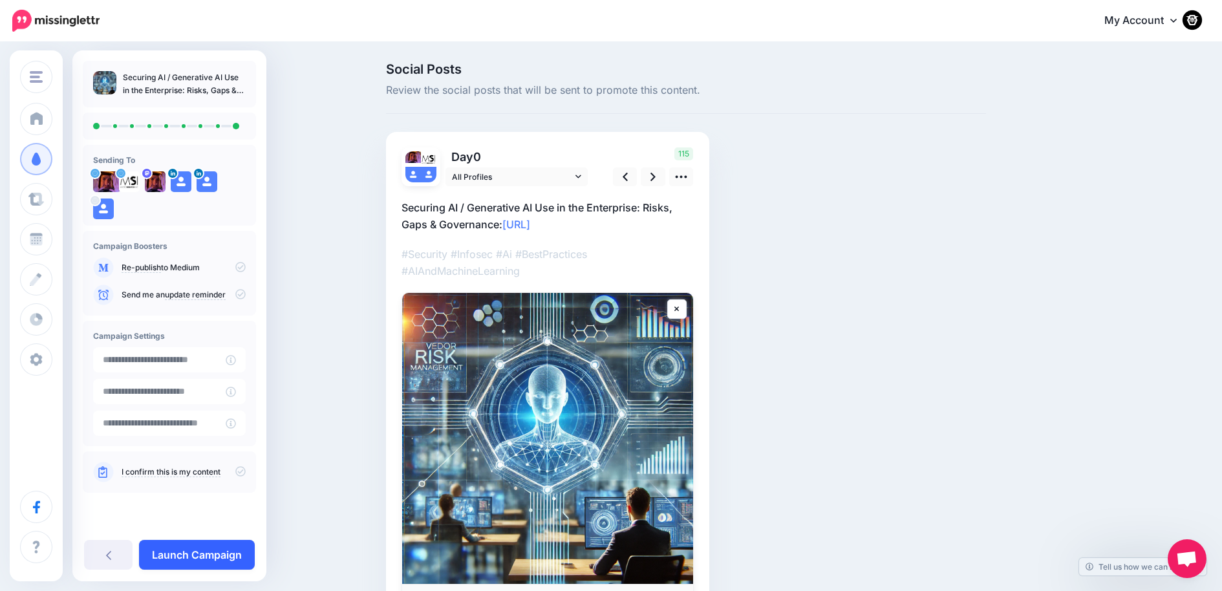
click at [195, 557] on link "Launch Campaign" at bounding box center [197, 555] width 116 height 30
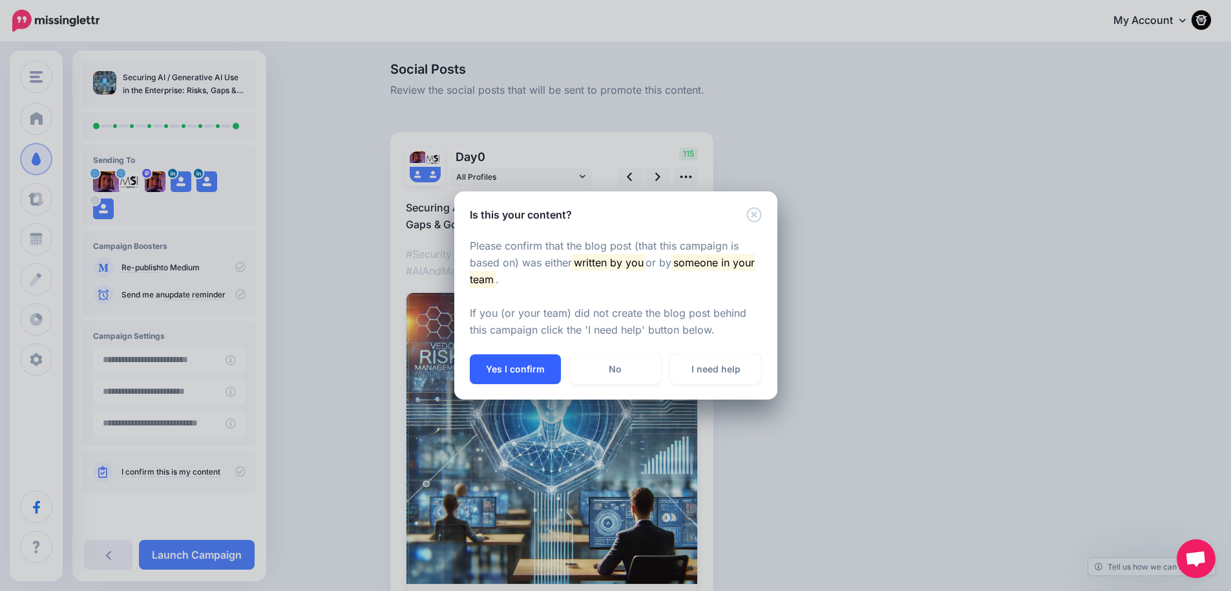
click at [507, 365] on button "Yes I confirm" at bounding box center [515, 369] width 91 height 30
